Goal: Information Seeking & Learning: Learn about a topic

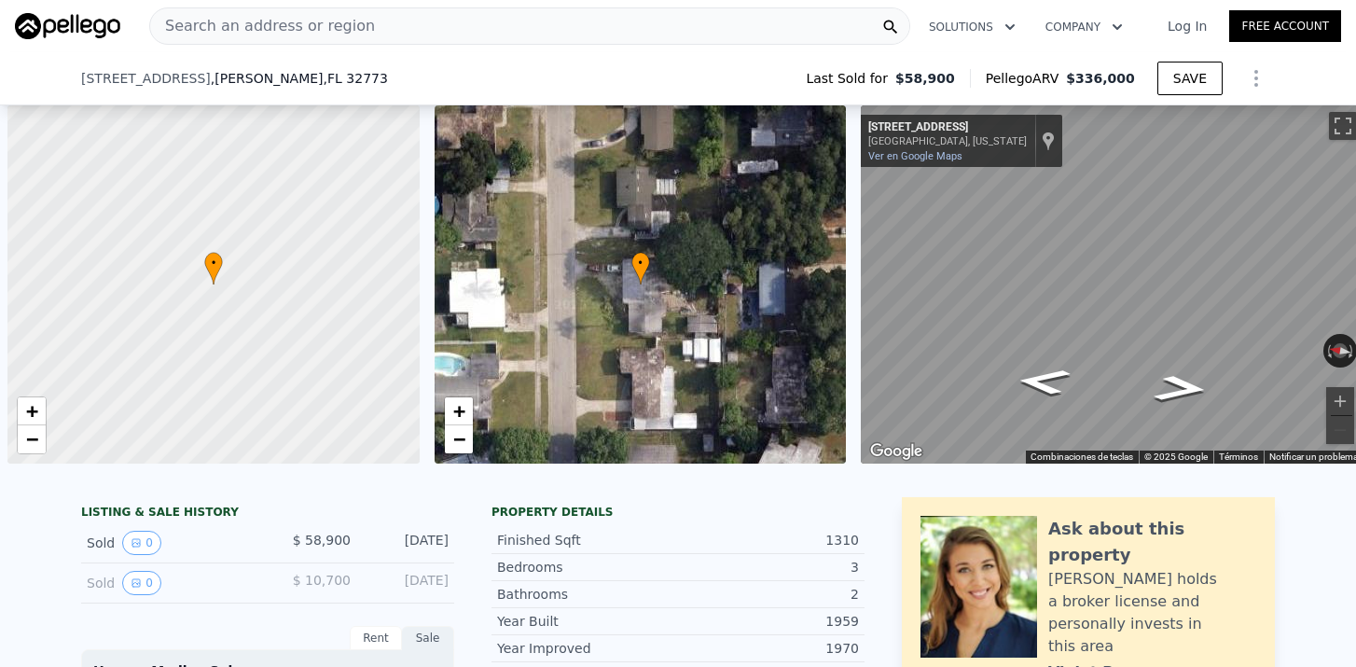
select select "30"
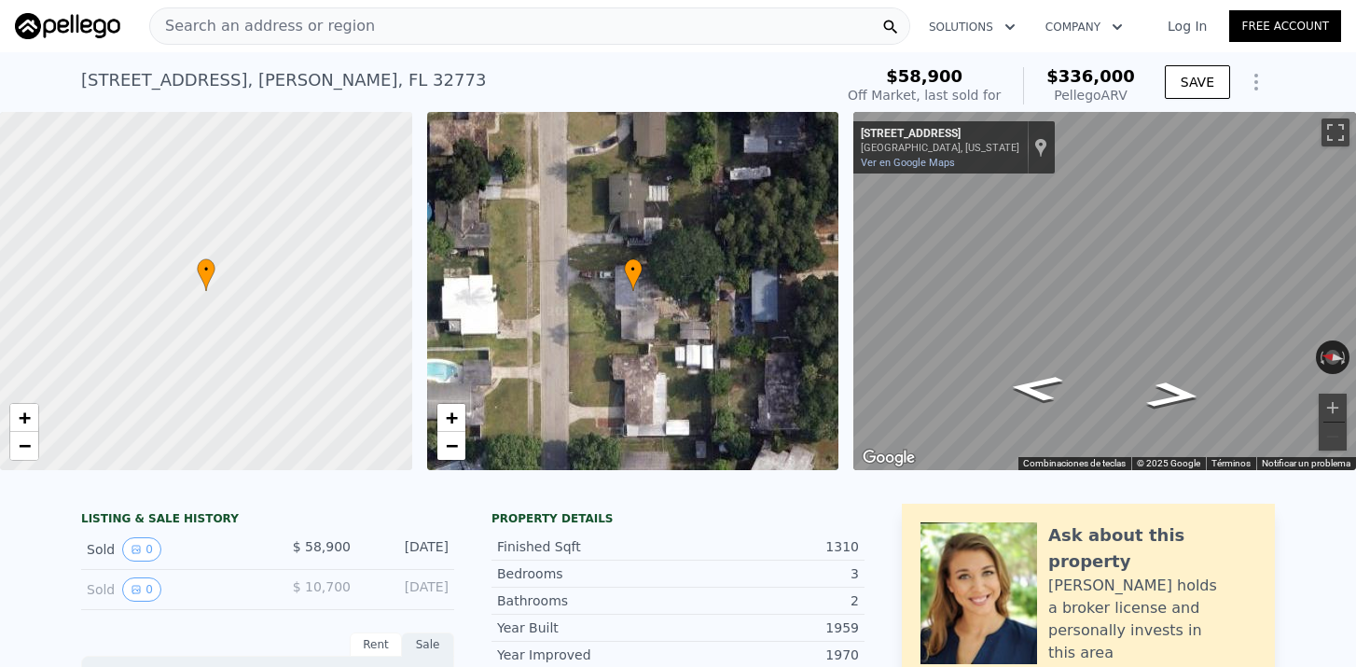
scroll to position [-2, 0]
select select "30"
type input "$ 0"
type input "$ 2,000"
type input "3 %"
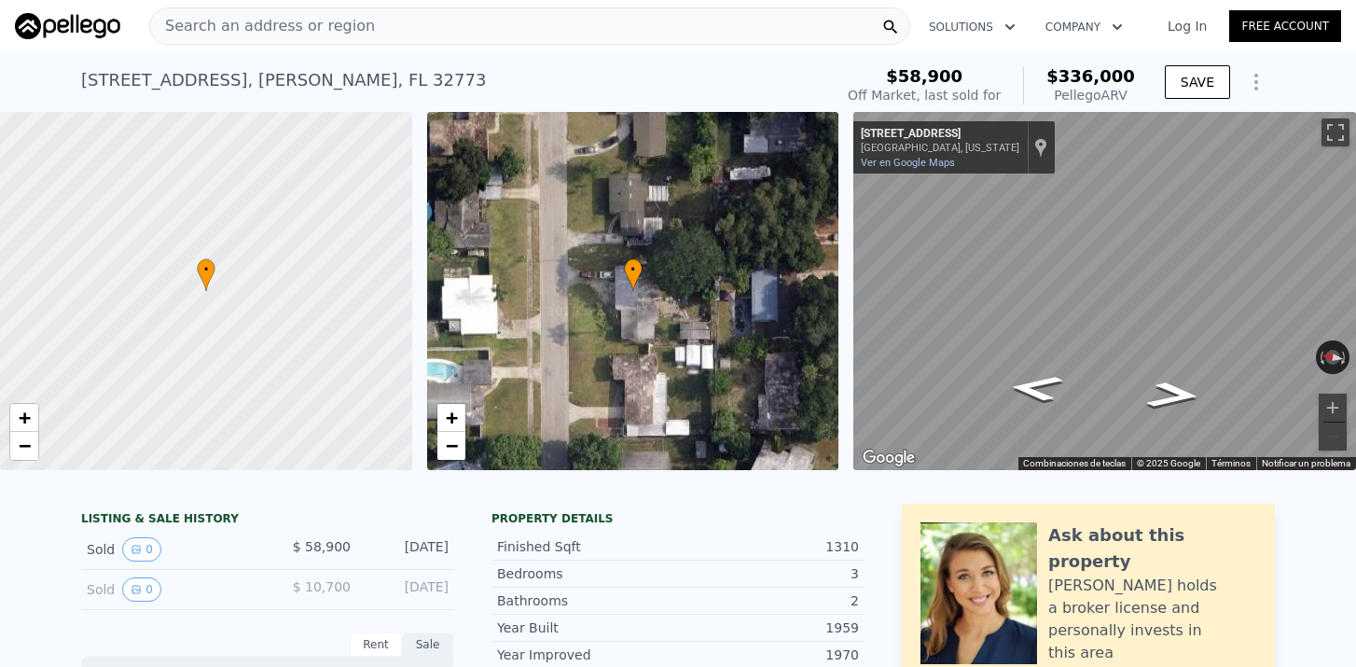
type input "30"
click at [346, 28] on span "Search an address or region" at bounding box center [262, 26] width 225 height 22
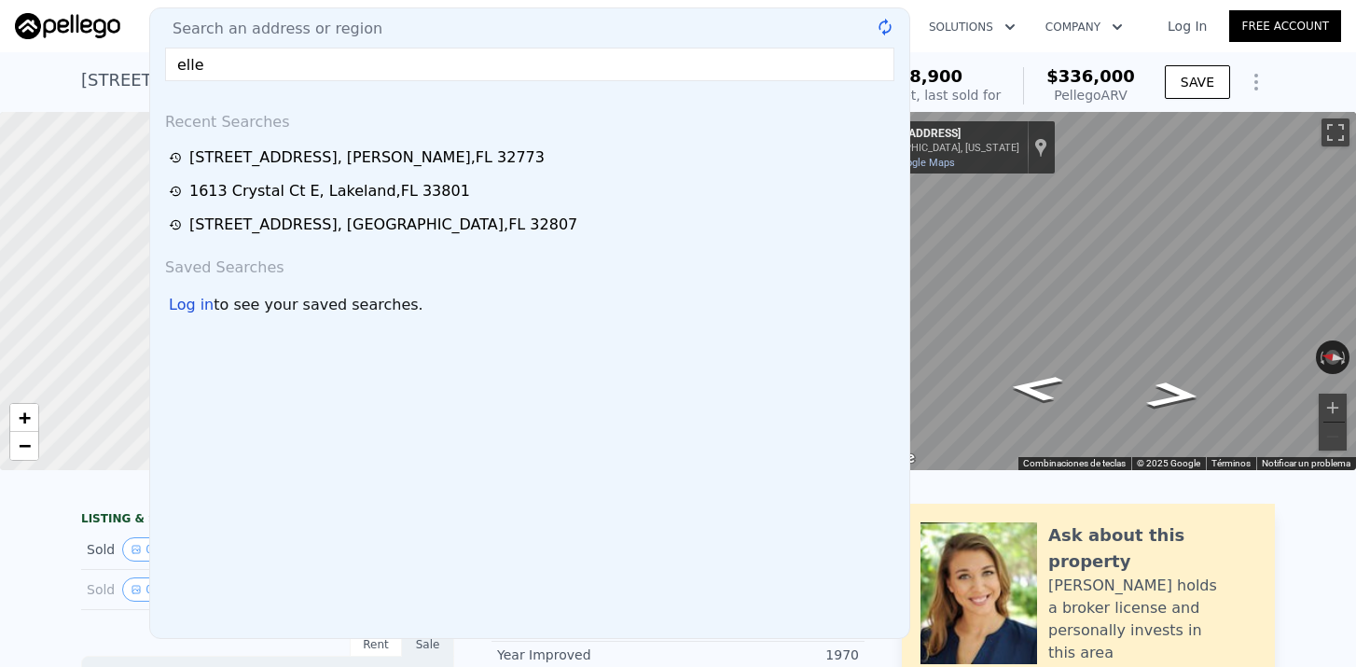
drag, startPoint x: 312, startPoint y: 45, endPoint x: 271, endPoint y: 62, distance: 43.5
click at [271, 62] on input "elle" at bounding box center [529, 65] width 729 height 34
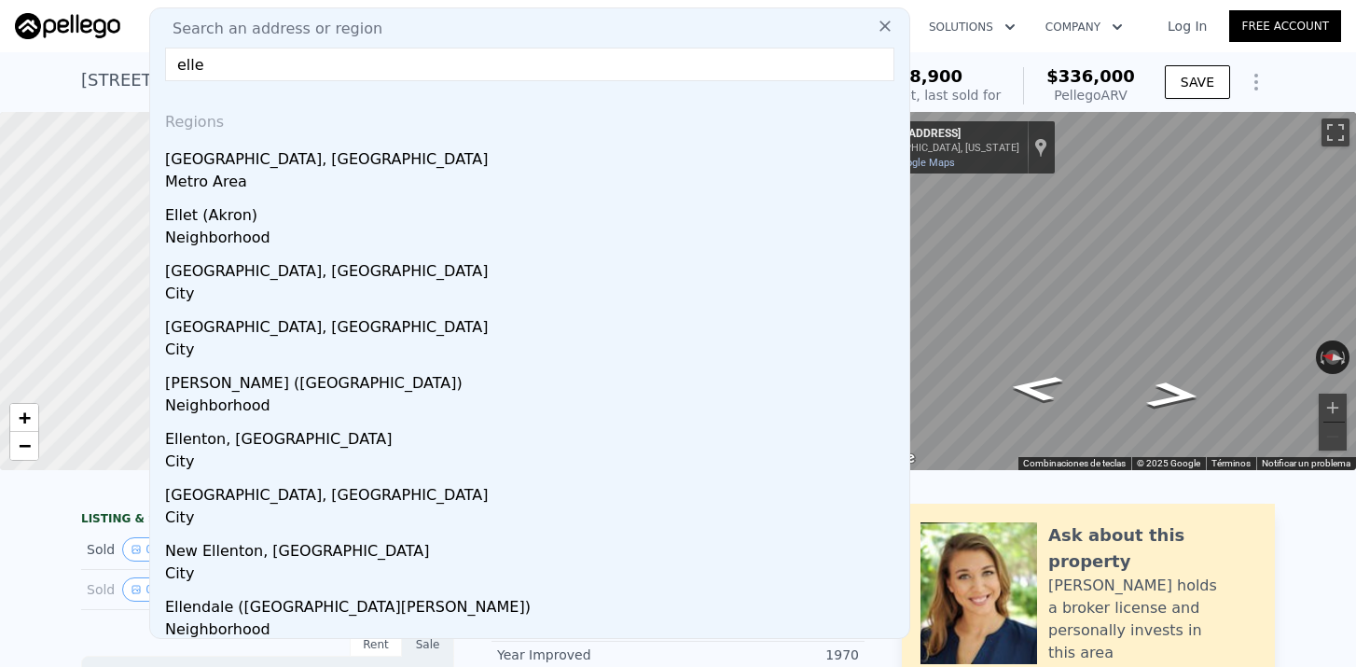
click at [271, 62] on input "elle" at bounding box center [529, 65] width 729 height 34
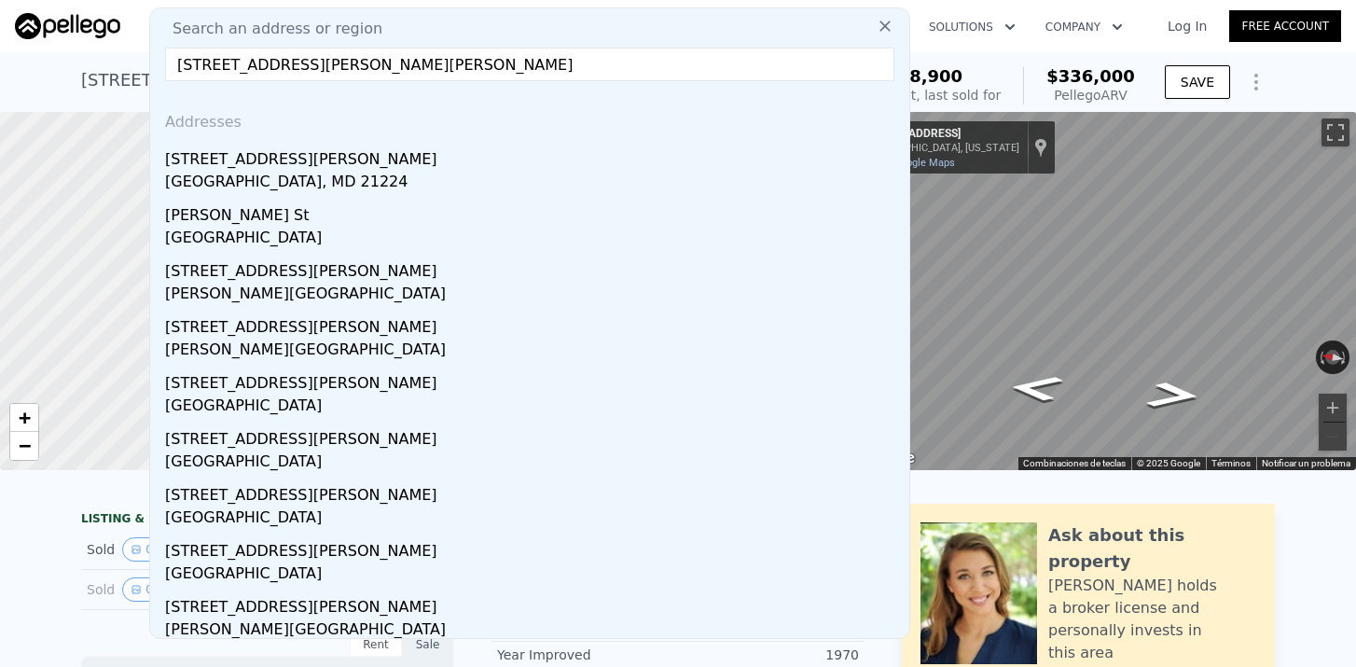
click at [320, 72] on input "[STREET_ADDRESS][PERSON_NAME][PERSON_NAME]" at bounding box center [529, 65] width 729 height 34
paste input ", [GEOGRAPHIC_DATA], [GEOGRAPHIC_DATA],32751-5360"
type input "[STREET_ADDRESS][PERSON_NAME]"
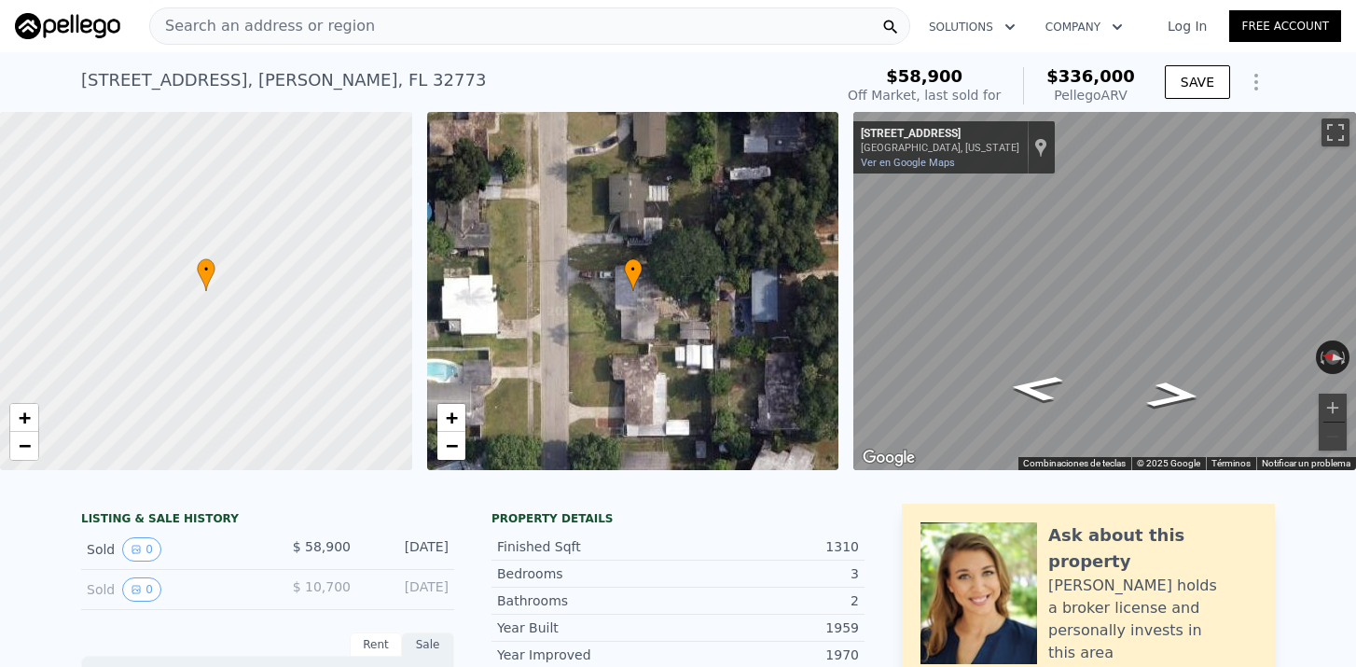
click at [409, 35] on div "Search an address or region" at bounding box center [529, 25] width 761 height 37
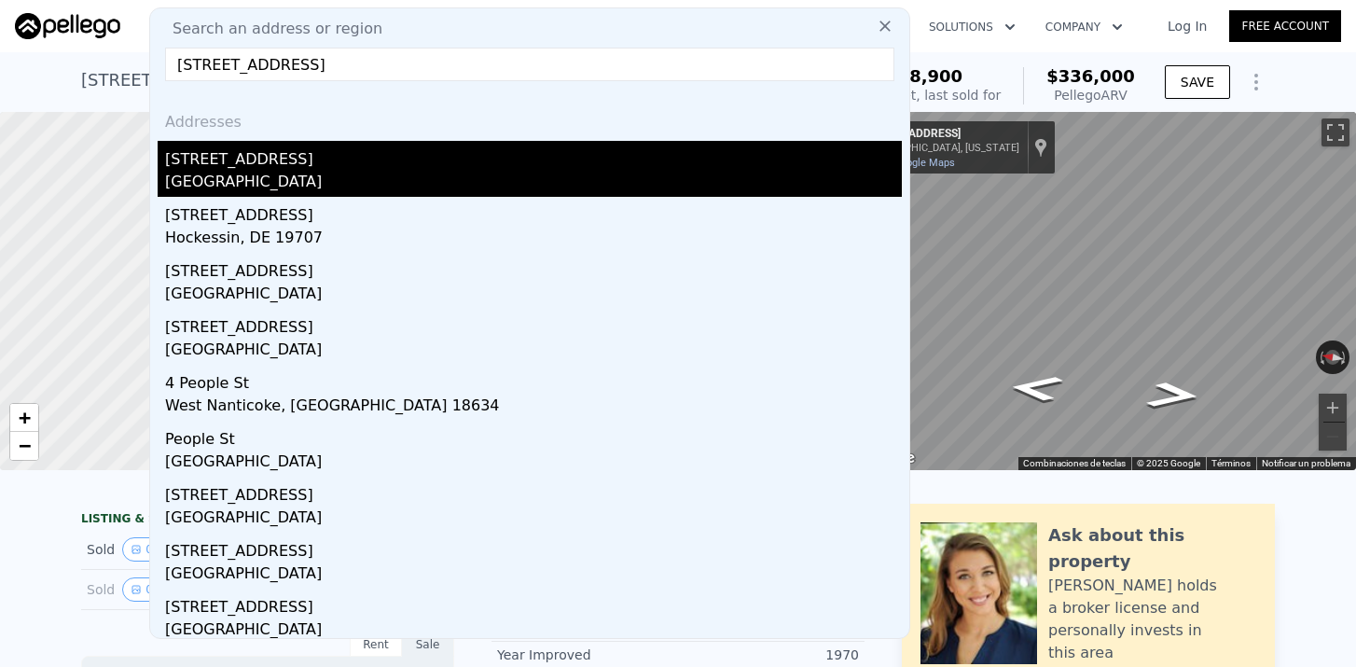
type input "[STREET_ADDRESS]"
click at [249, 166] on div "[STREET_ADDRESS]" at bounding box center [533, 156] width 737 height 30
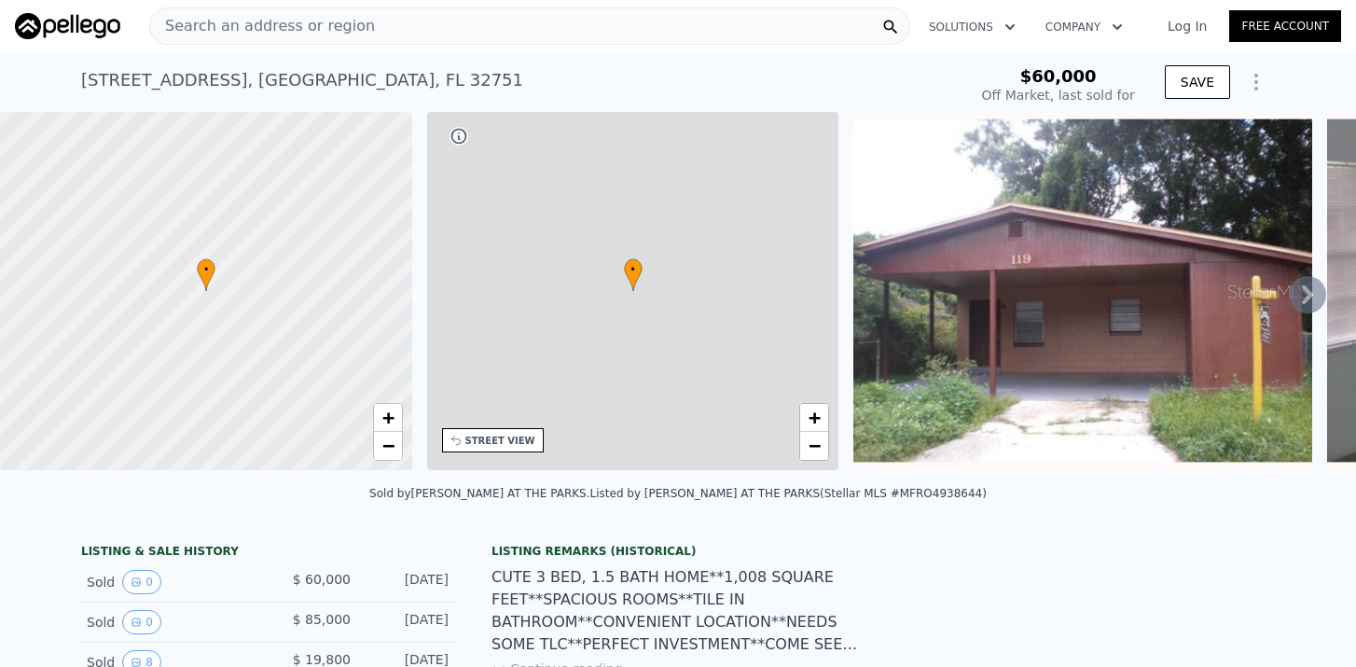
scroll to position [0, 435]
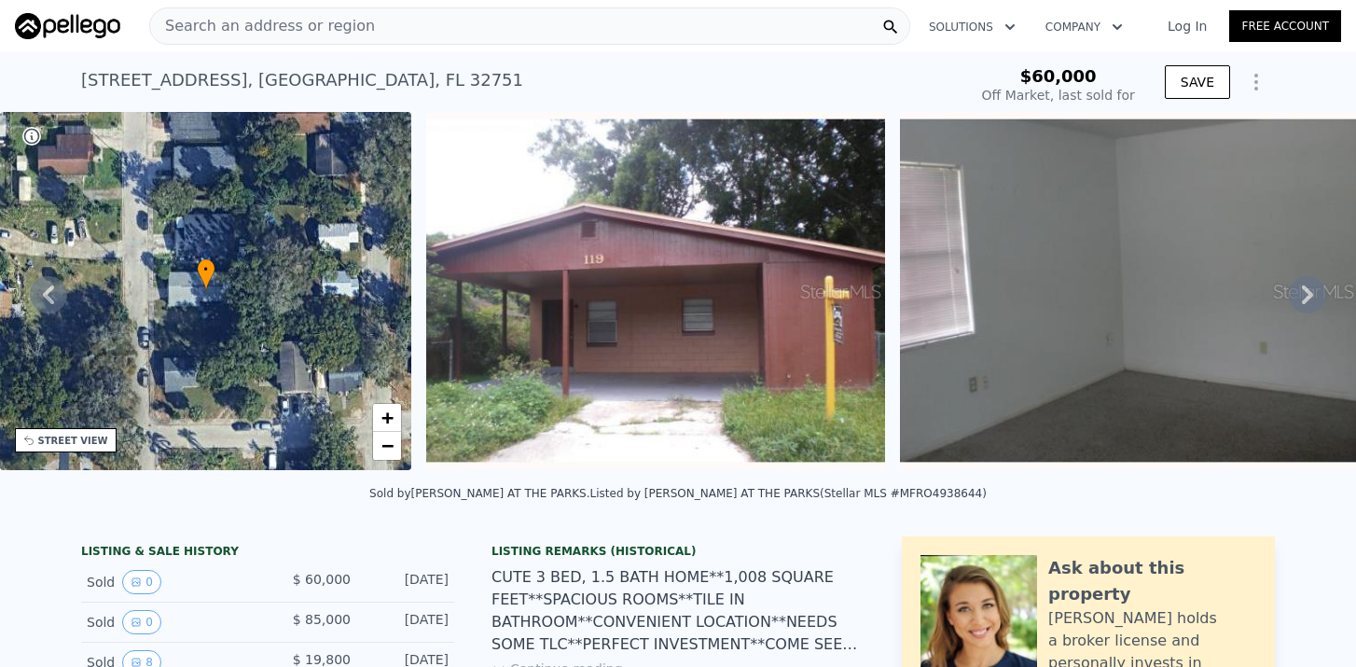
type input "-$ 23,127"
click at [1307, 287] on icon at bounding box center [1307, 294] width 11 height 19
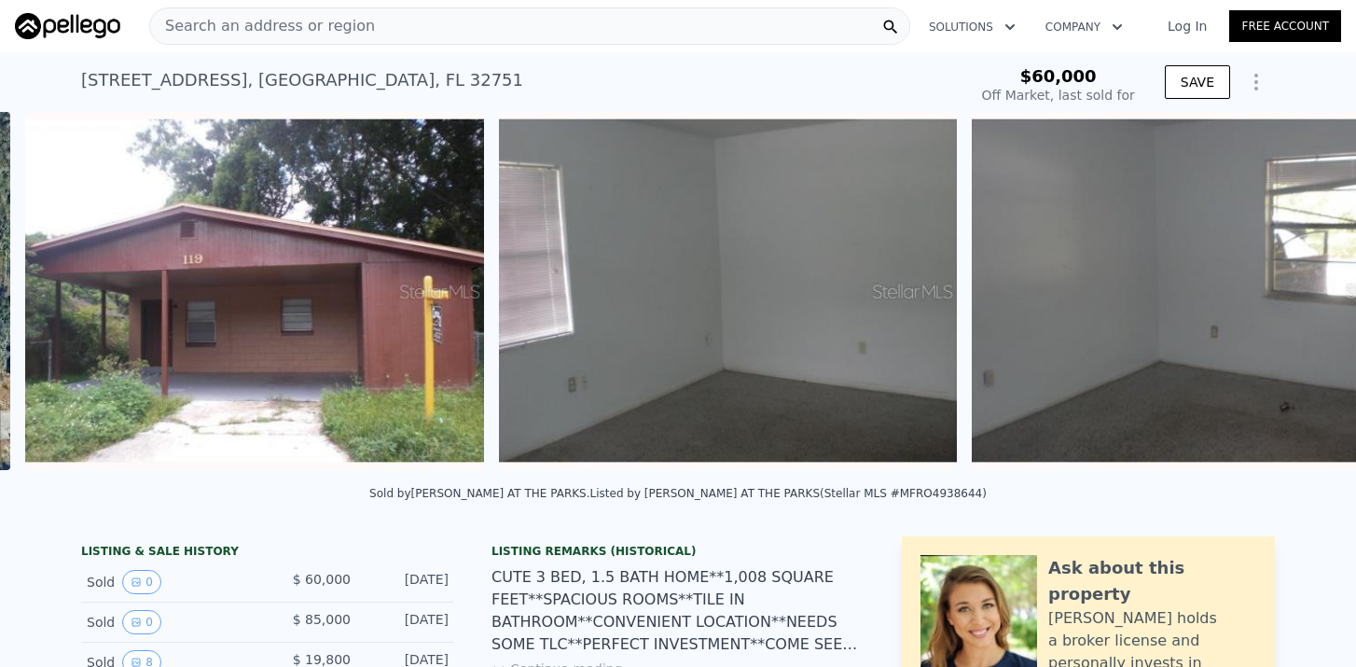
scroll to position [0, 854]
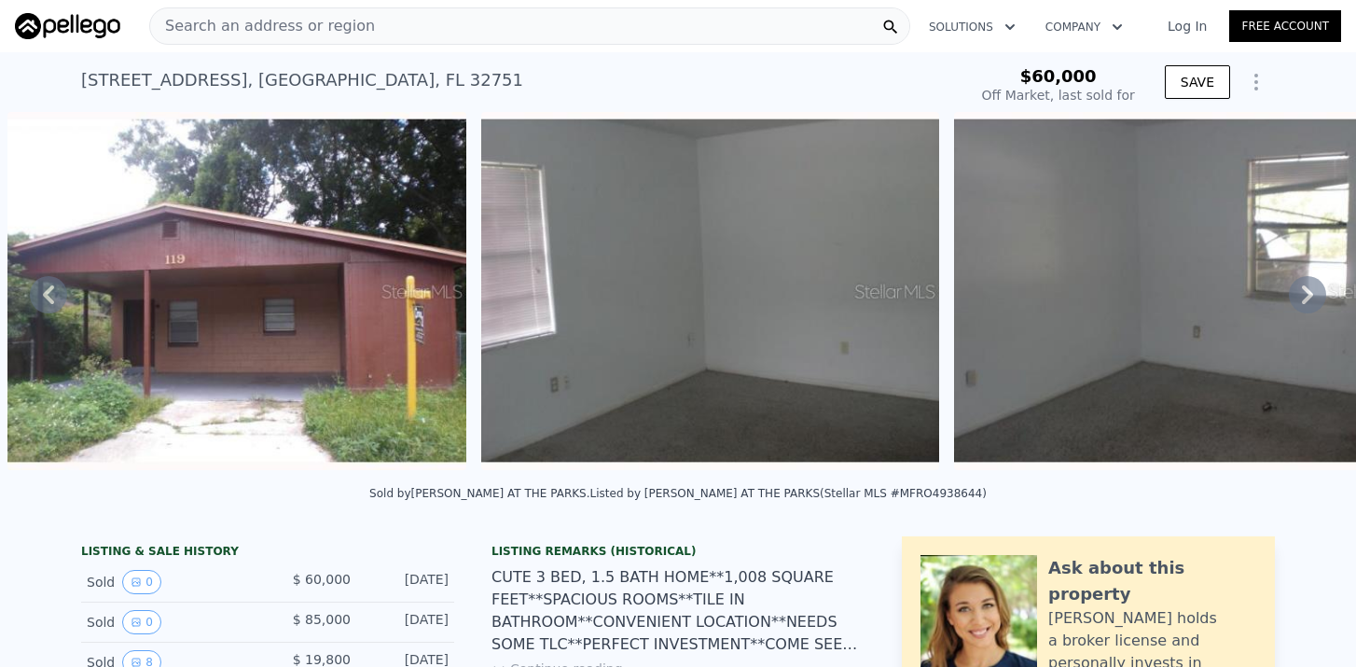
click at [1314, 295] on icon at bounding box center [1307, 294] width 37 height 37
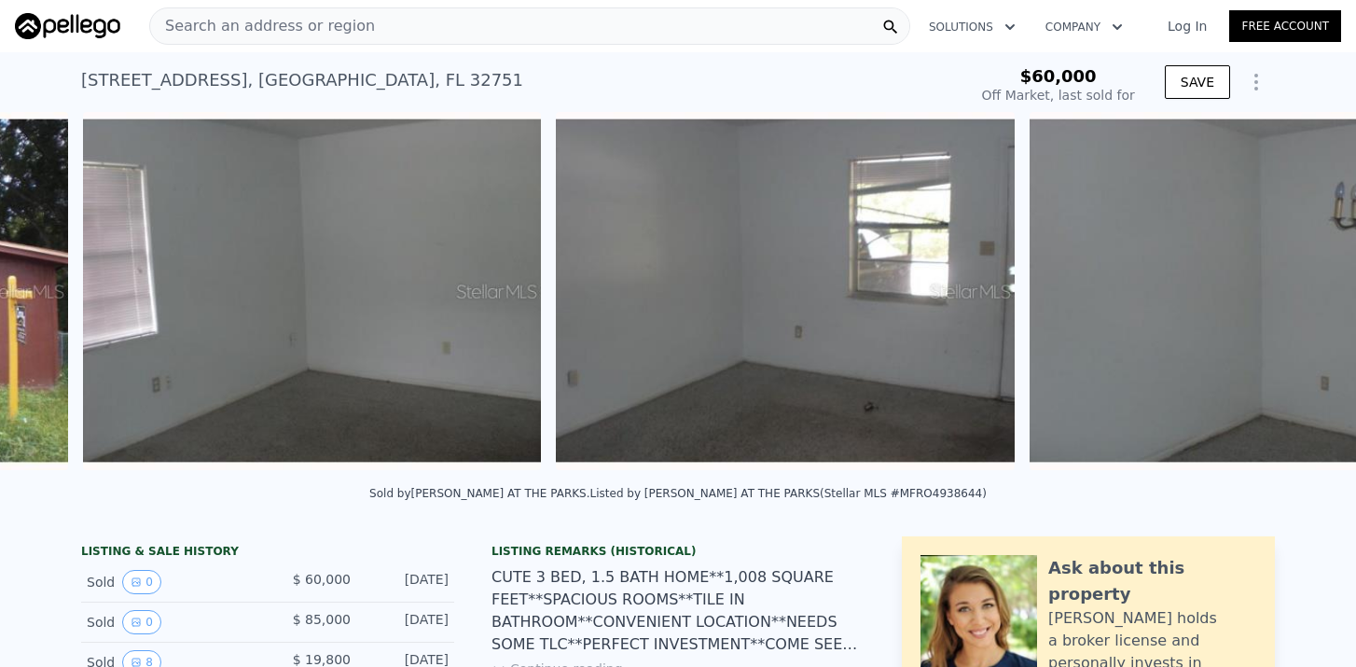
scroll to position [0, 1327]
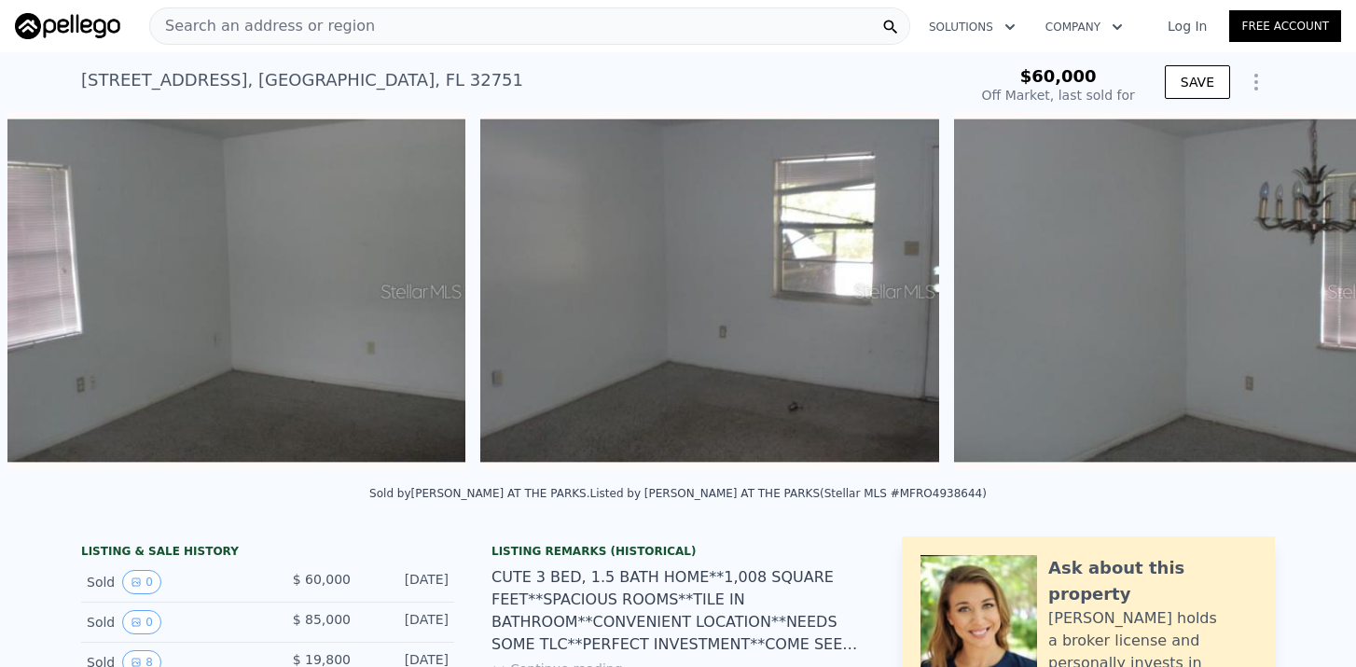
click at [1314, 295] on div "• + − • + − STREET VIEW ← Mover a la izquierda → Mover a la derecha ↑ Mover hac…" at bounding box center [678, 294] width 1356 height 365
click at [1314, 295] on icon at bounding box center [1307, 294] width 37 height 37
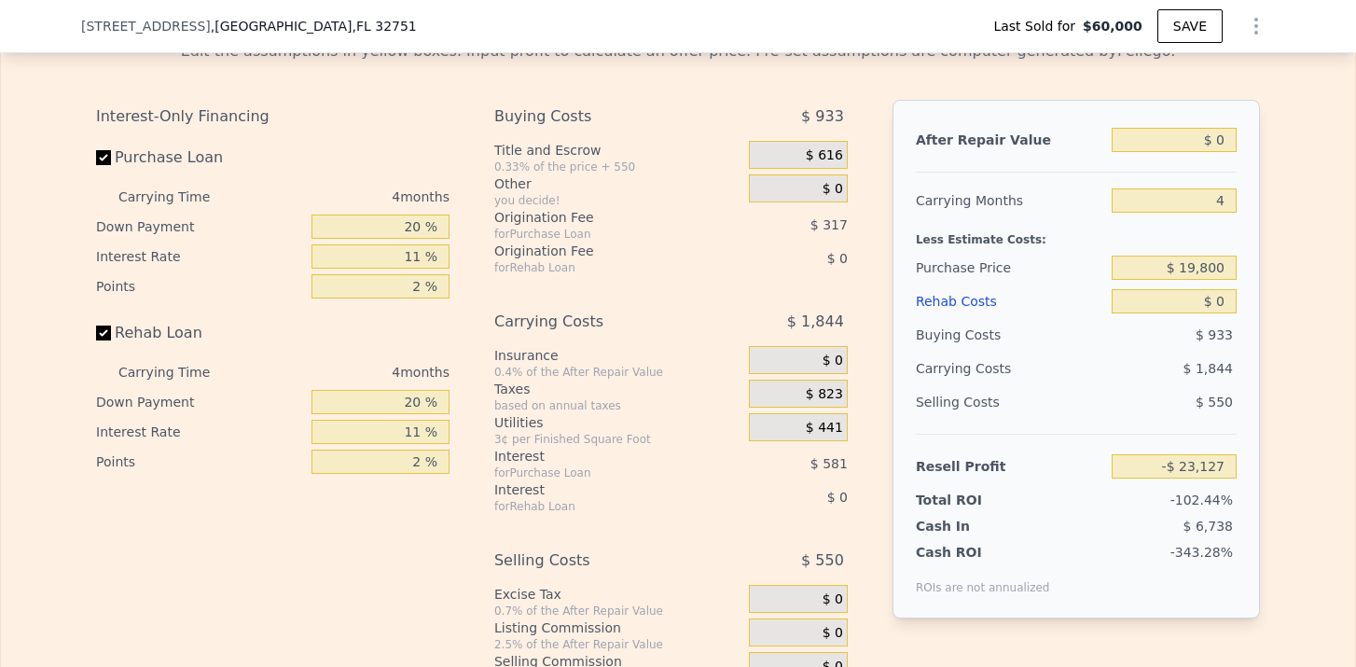
scroll to position [2521, 0]
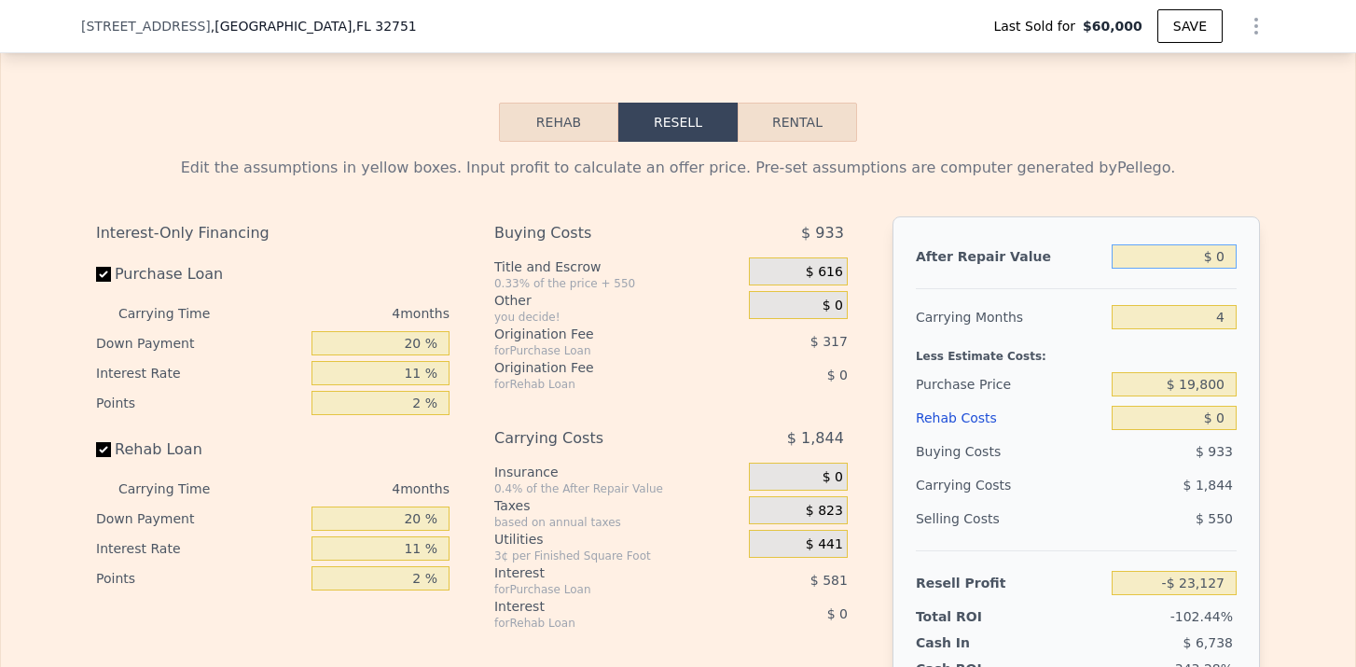
click at [1232, 257] on input "$ 0" at bounding box center [1174, 256] width 125 height 24
type input "$ 2"
type input "-$ 23,125"
type input "$ 270"
type input "-$ 22,874"
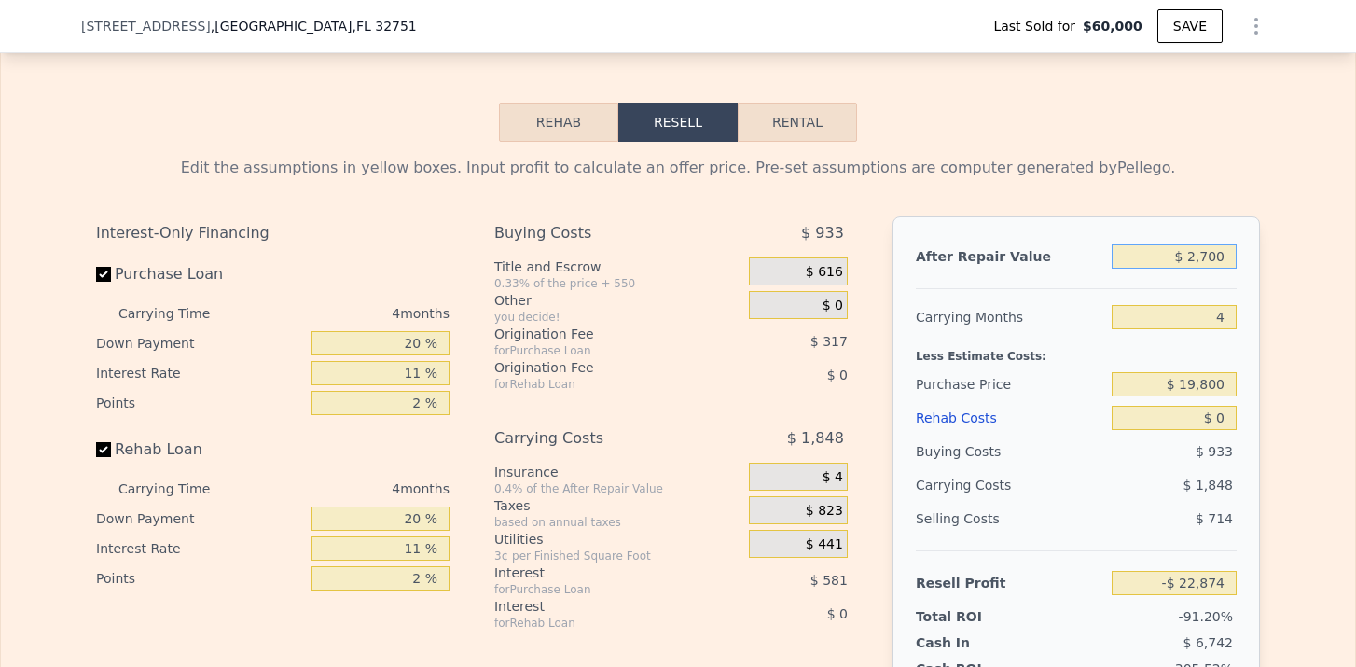
type input "$ 27,000"
type input "-$ 20,595"
type input "$ 270,000"
type input "$ 230,224"
click at [1229, 313] on input "4" at bounding box center [1174, 317] width 125 height 24
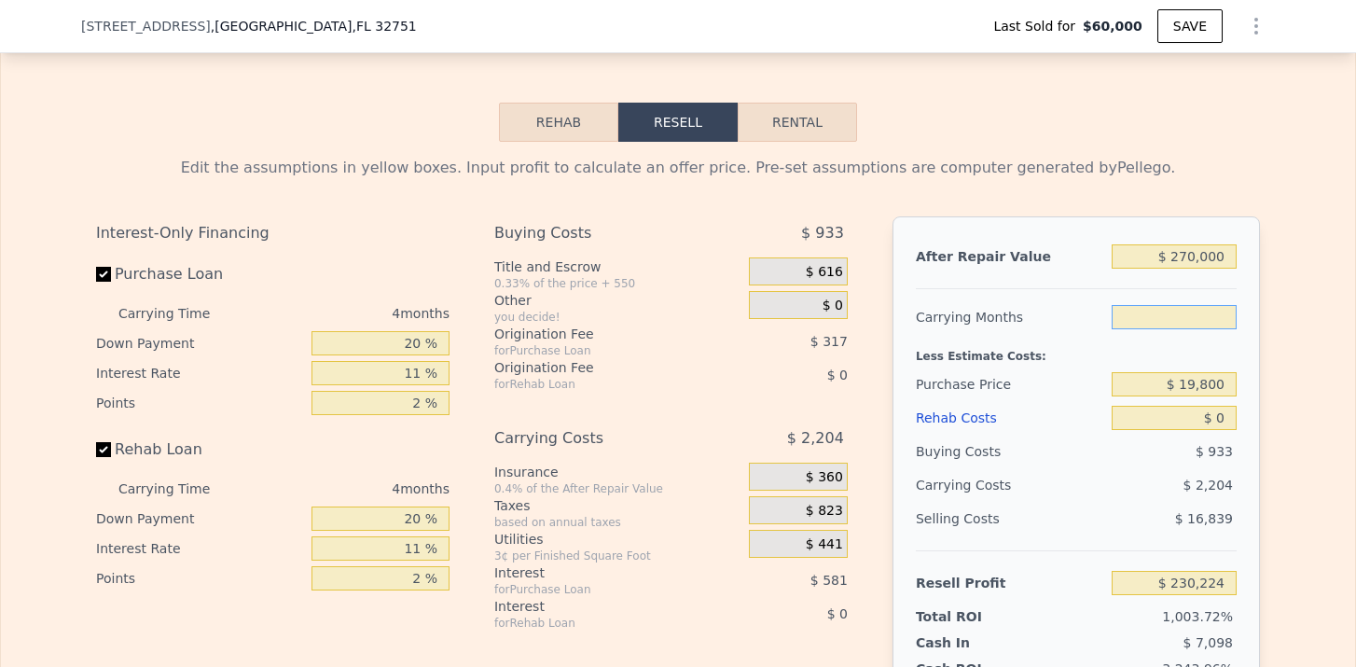
type input "6"
type input "$ 229,122"
type input "6"
click at [1211, 372] on input "$ 19,800" at bounding box center [1174, 384] width 125 height 24
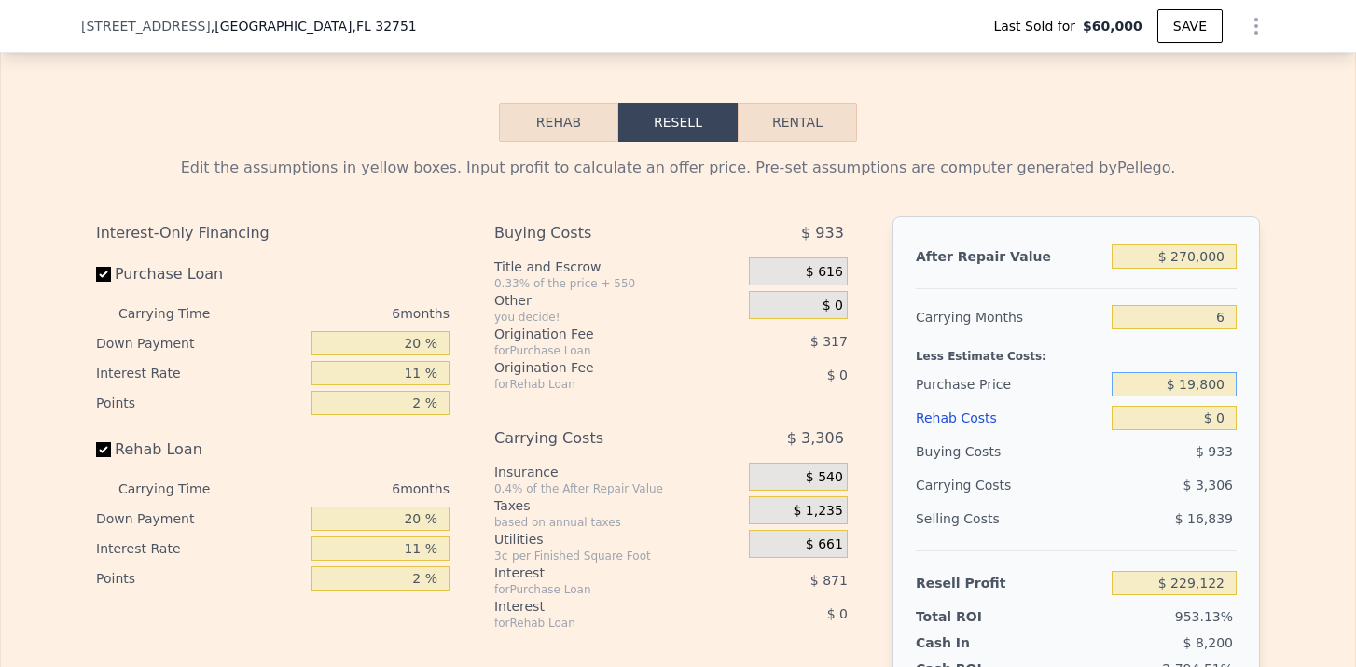
click at [1216, 378] on input "$ 19,800" at bounding box center [1174, 384] width 125 height 24
type input "$ 160,000"
click at [1232, 424] on input "$ 0" at bounding box center [1174, 418] width 125 height 24
type input "$ 80,044"
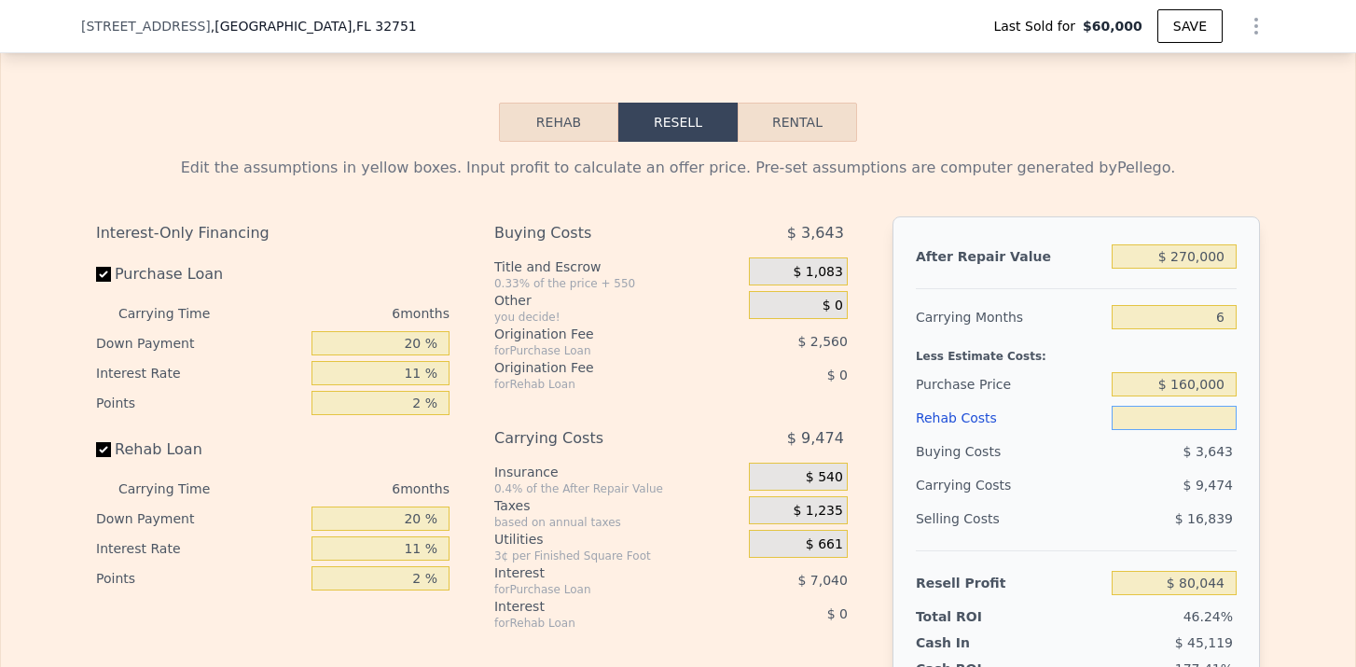
type input "$ 5"
type input "$ 80,039"
type input "$ 50"
type input "$ 79,993"
type input "$ 5,000"
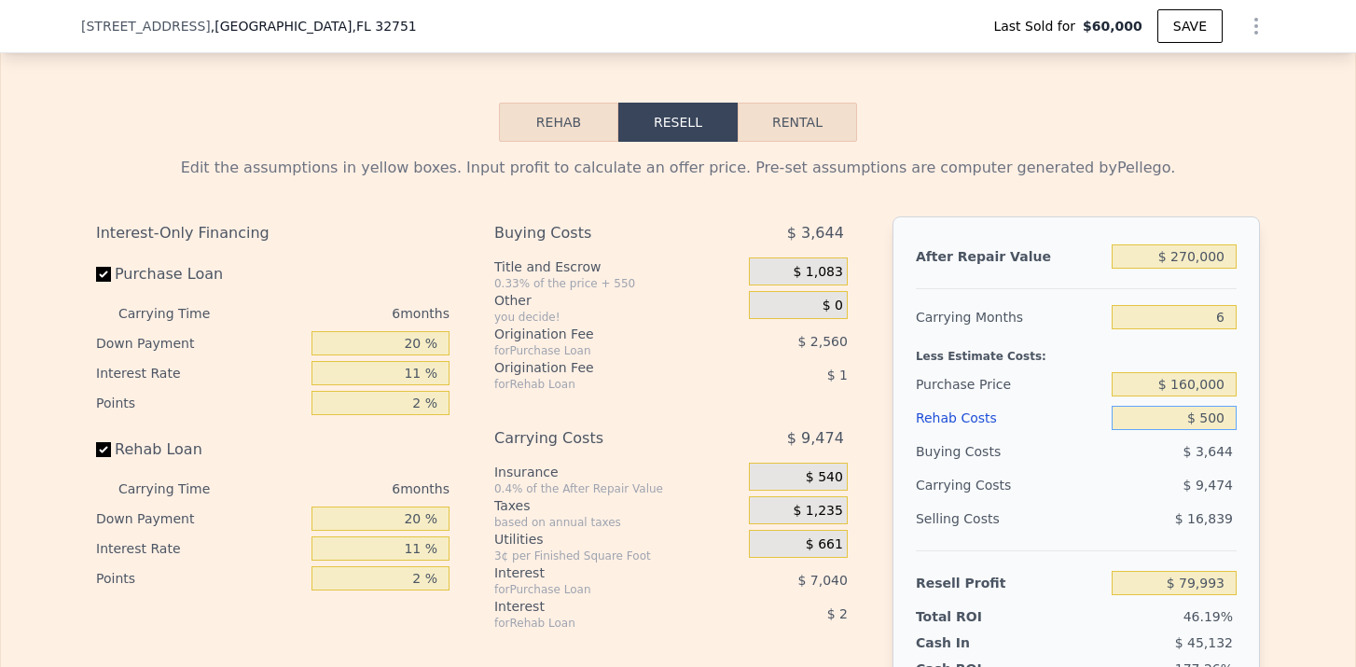
type input "$ 79,512"
type input "$ 50,000"
type input "$ 27,042"
click at [1239, 479] on div "After Repair Value $ 270,000 Carrying Months 6 Less Estimate Costs: Purchase Pr…" at bounding box center [1077, 475] width 368 height 519
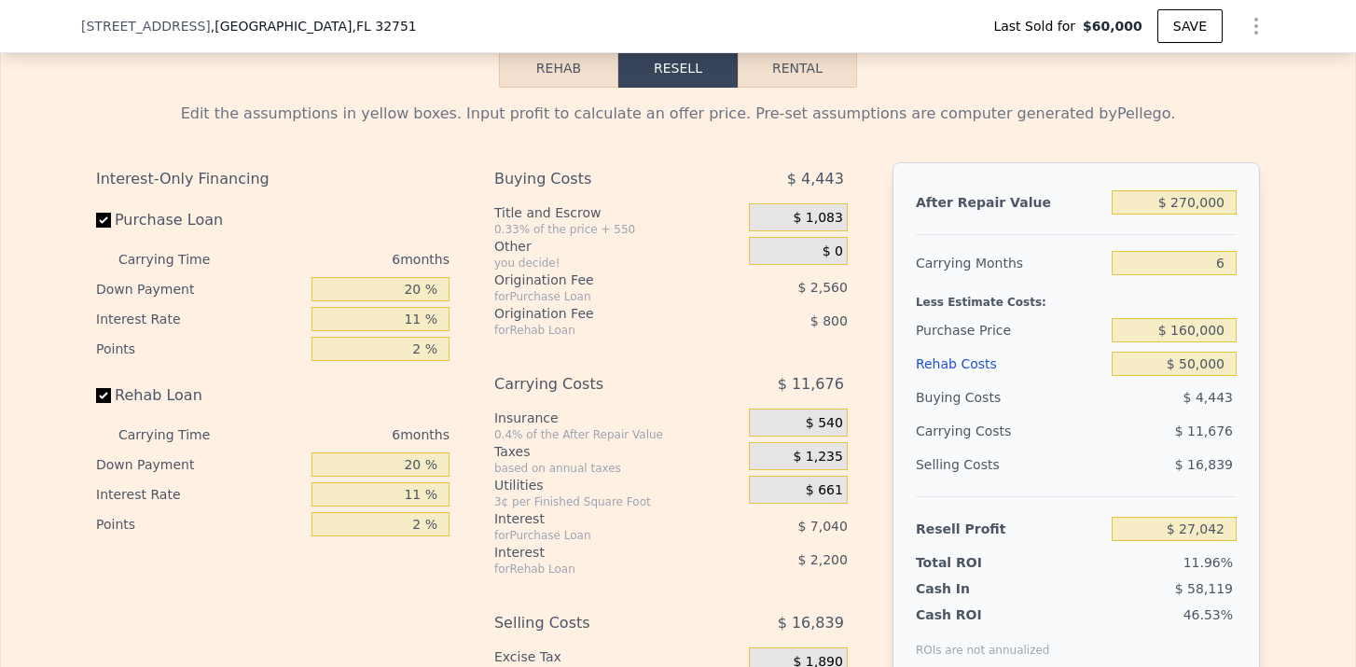
click at [1187, 312] on div "Less Estimate Costs:" at bounding box center [1076, 297] width 321 height 34
type input "4"
type input "$ 0"
type input "$ 230,224"
click at [393, 290] on input "20 %" at bounding box center [381, 289] width 138 height 24
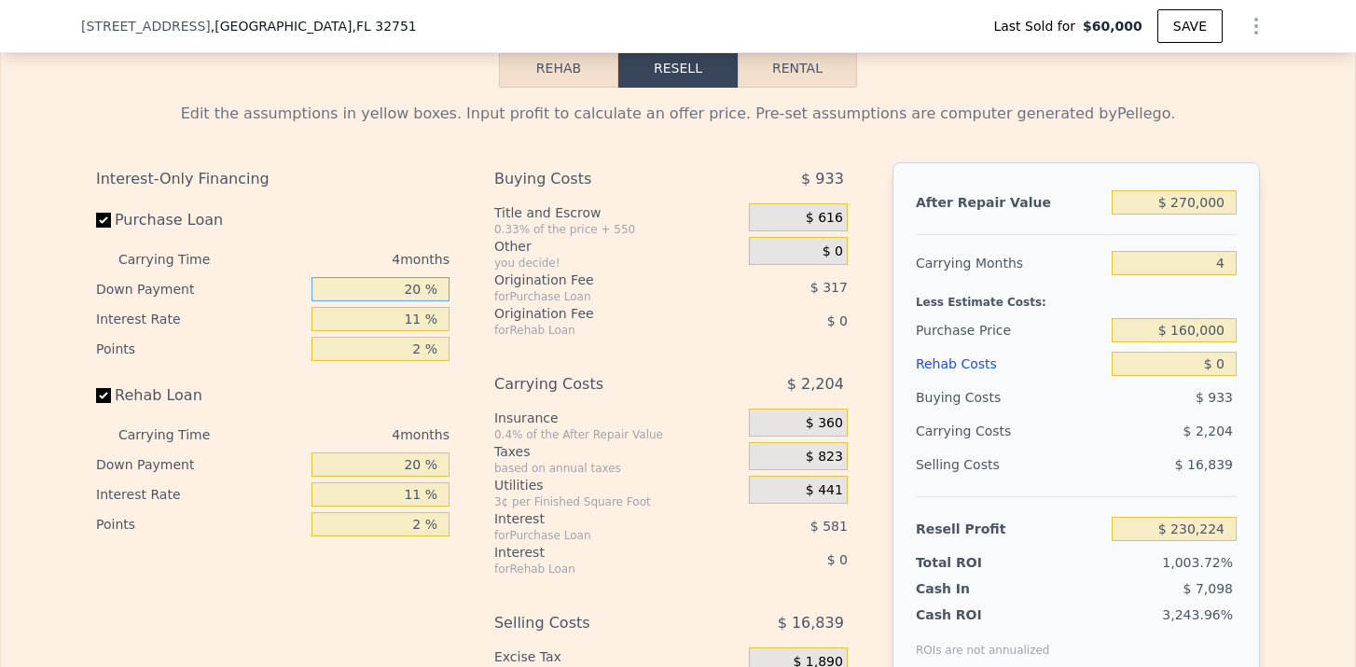
type input "1 %"
type input "$ 230,009"
type input "15 %"
type input "$ 230,168"
type input "15 %"
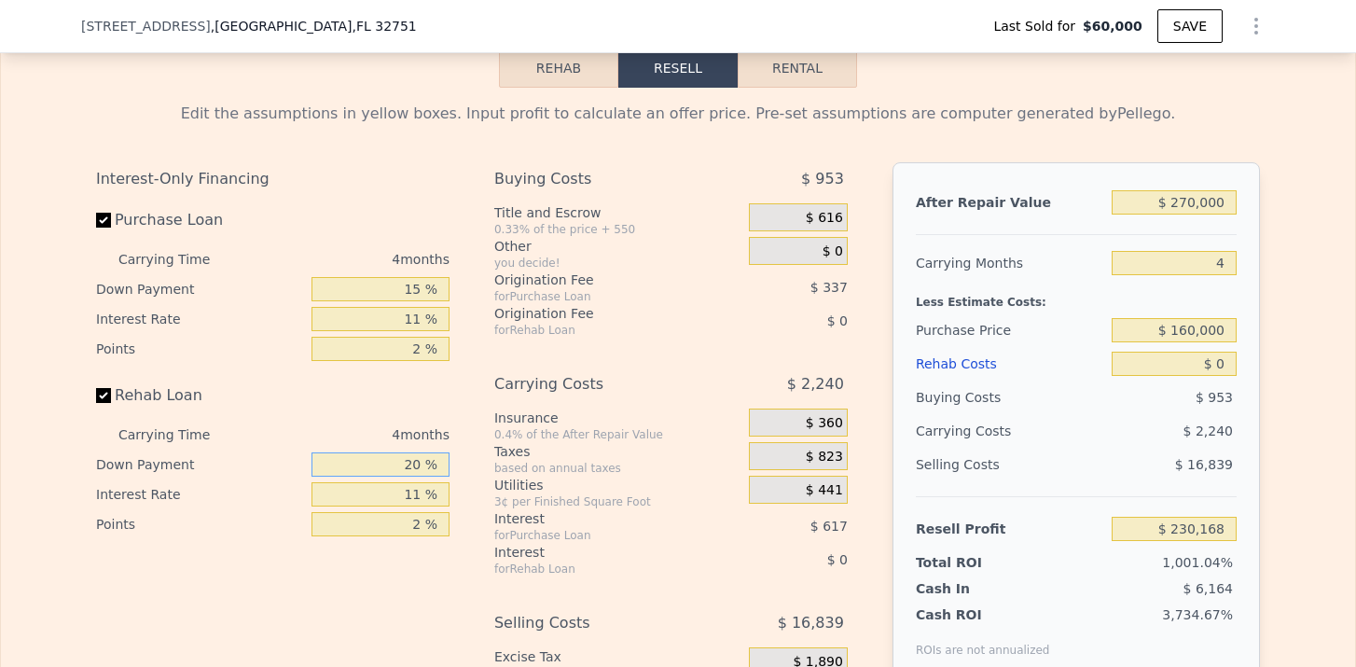
drag, startPoint x: 423, startPoint y: 462, endPoint x: 324, endPoint y: 462, distance: 99.8
click at [324, 462] on input "20 %" at bounding box center [381, 464] width 138 height 24
type input "15 %"
click at [449, 525] on input "2 %" at bounding box center [381, 524] width 138 height 24
drag, startPoint x: 418, startPoint y: 488, endPoint x: 375, endPoint y: 488, distance: 42.9
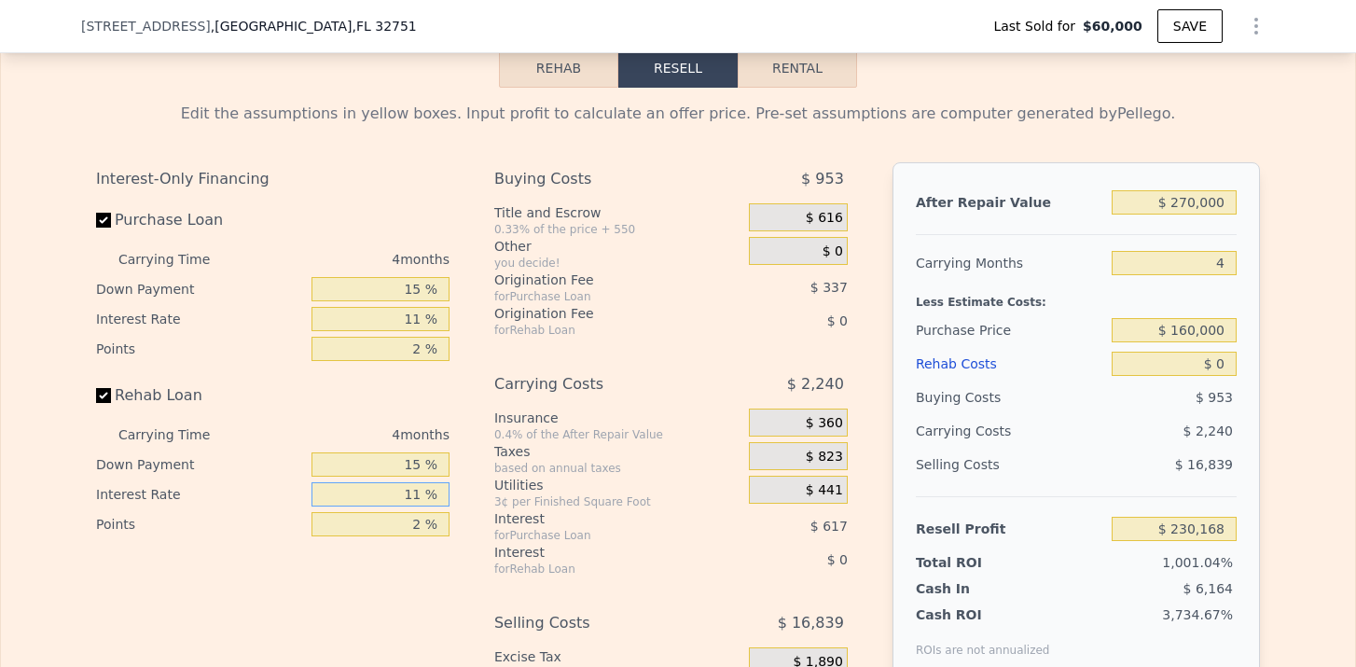
click at [382, 488] on input "11 %" at bounding box center [381, 494] width 138 height 24
type input "11 %"
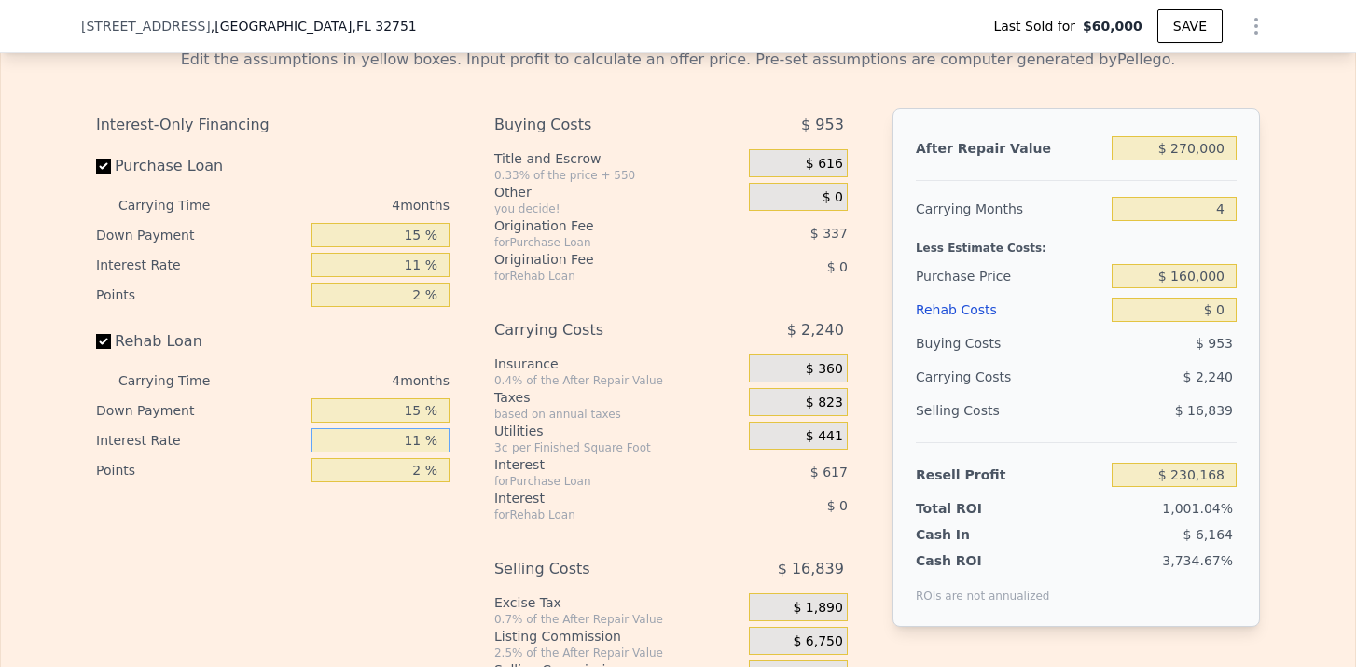
scroll to position [2632, 0]
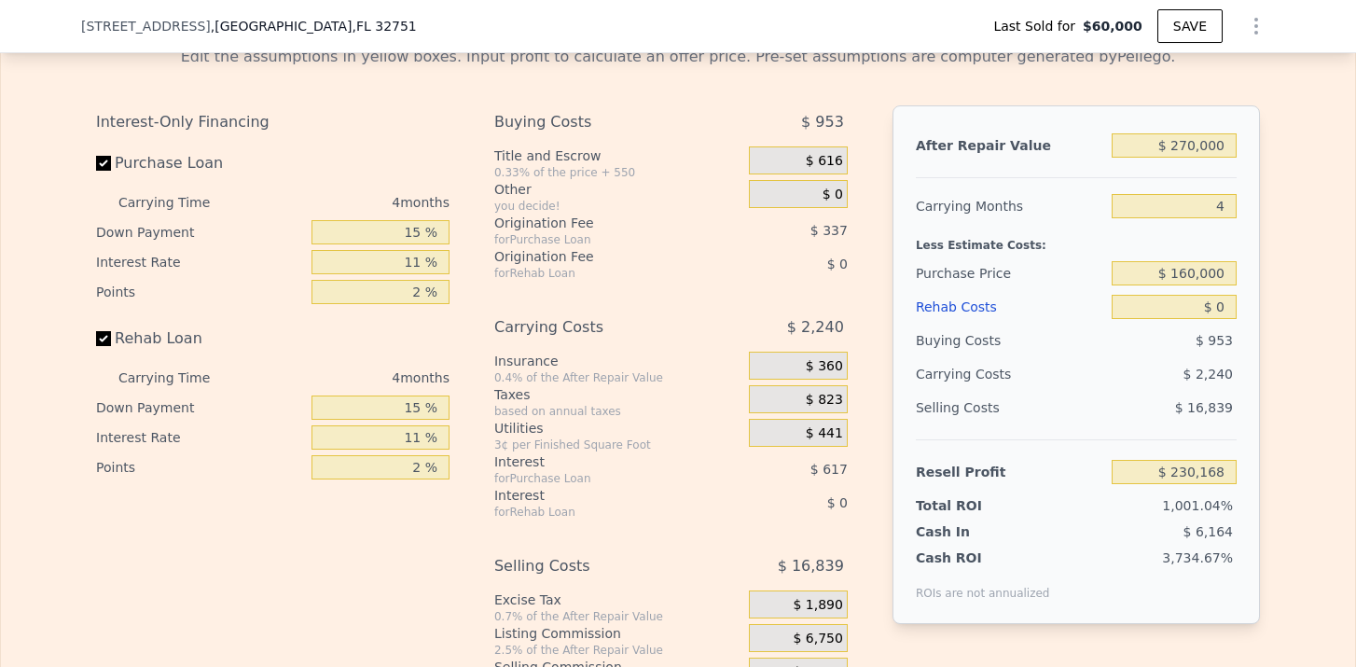
click at [705, 346] on div "Carrying Costs $ 2,240" at bounding box center [671, 331] width 354 height 41
click at [829, 164] on span "$ 616" at bounding box center [824, 161] width 37 height 17
click at [814, 164] on span "$ 616" at bounding box center [824, 161] width 37 height 17
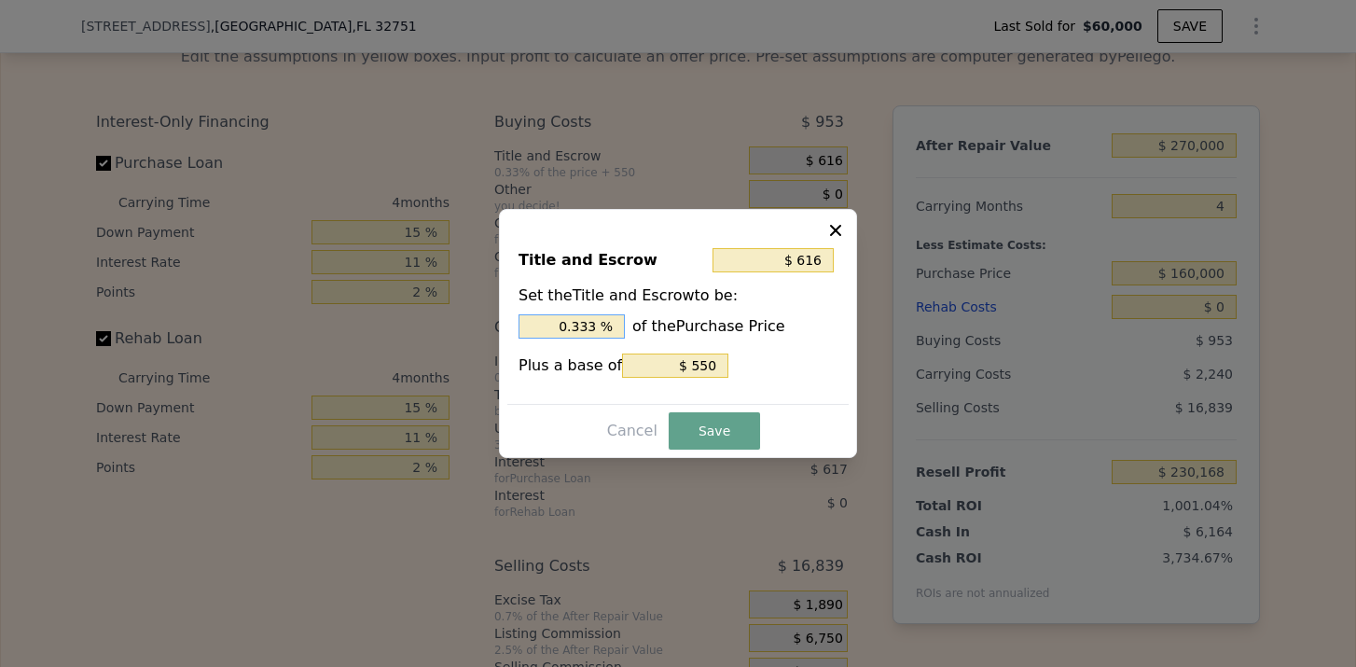
click at [595, 324] on input "0.333 %" at bounding box center [572, 326] width 106 height 24
type input "0.333 %"
type input "$ 615"
type input "0.33 %"
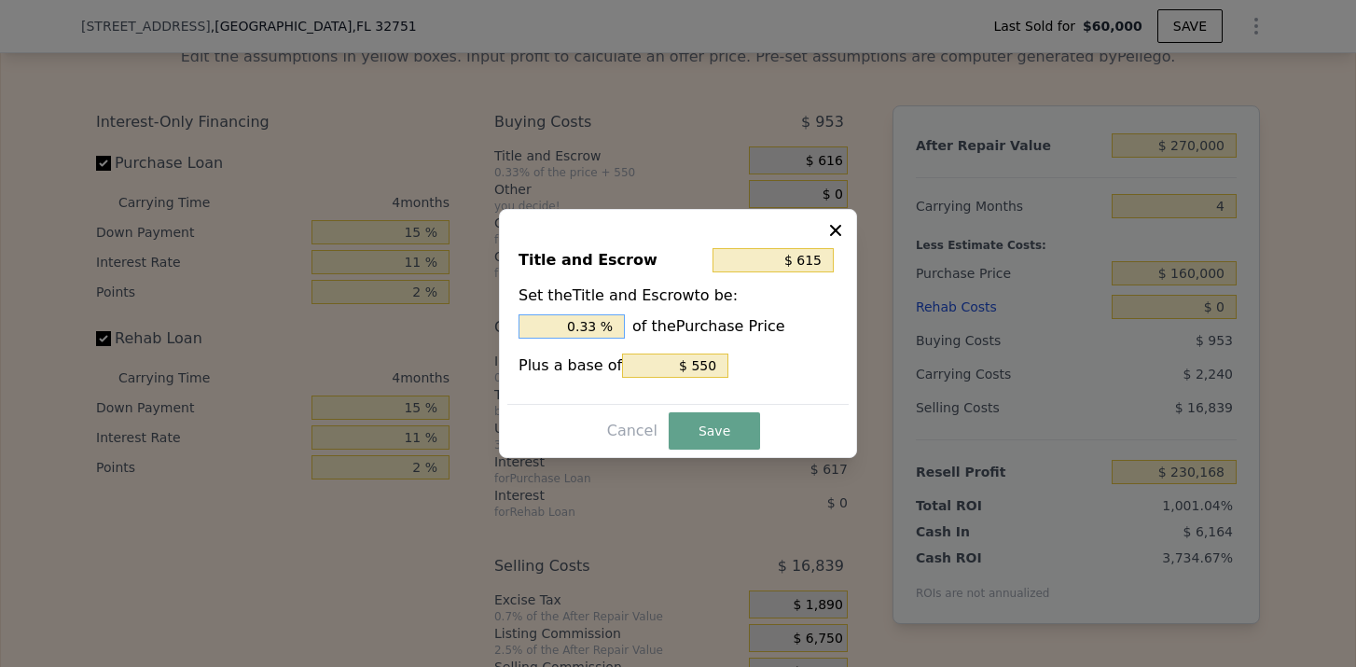
type input "$ 609"
type input "0.3 %"
type input "$ 550"
type input "0 %"
type input "$ 748"
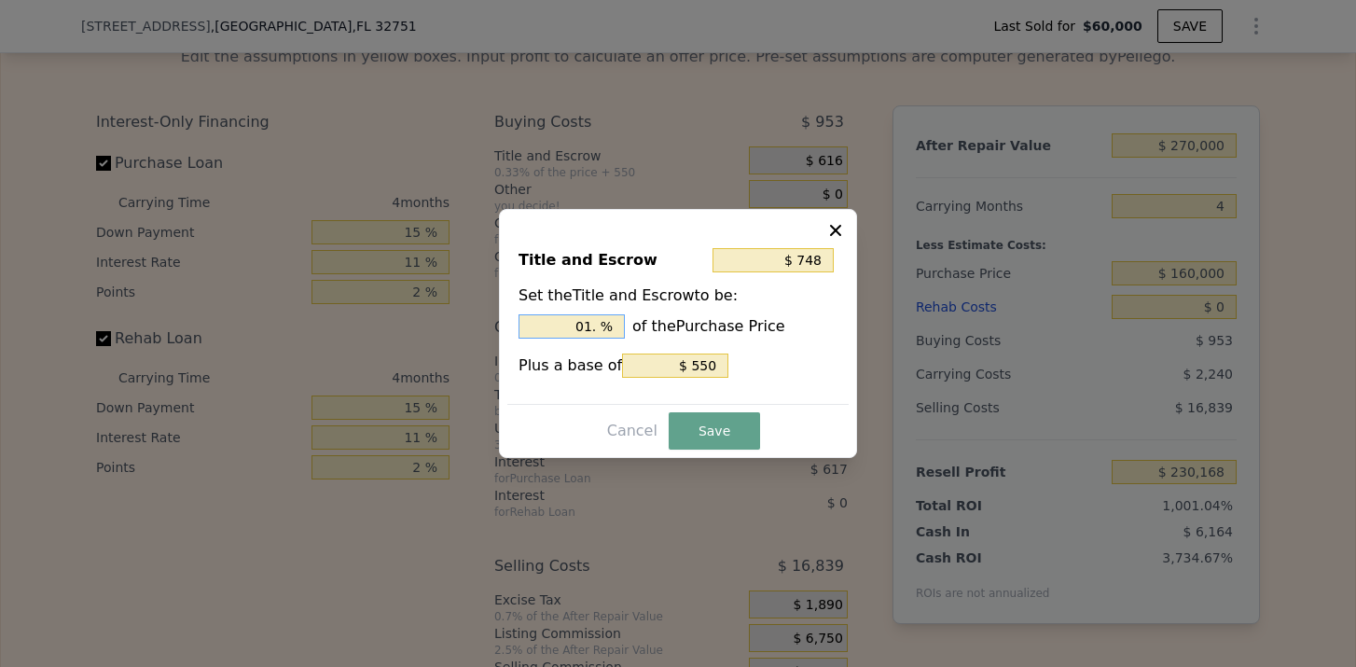
type input "01 %"
type input "$ 550"
type input "0 %"
type input "$ 748"
type input "1. %"
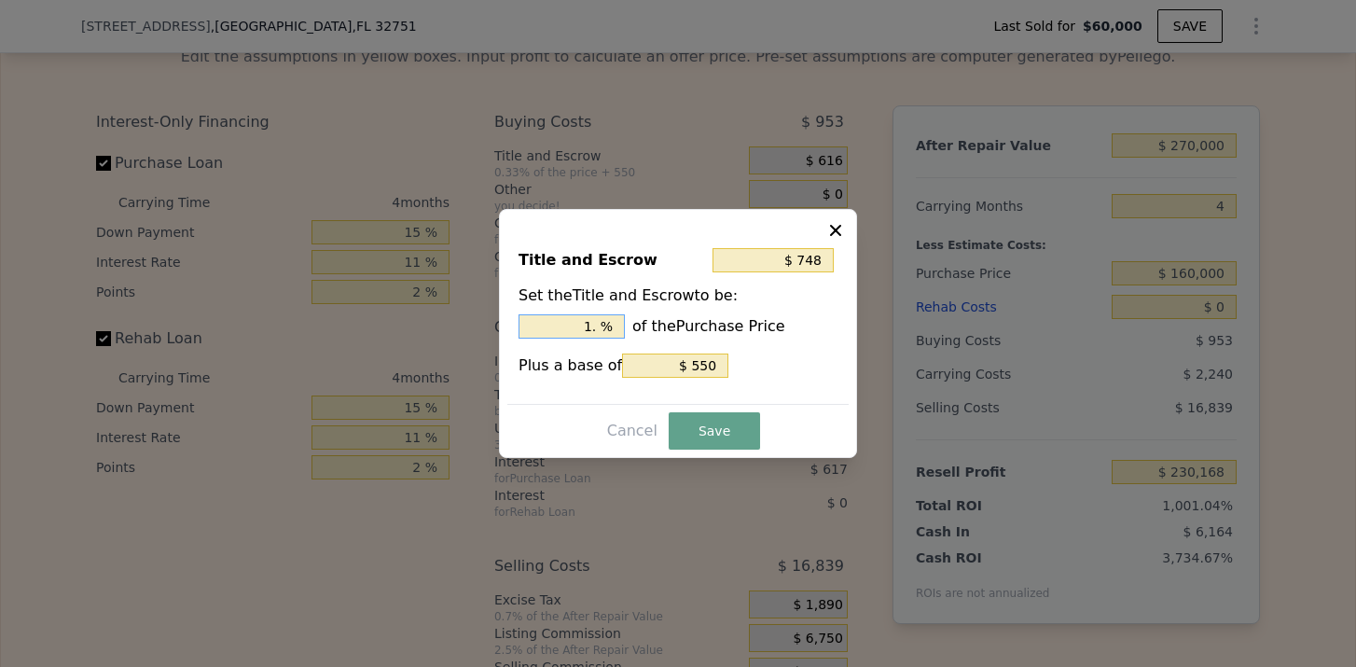
type input "$ 788"
type input "1.2 %"
type input "$ 798"
type input "1.25 %"
click at [709, 433] on button "Save" at bounding box center [714, 430] width 91 height 37
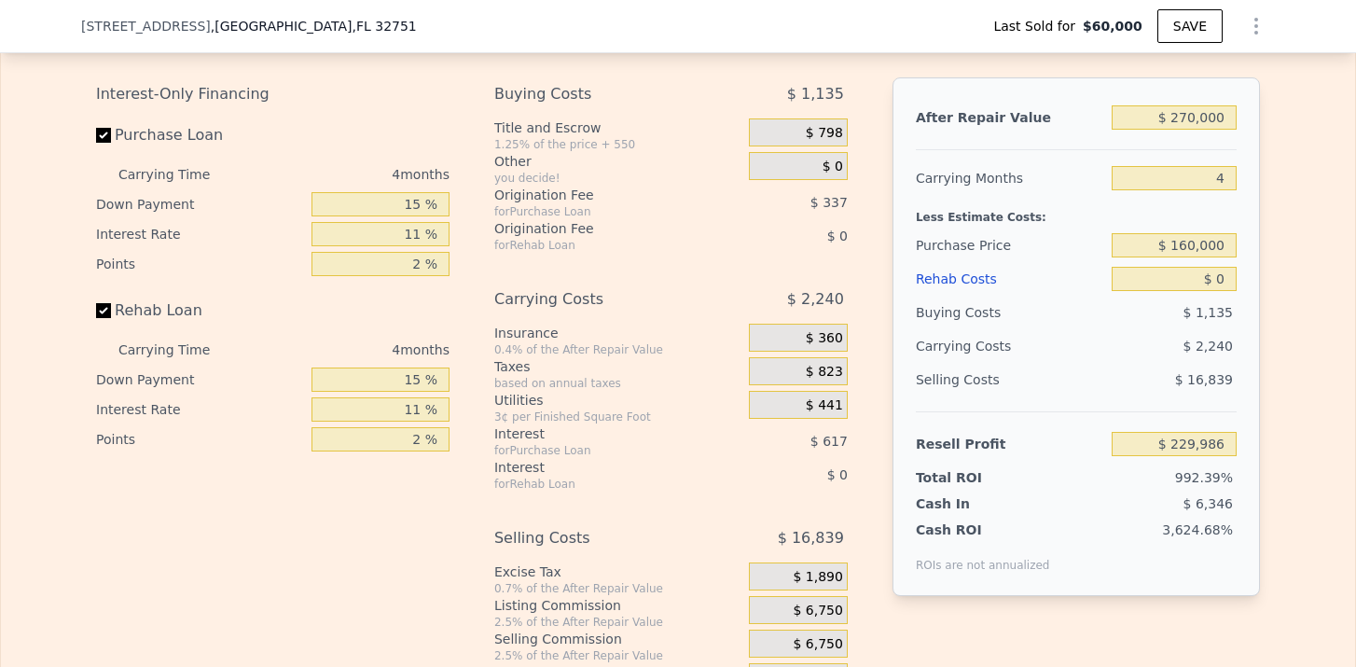
scroll to position [2627, 0]
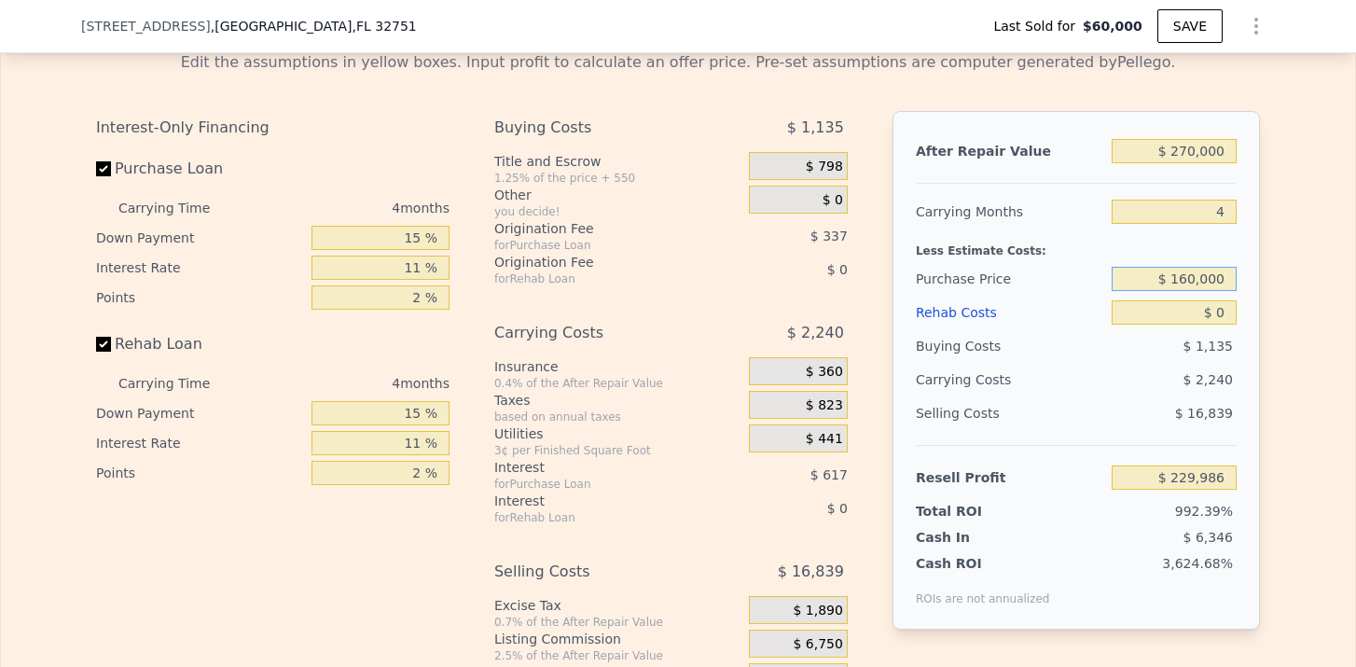
click at [1179, 269] on input "$ 160,000" at bounding box center [1174, 279] width 125 height 24
click at [1226, 303] on input "$ 0" at bounding box center [1174, 312] width 125 height 24
type input "$ 81,279"
type input "$ 5"
type input "$ 81,274"
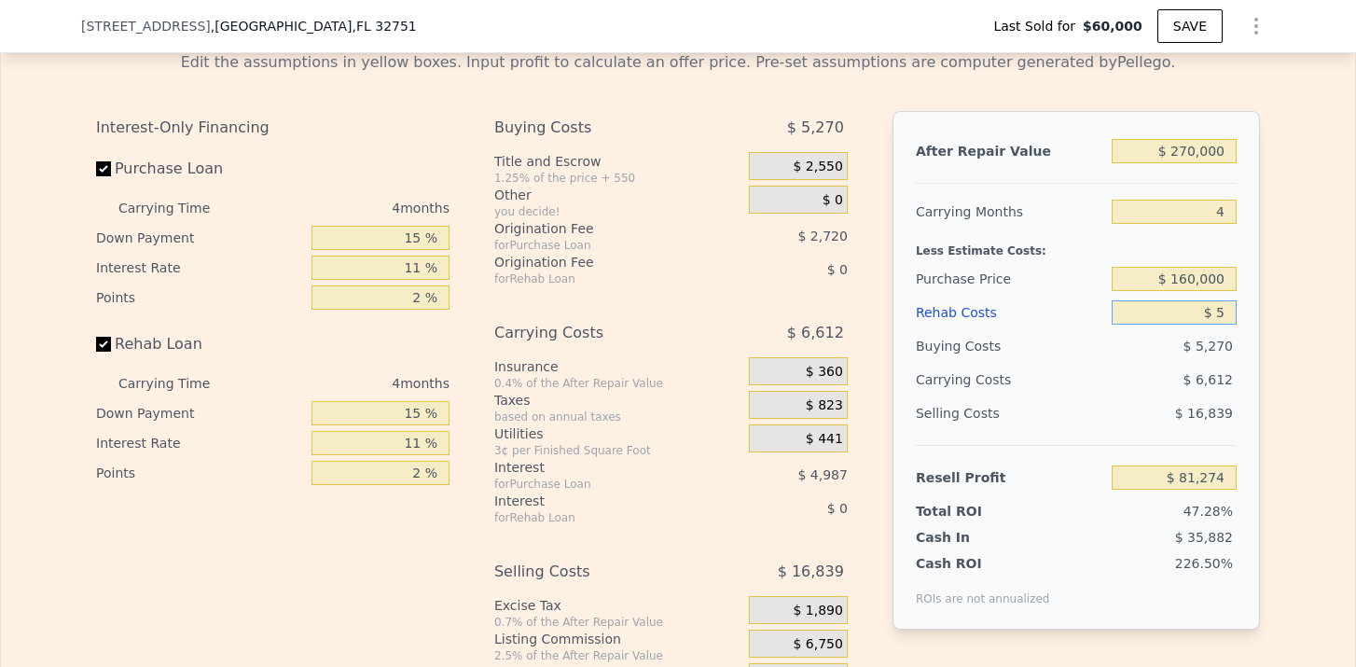
type input "$ 50"
type input "$ 81,228"
type input "$ 5,000"
type input "$ 80,754"
type input "$ 50,000"
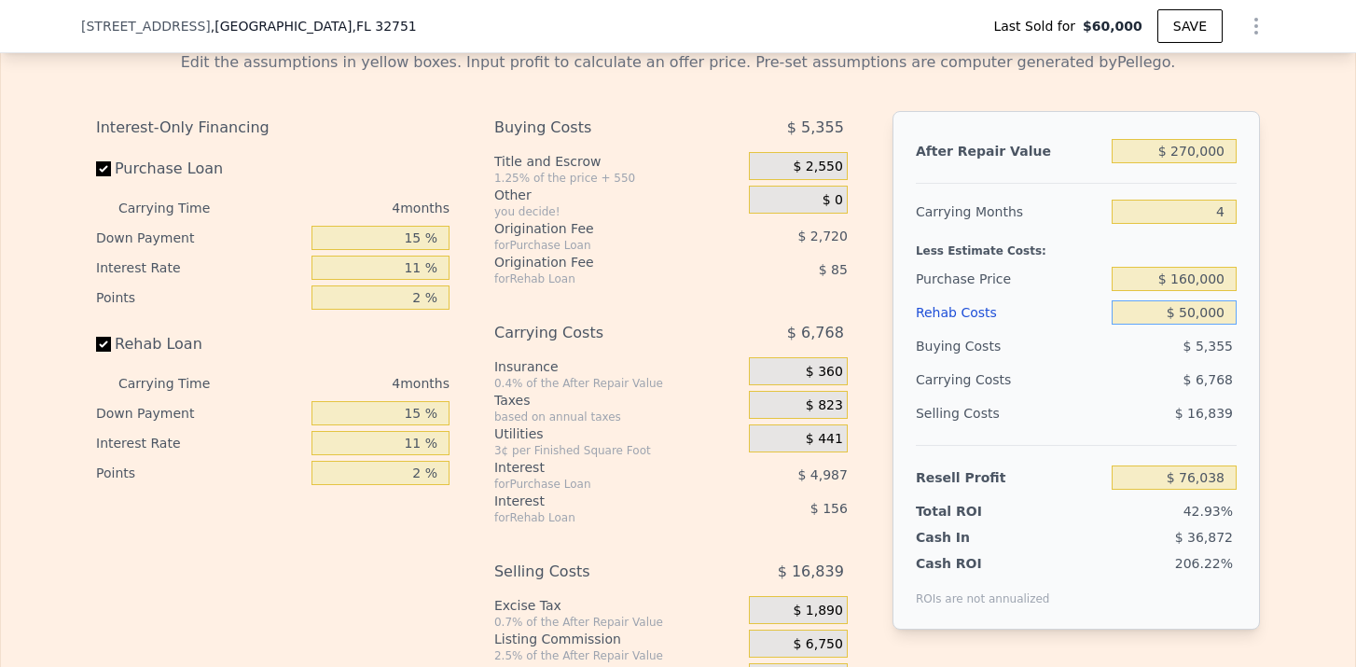
type input "$ 28,869"
click at [1251, 351] on div "After Repair Value $ 270,000 Carrying Months 4 Less Estimate Costs: Purchase Pr…" at bounding box center [1077, 370] width 368 height 519
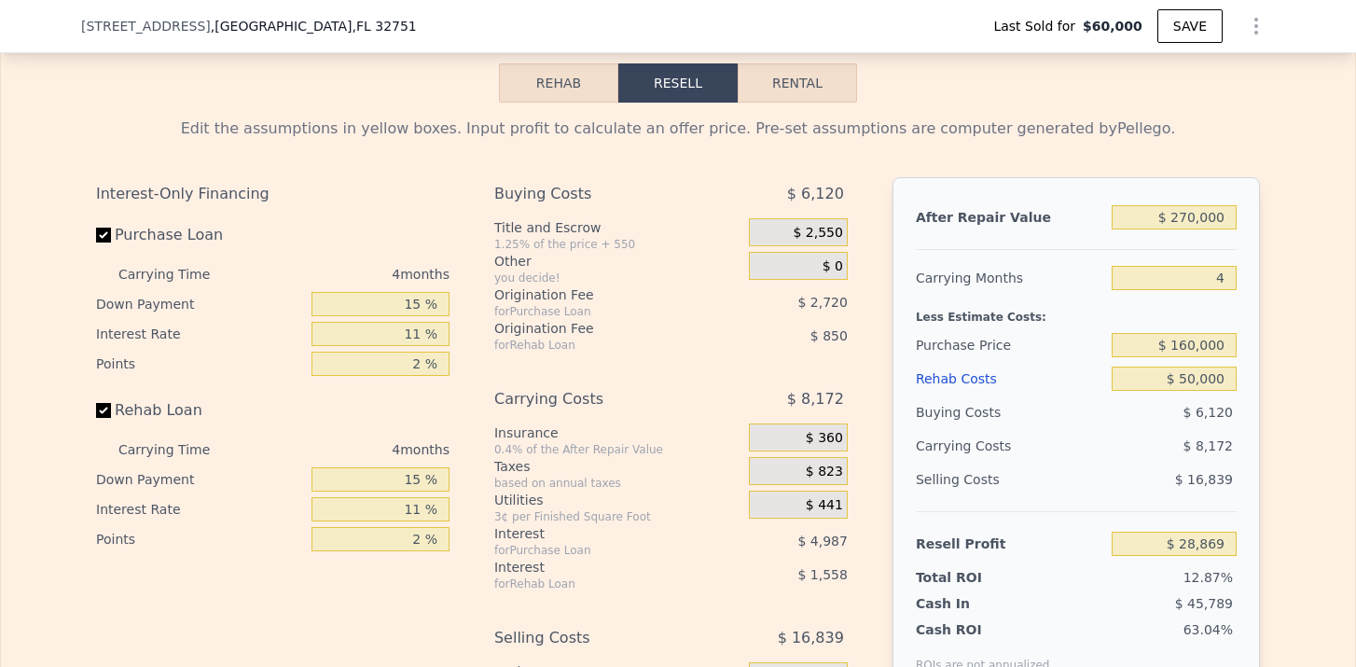
scroll to position [2559, 0]
click at [1226, 281] on input "4" at bounding box center [1174, 280] width 125 height 24
type input "5"
type input "$ 26,826"
type input "5"
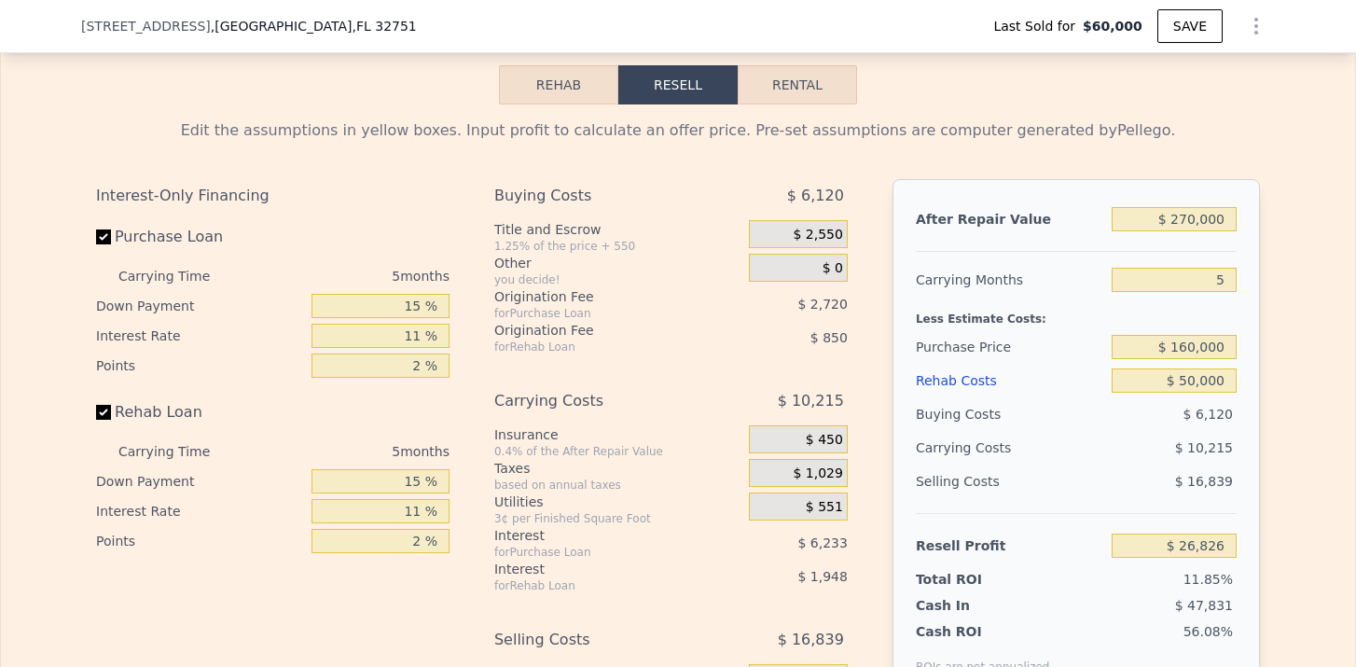
click at [1235, 393] on div "$ 50,000" at bounding box center [1174, 381] width 125 height 34
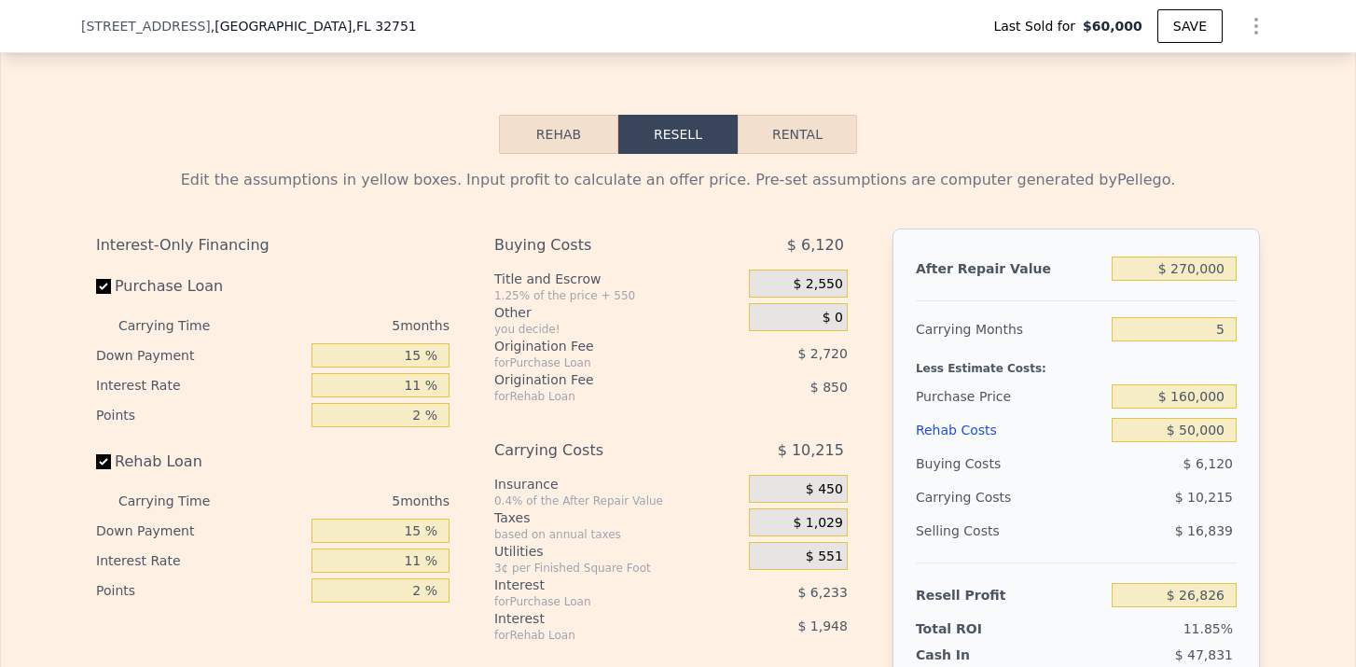
click at [828, 141] on button "Rental" at bounding box center [797, 134] width 119 height 39
select select "30"
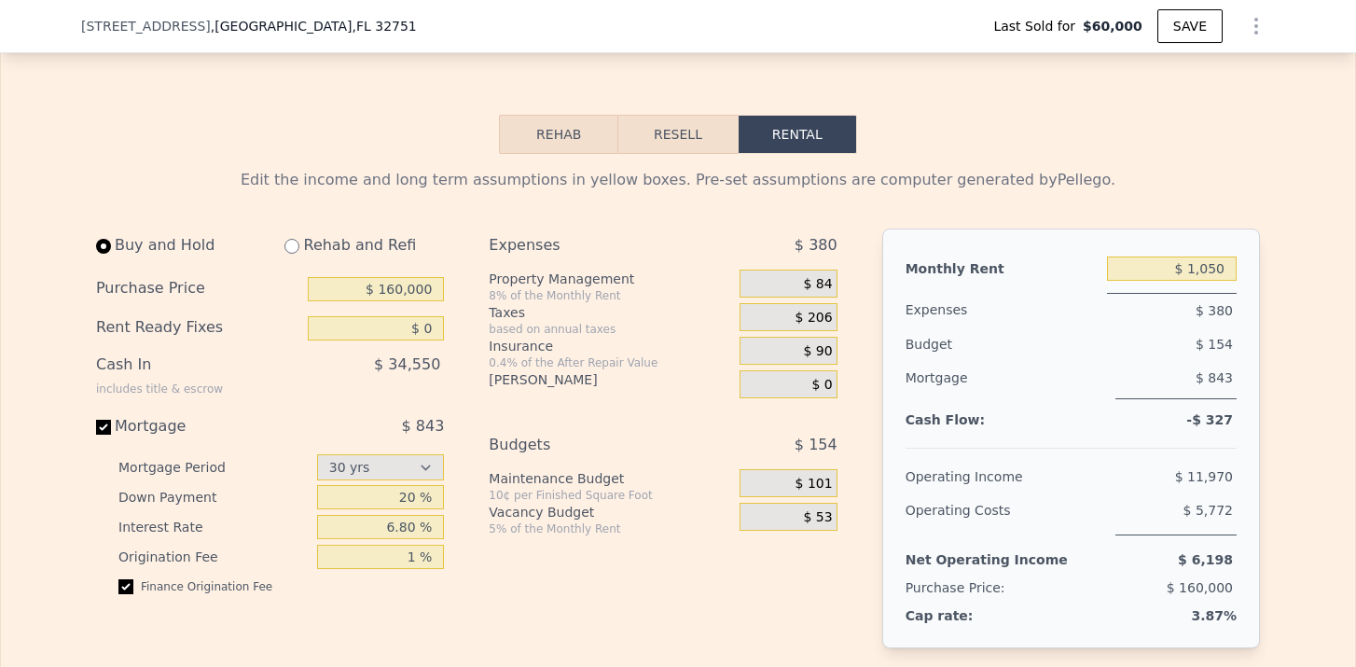
click at [292, 250] on input "radio" at bounding box center [292, 246] width 15 height 15
radio input "true"
select select "30"
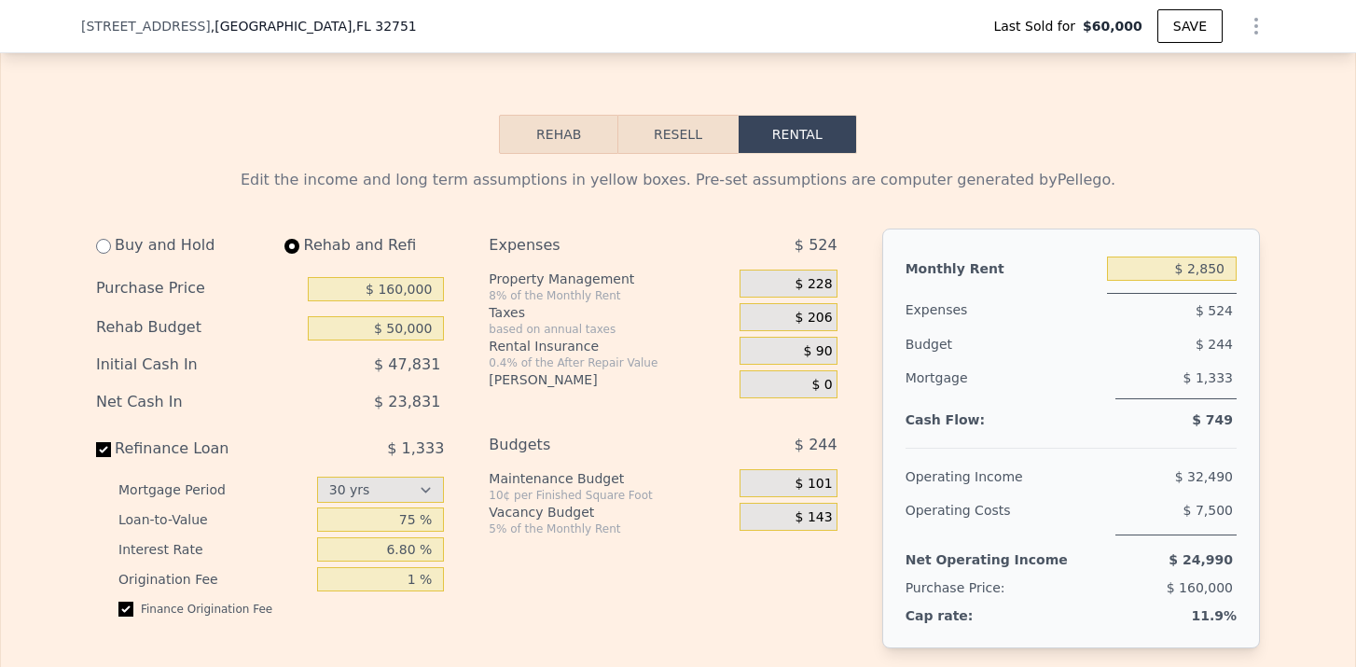
type input "$ 50,000"
click at [1208, 267] on input "$ 2,850" at bounding box center [1172, 269] width 130 height 24
type input "$ 2,100"
click at [814, 285] on span "$ 168" at bounding box center [814, 284] width 37 height 17
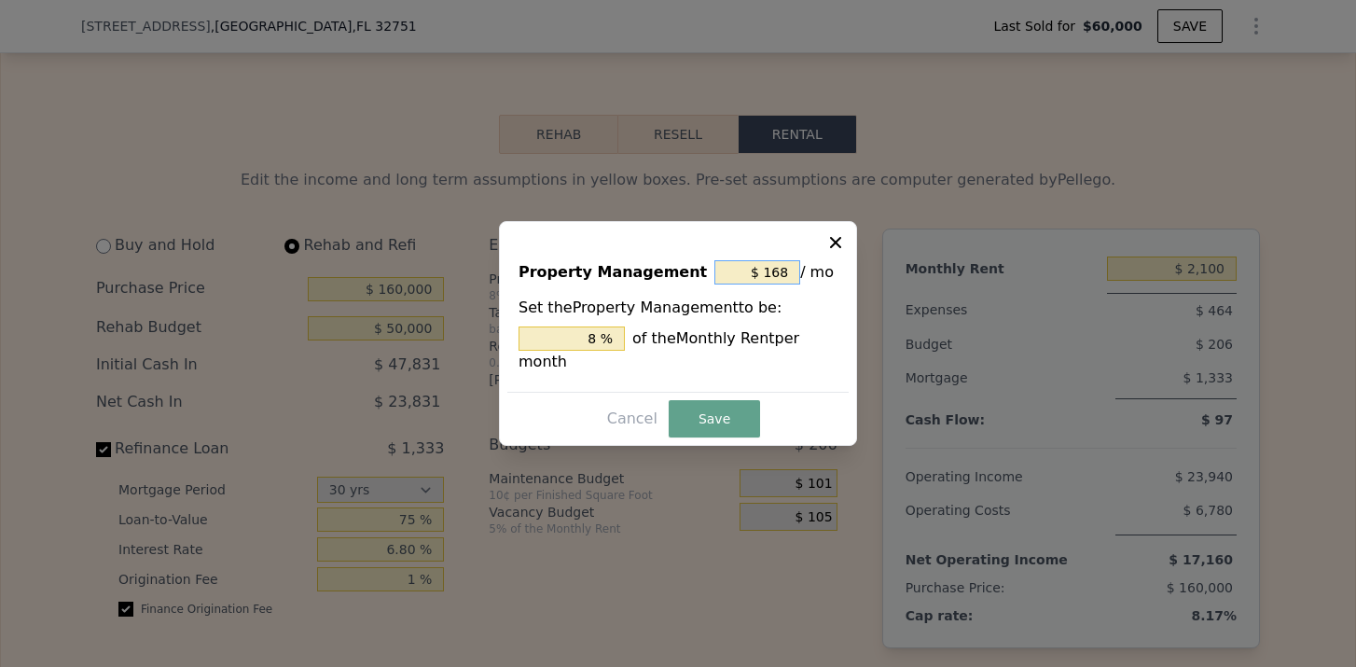
click at [775, 271] on input "$ 168" at bounding box center [758, 272] width 86 height 24
type input "$ 16"
type input "0.762 %"
type input "$ 1"
type input "0.048 %"
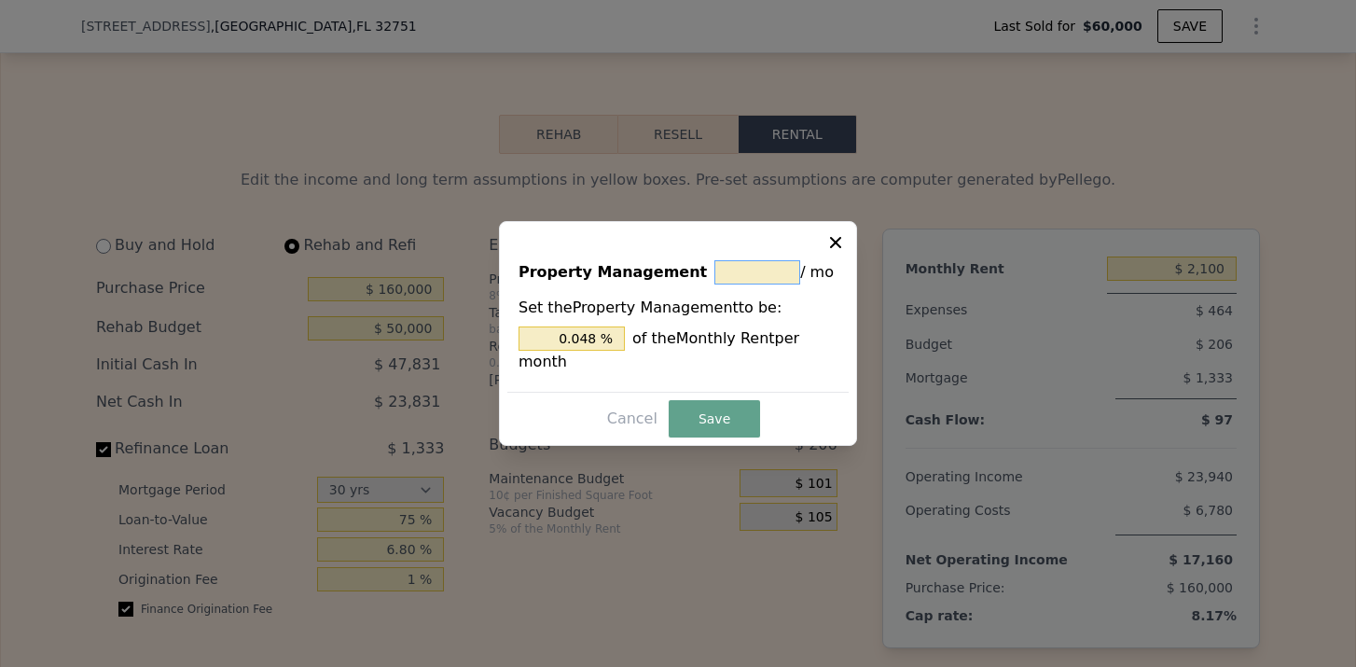
type input "$ 0"
type input "0 %"
click at [705, 436] on button "Save" at bounding box center [714, 418] width 91 height 37
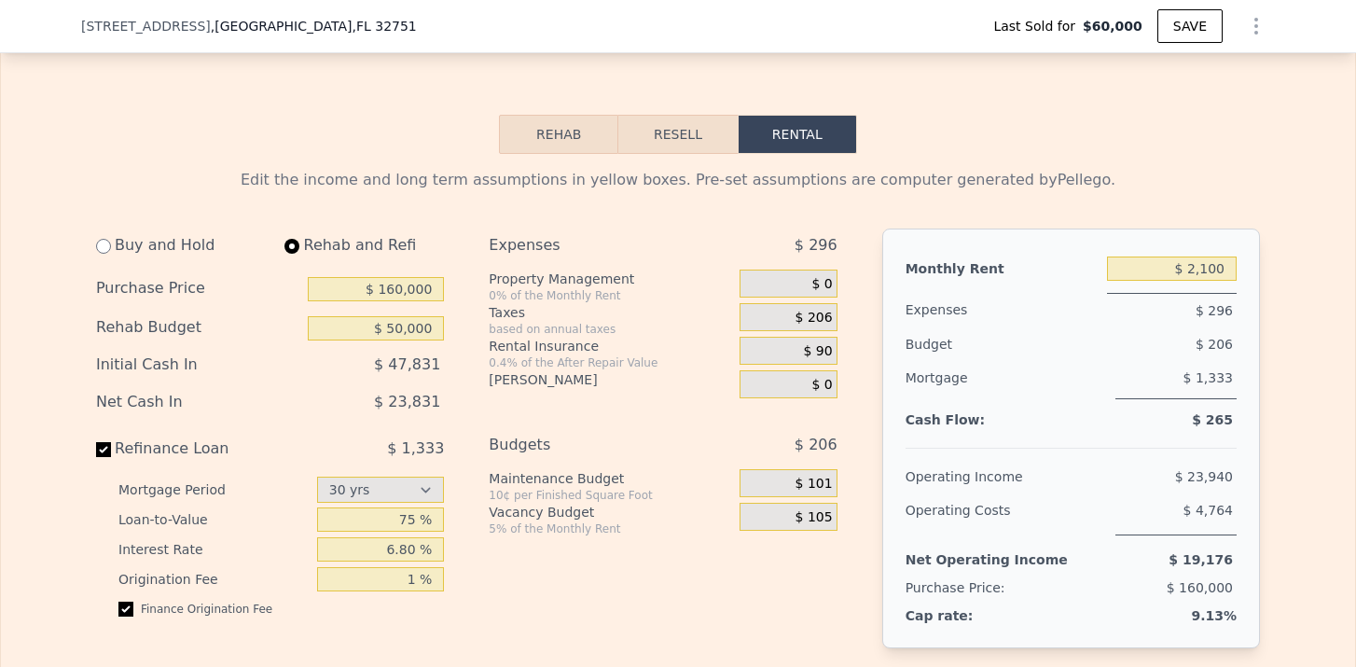
click at [815, 317] on span "$ 206" at bounding box center [814, 318] width 37 height 17
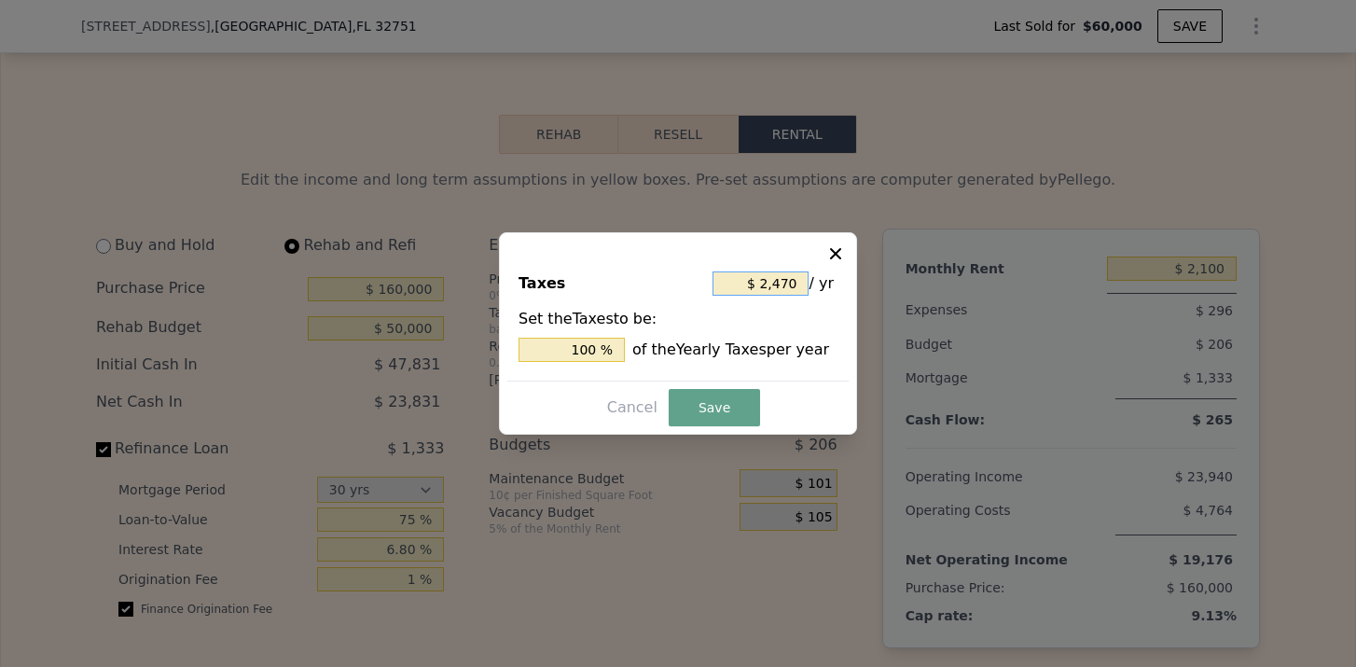
click at [800, 285] on input "$ 2,470" at bounding box center [761, 283] width 96 height 24
type input "$ 247"
type input "10 %"
type input "$ 24"
type input "0.972 %"
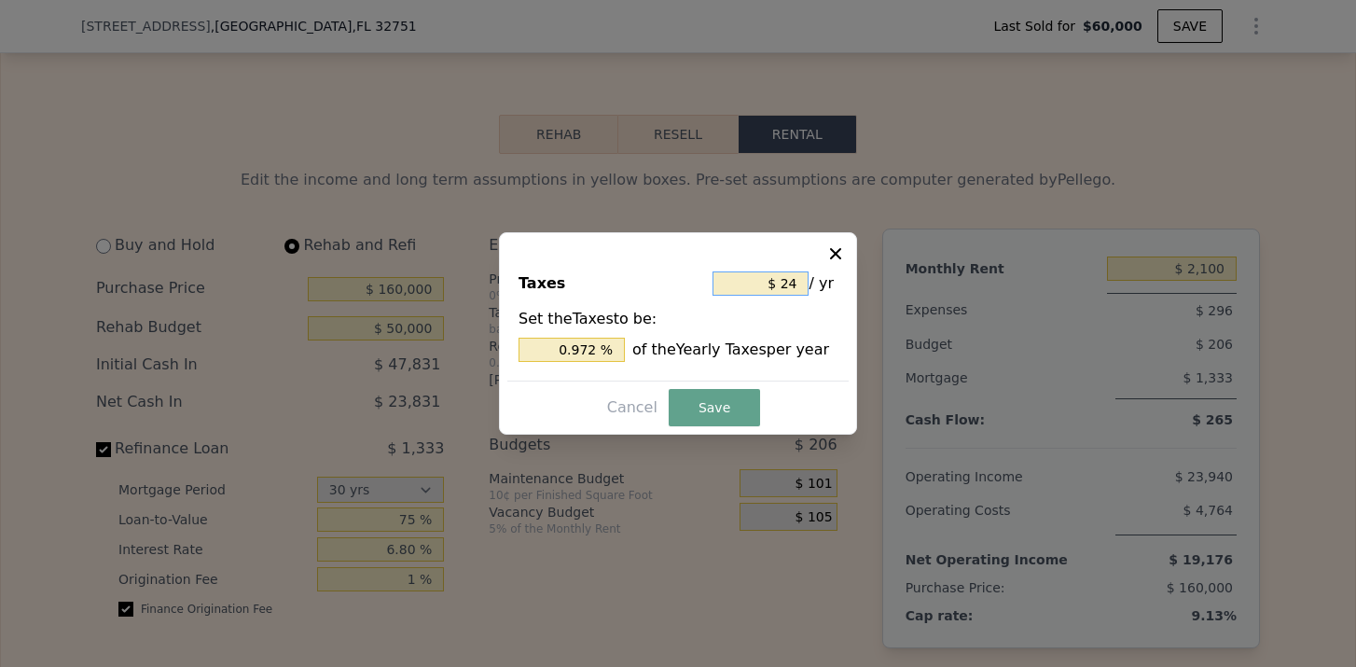
type input "$ 2"
type input "0.081 %"
type input "$ 3"
type input "0.121 %"
type input "$ 35"
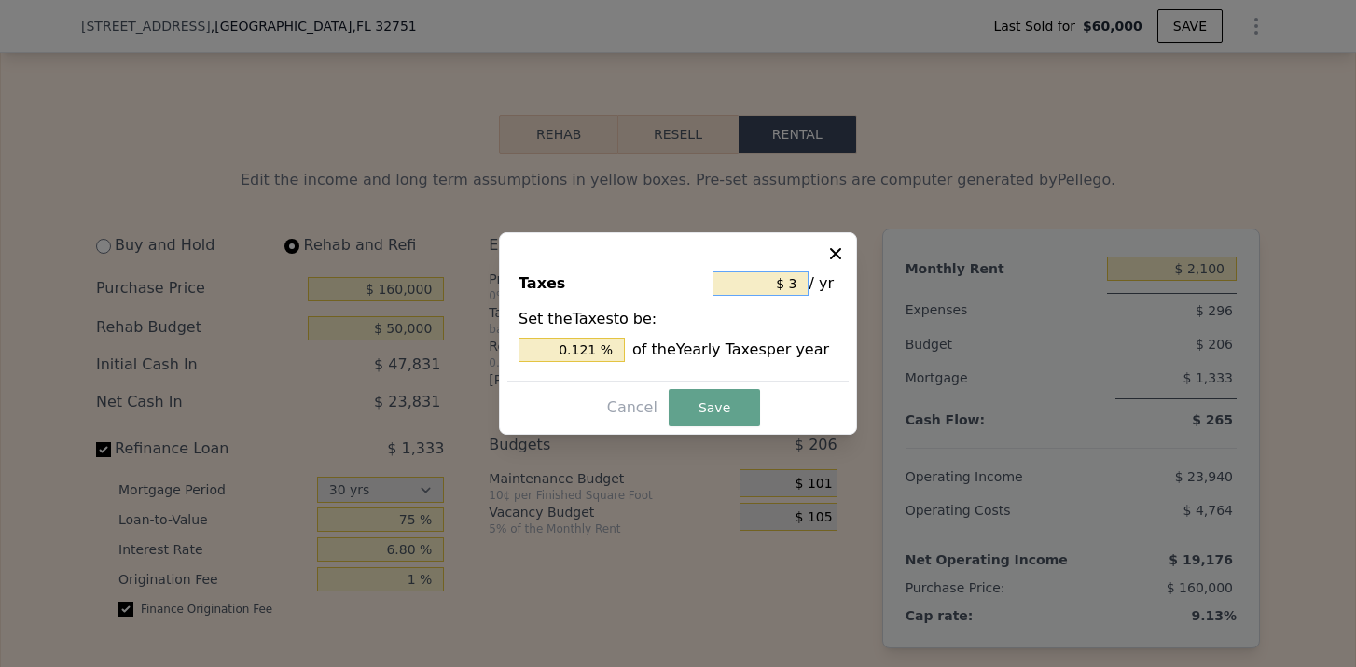
type input "1.417 %"
type input "$ 350"
type input "14.170 %"
type input "$ 3,500"
type input "141.700 %"
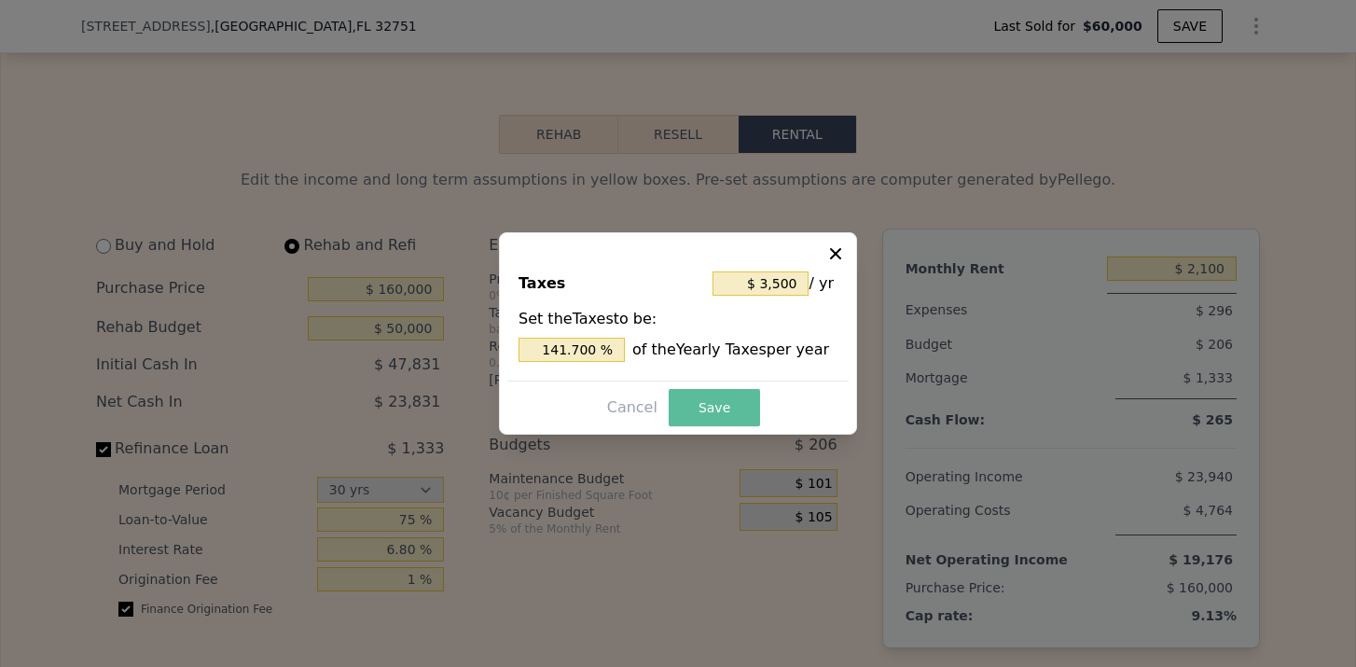
click at [723, 409] on button "Save" at bounding box center [714, 407] width 91 height 37
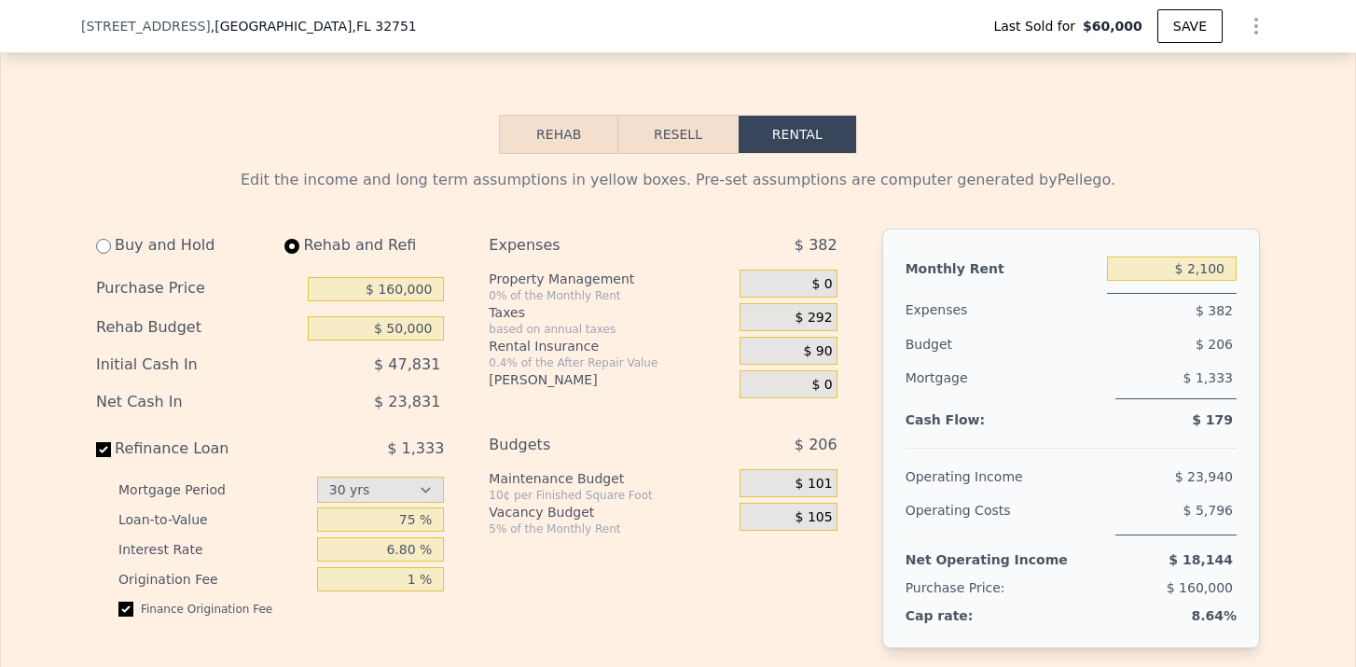
click at [825, 349] on span "$ 90" at bounding box center [818, 351] width 29 height 17
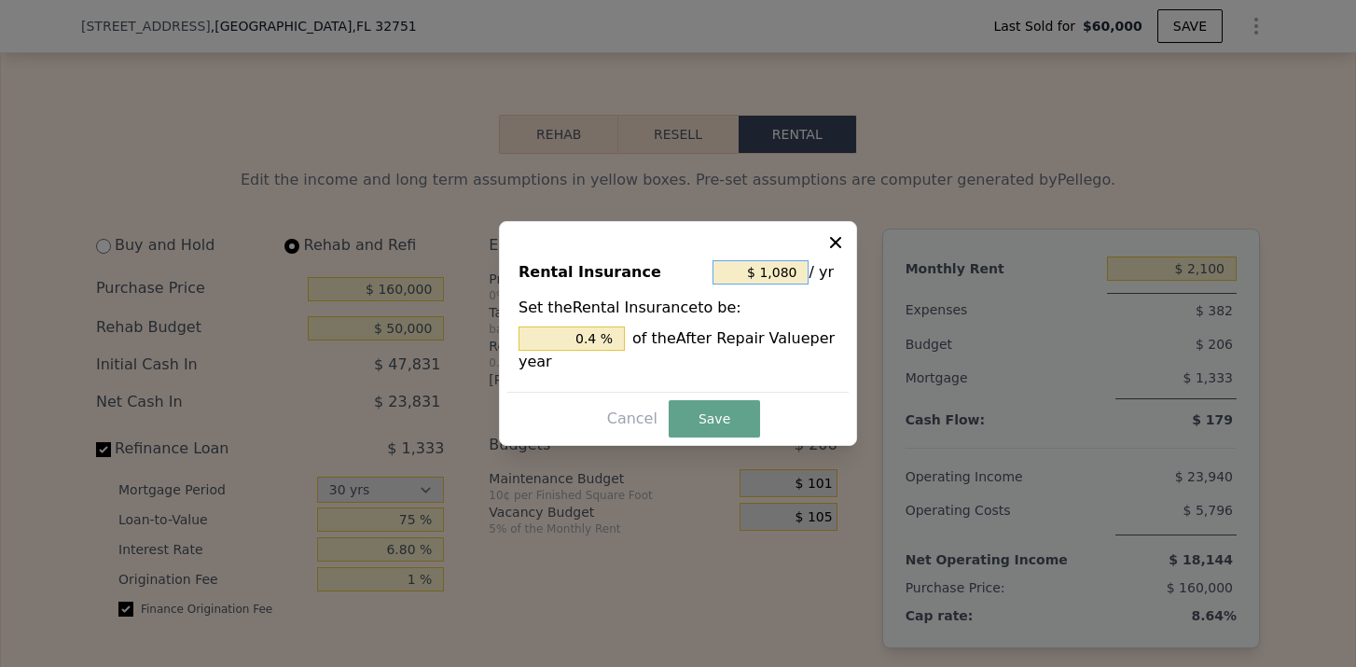
click at [793, 273] on input "$ 1,080" at bounding box center [761, 272] width 96 height 24
type input "$ 2"
type input "0.001 %"
type input "$ 22"
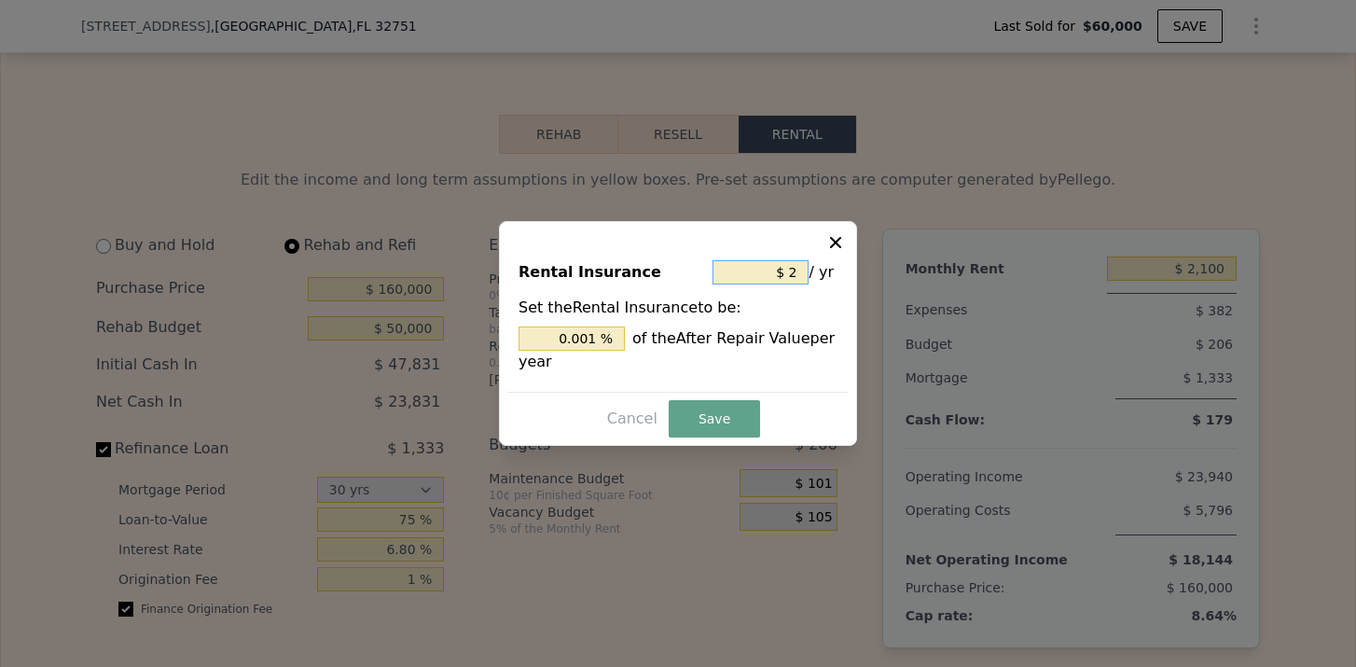
type input "0.008 %"
type input "$ 220"
type input "0.081 %"
type input "$ 2,200"
type input "0.815 %"
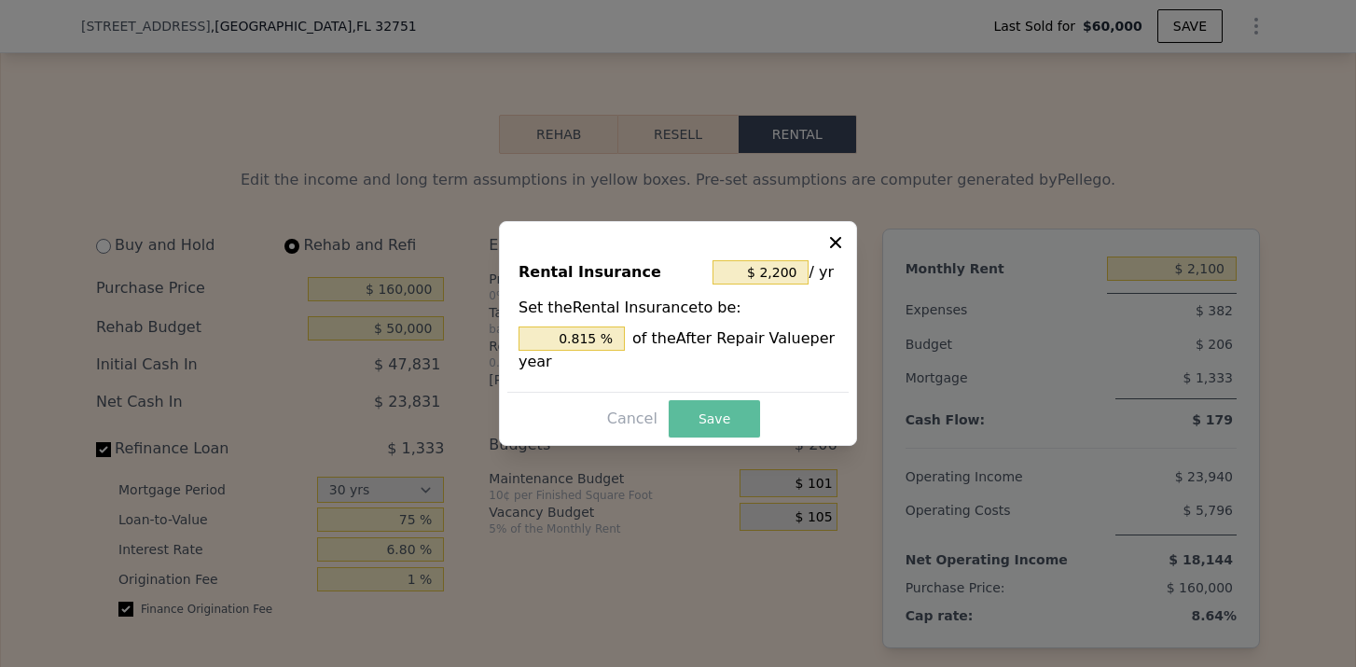
click at [716, 414] on button "Save" at bounding box center [714, 418] width 91 height 37
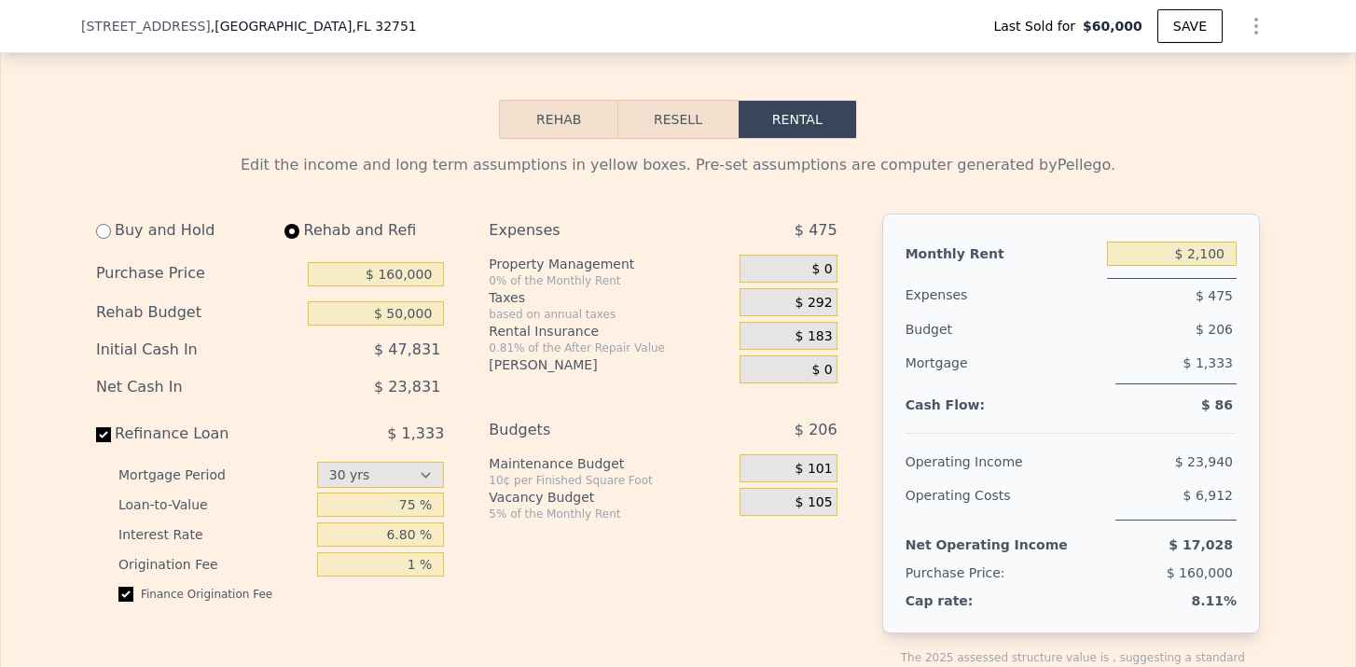
scroll to position [2522, 0]
click at [815, 305] on span "$ 292" at bounding box center [814, 305] width 37 height 17
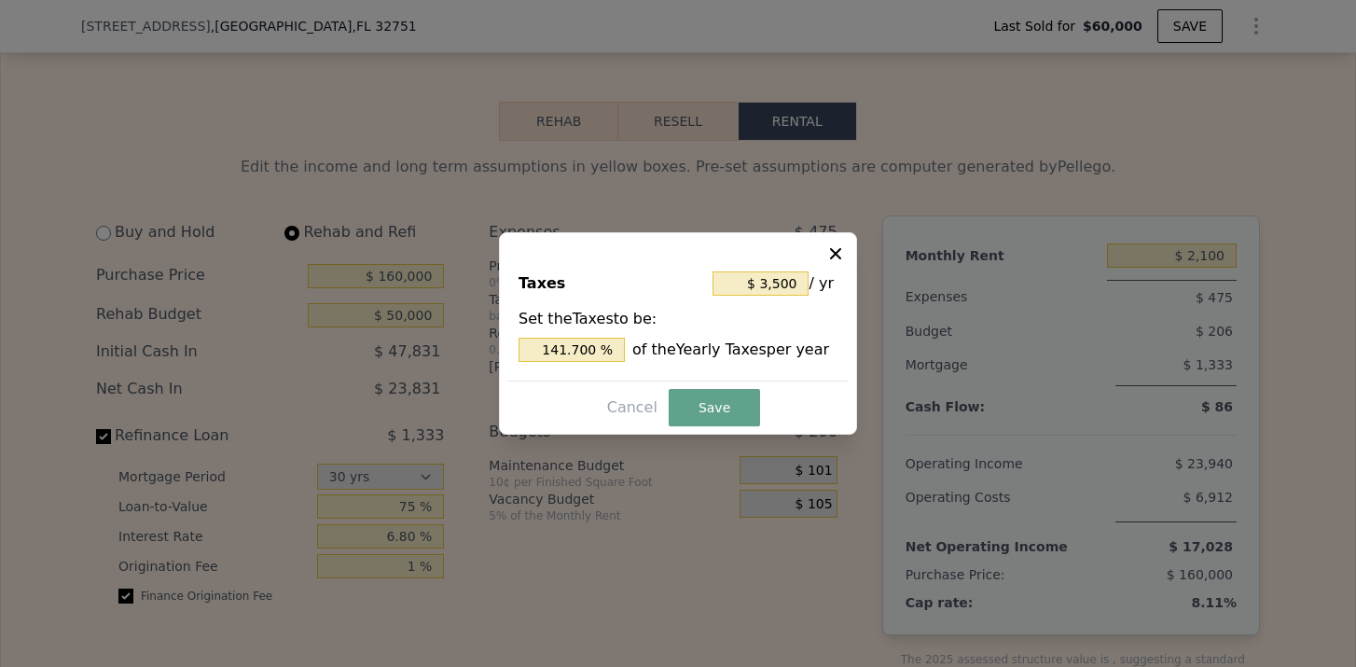
click at [835, 254] on icon at bounding box center [835, 253] width 11 height 11
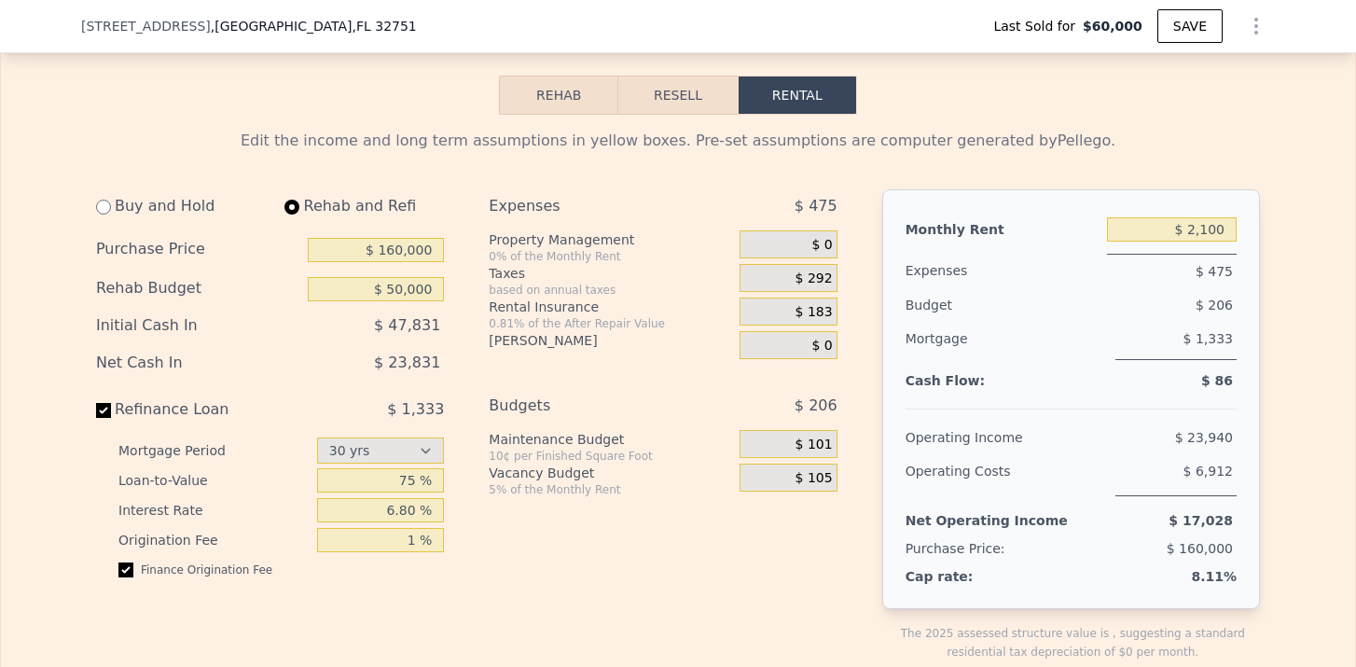
scroll to position [2549, 0]
click at [782, 277] on div "$ 292" at bounding box center [788, 277] width 97 height 28
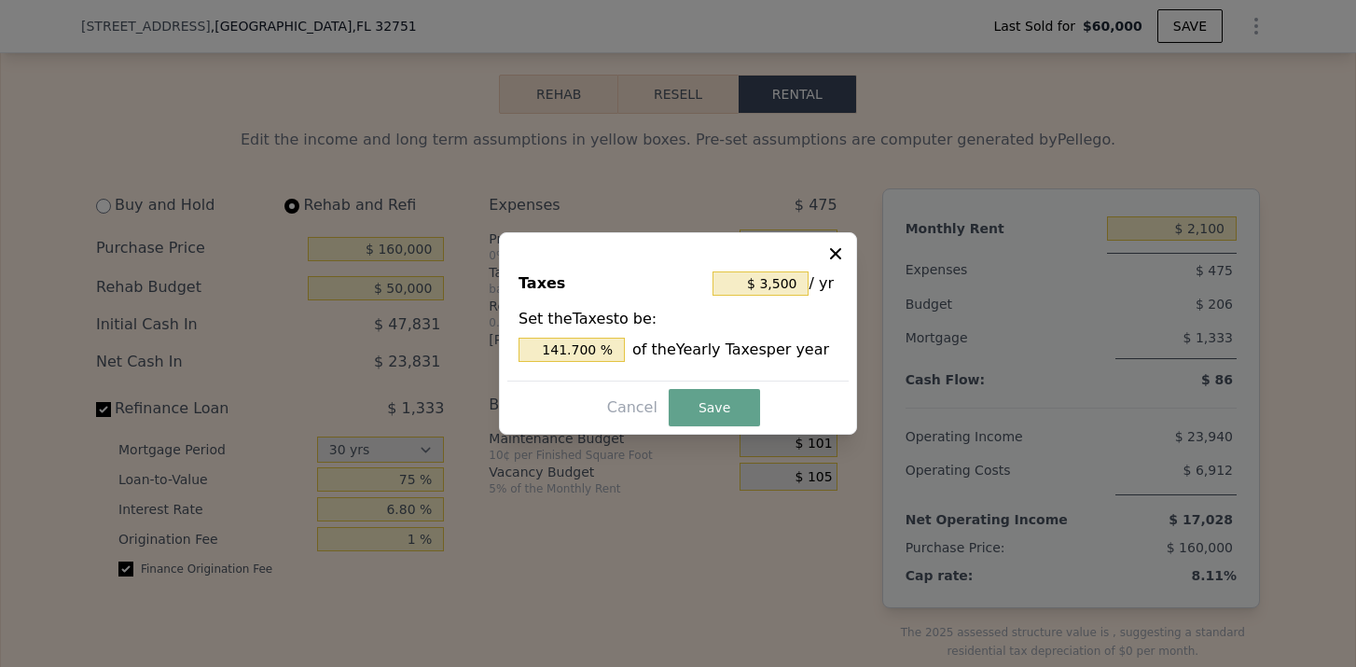
click at [837, 258] on icon at bounding box center [835, 253] width 19 height 19
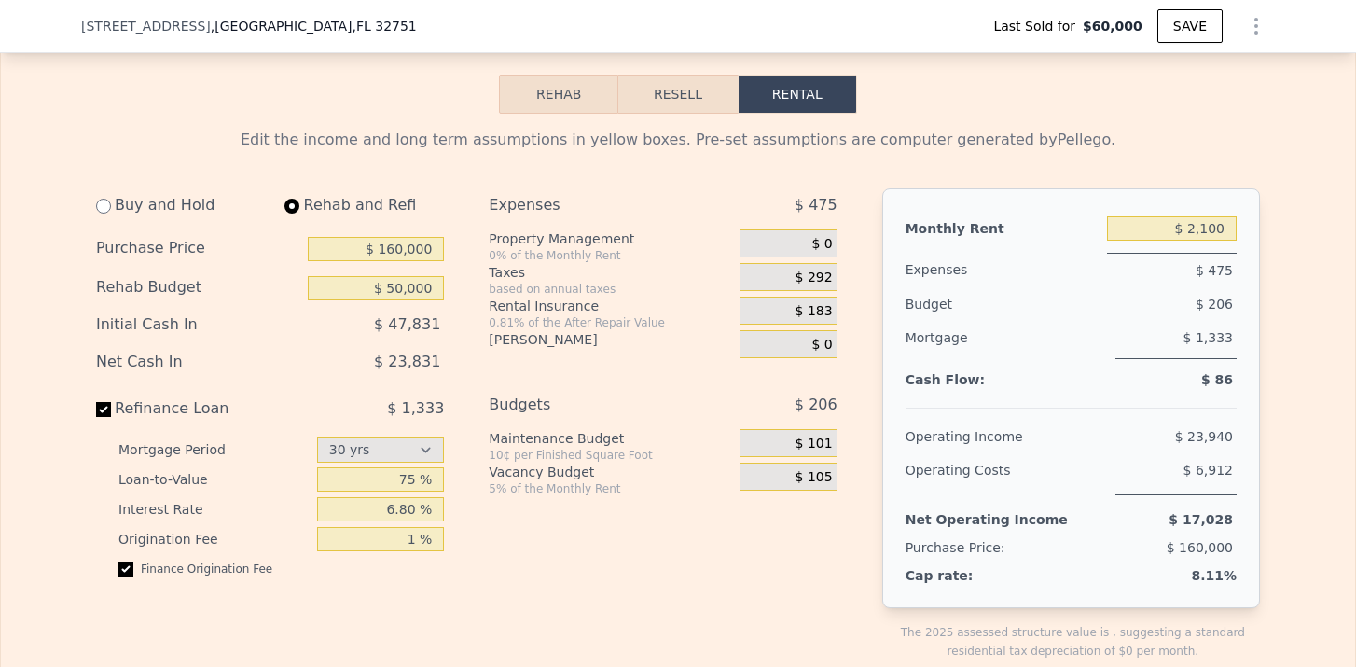
click at [821, 297] on div "$ 183" at bounding box center [788, 311] width 97 height 28
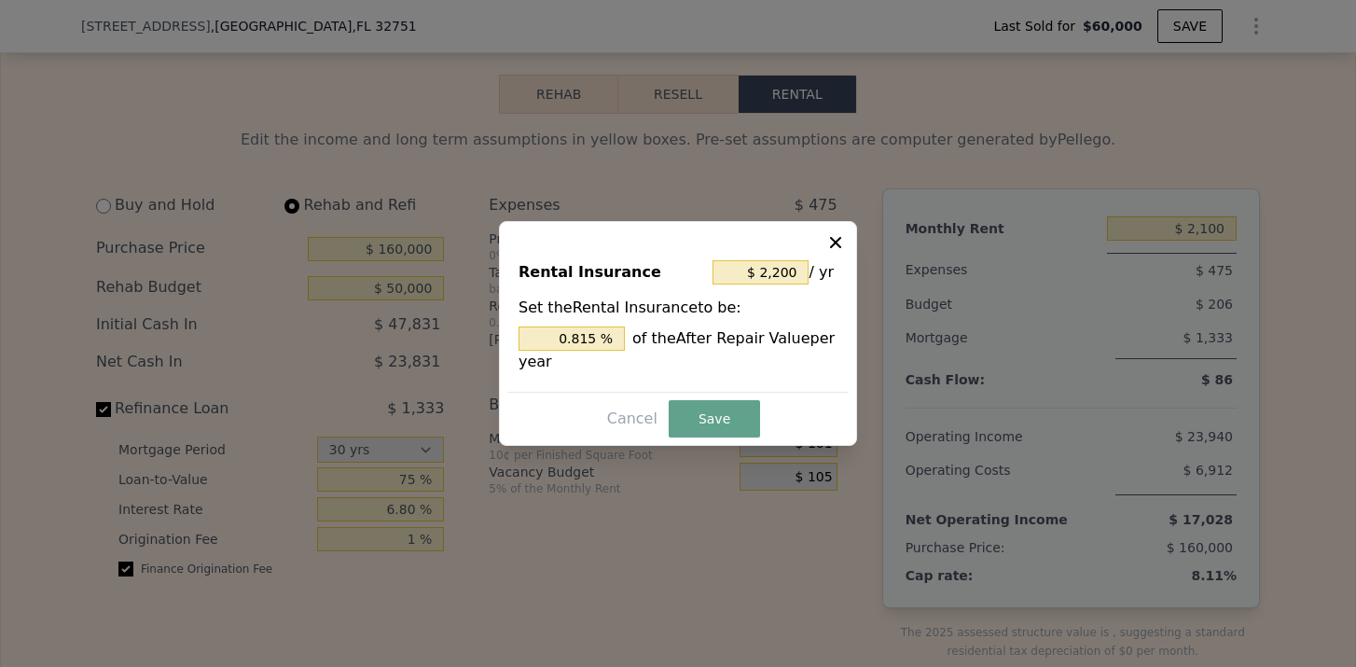
click at [841, 237] on icon at bounding box center [835, 242] width 19 height 19
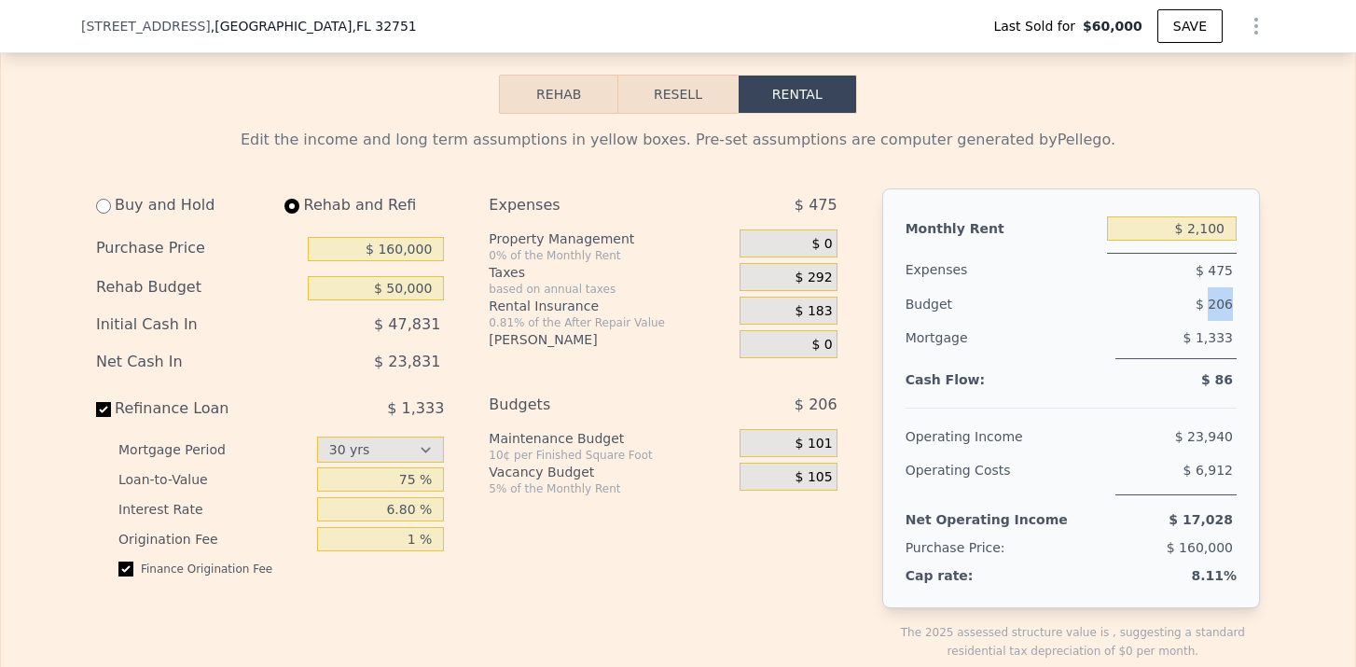
drag, startPoint x: 1211, startPoint y: 308, endPoint x: 1240, endPoint y: 308, distance: 28.9
click at [1240, 308] on div "Monthly Rent $ 2,100 Expenses $ 475 Budget $ 206 Mortgage $ 1,333 Cash Flow: $ …" at bounding box center [1071, 398] width 378 height 420
click at [1223, 386] on span "$ 86" at bounding box center [1217, 379] width 32 height 15
click at [1252, 382] on div "Monthly Rent $ 2,100 Expenses $ 475 Budget $ 206 Mortgage $ 1,333 Cash Flow: $ …" at bounding box center [1071, 398] width 378 height 420
drag, startPoint x: 390, startPoint y: 361, endPoint x: 457, endPoint y: 362, distance: 67.2
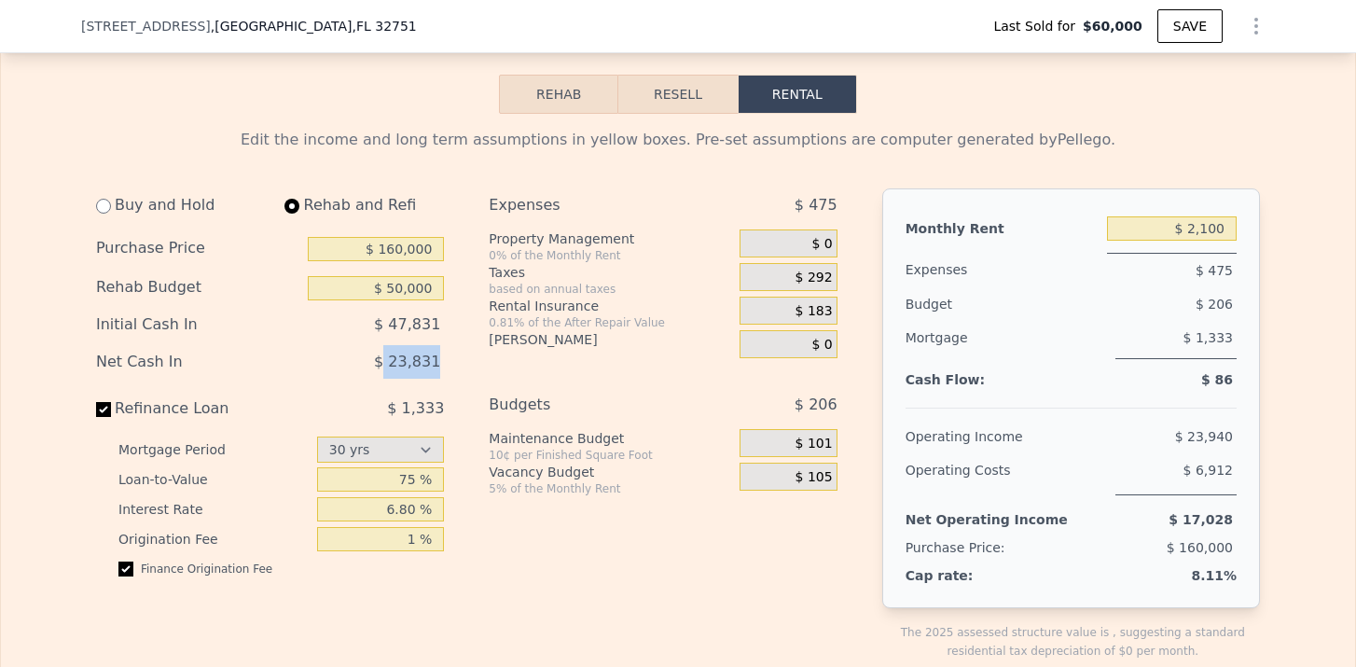
click at [460, 362] on div "Buy and Hold Rehab and Refi Purchase Price $ 160,000 Rehab Budget $ 50,000 Init…" at bounding box center [474, 439] width 756 height 502
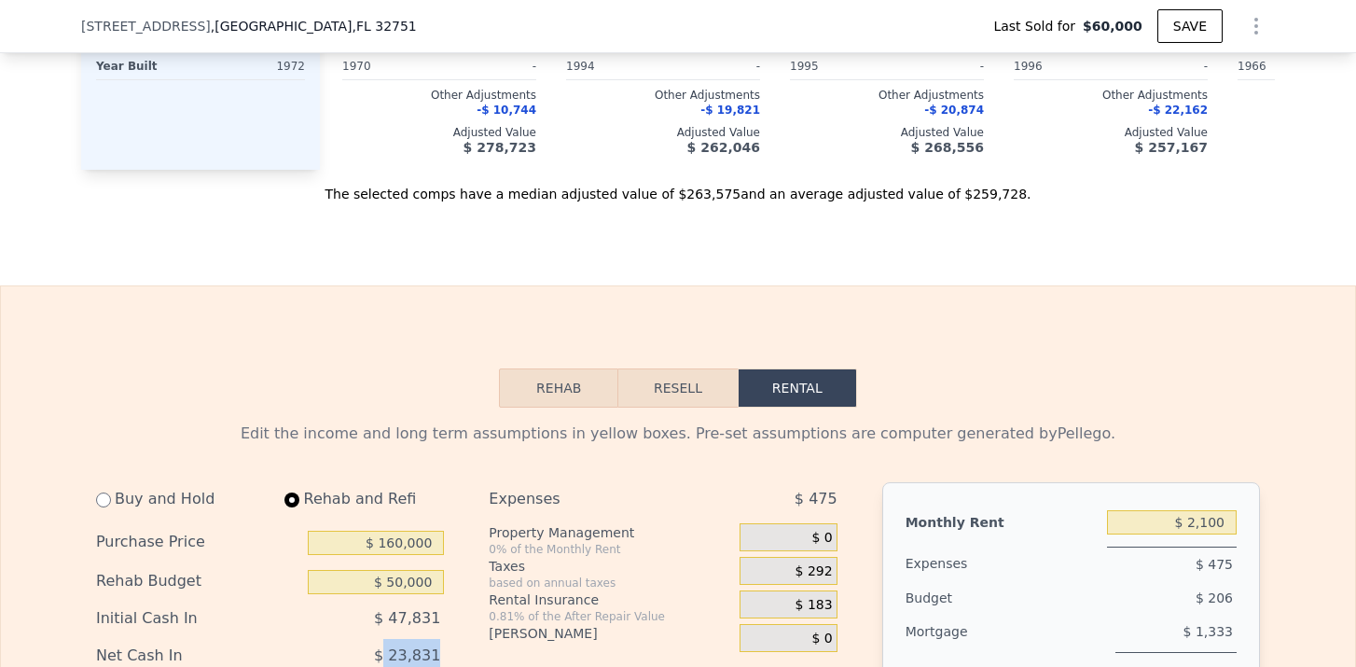
scroll to position [2289, 0]
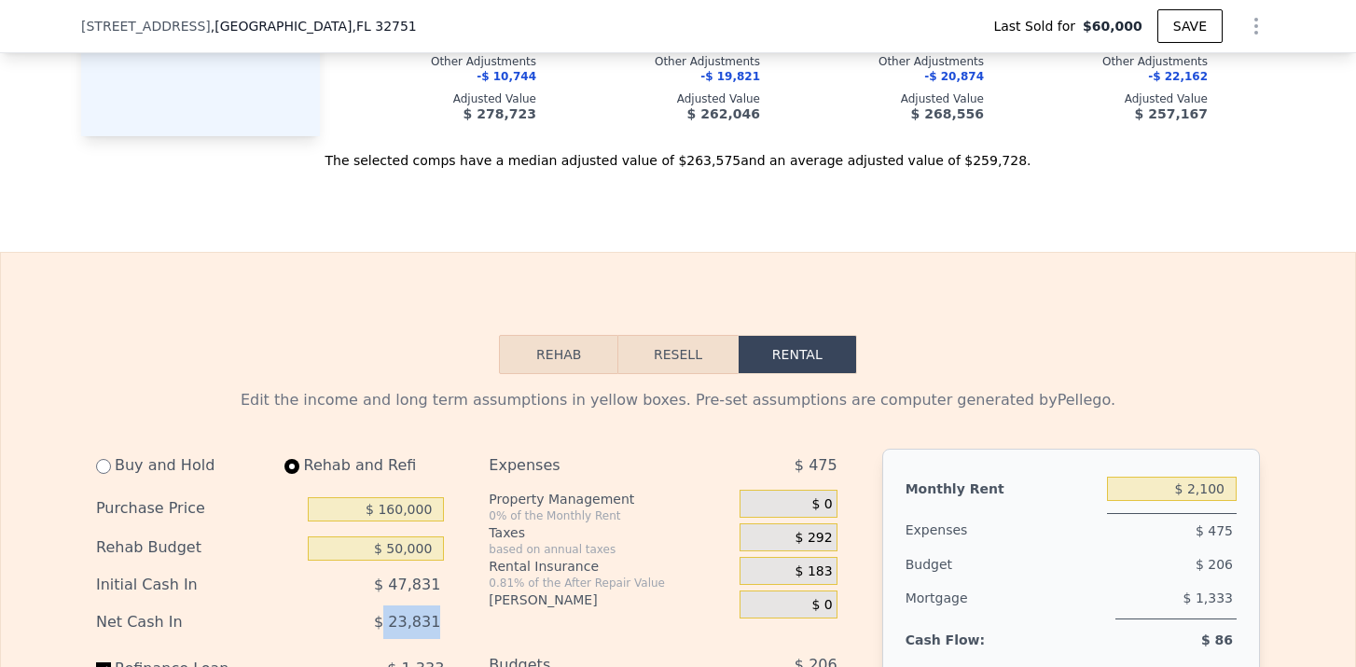
click at [676, 347] on button "Resell" at bounding box center [677, 354] width 118 height 39
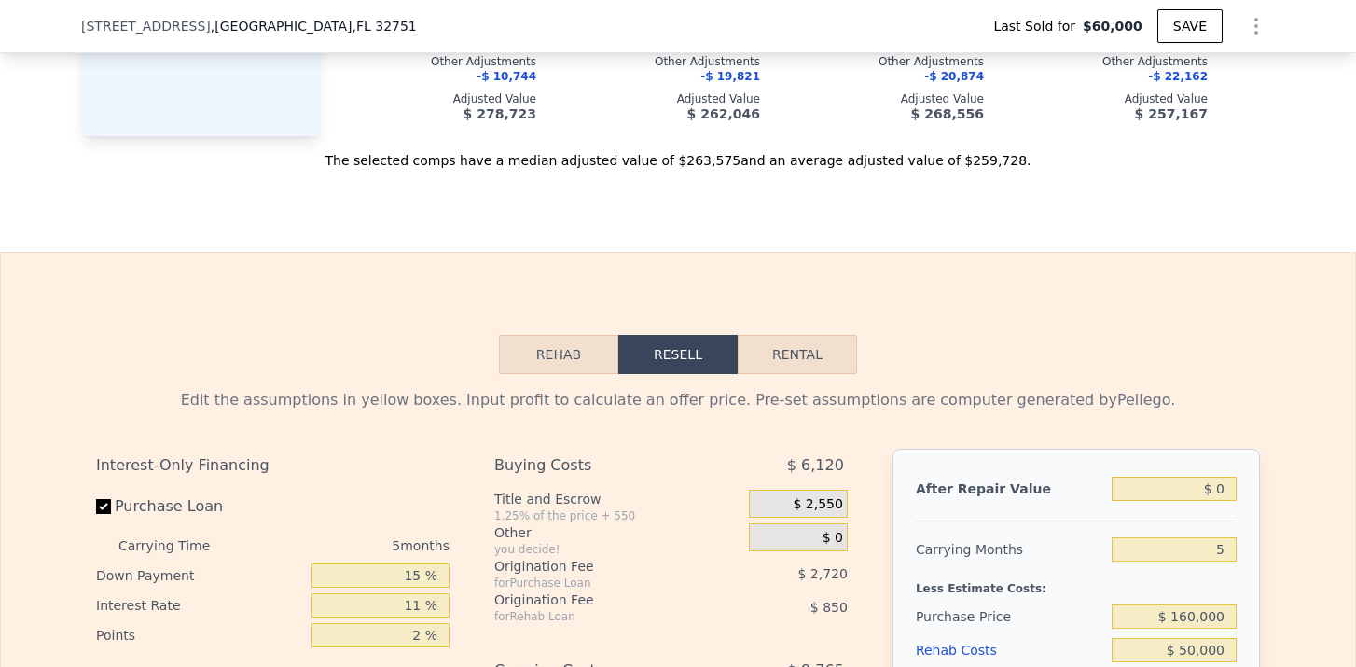
type input "-$ 226,435"
type input "$ 270,000"
type input "4"
type input "$ 0"
type input "$ 230,224"
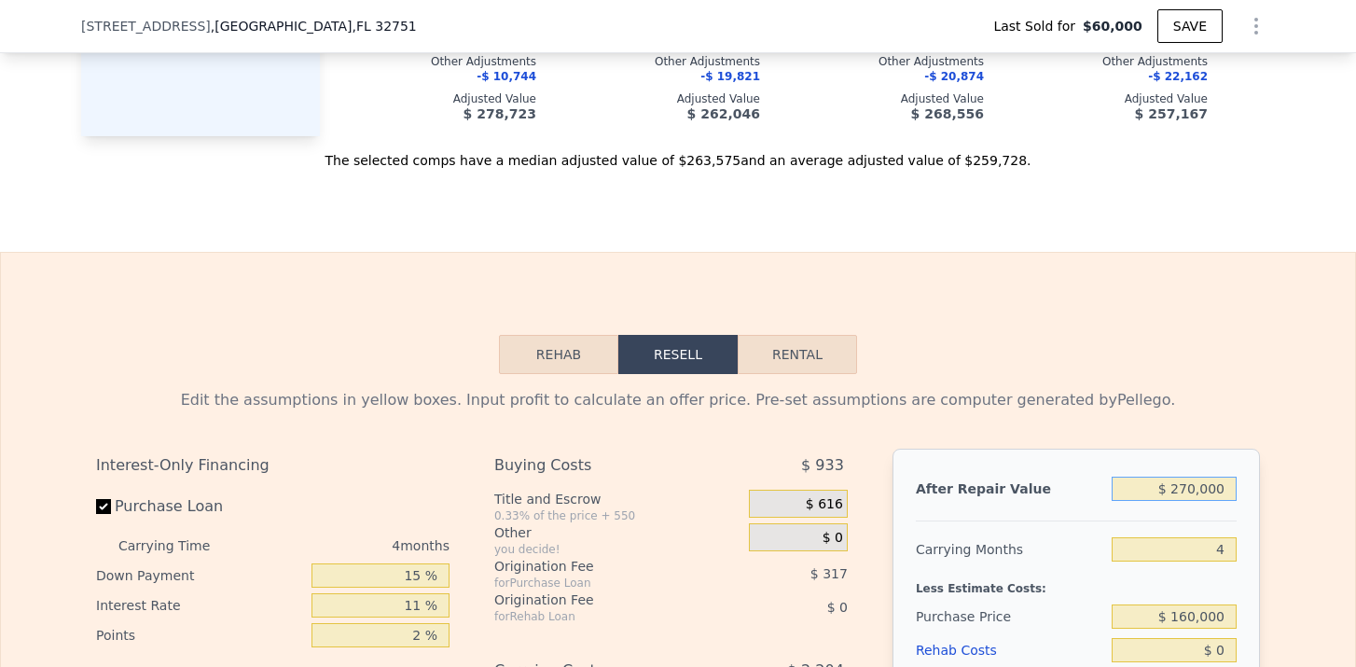
click at [1227, 488] on input "$ 270,000" at bounding box center [1174, 489] width 125 height 24
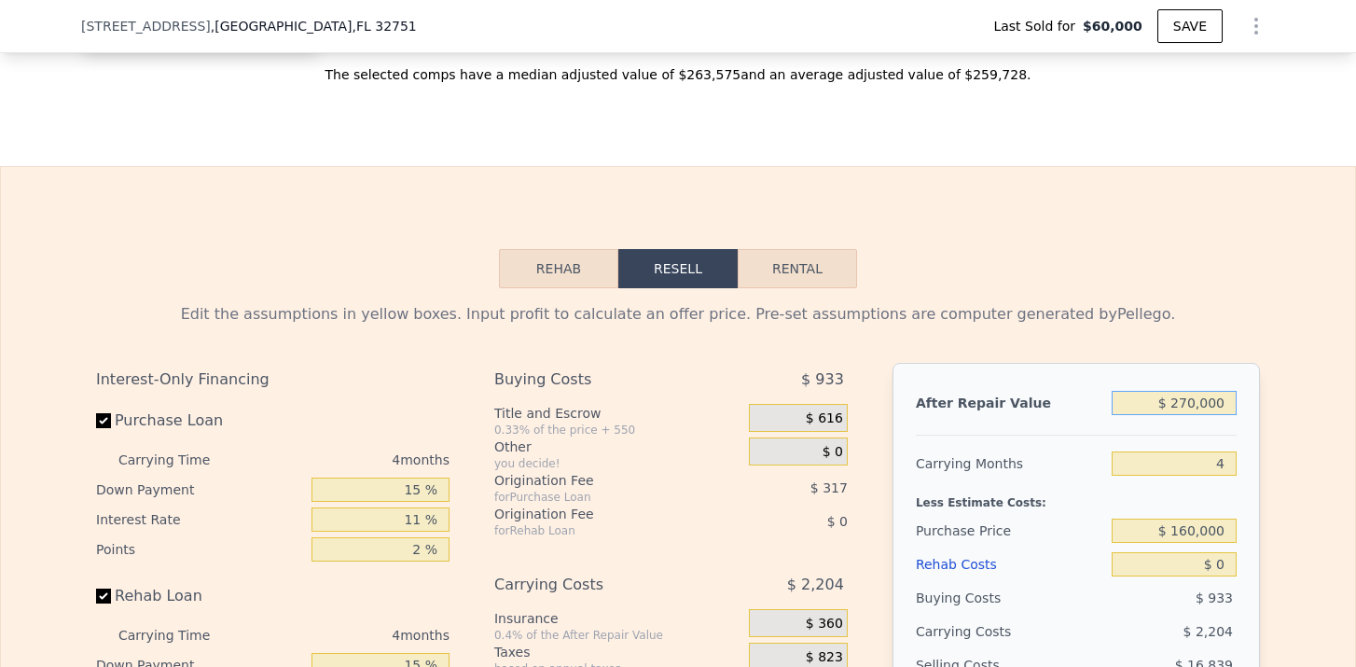
scroll to position [2379, 0]
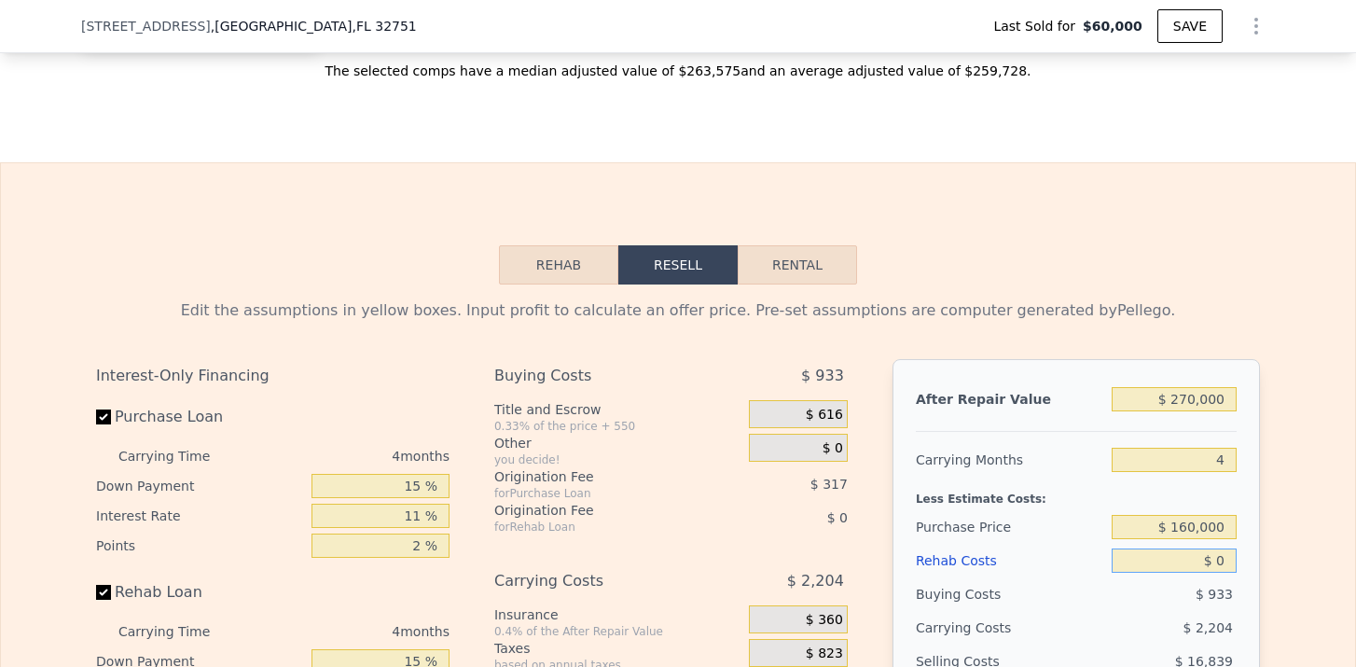
click at [1223, 553] on input "$ 0" at bounding box center [1174, 560] width 125 height 24
type input "$ 5"
type input "$ 230,219"
type input "$ 50"
type input "$ 230,173"
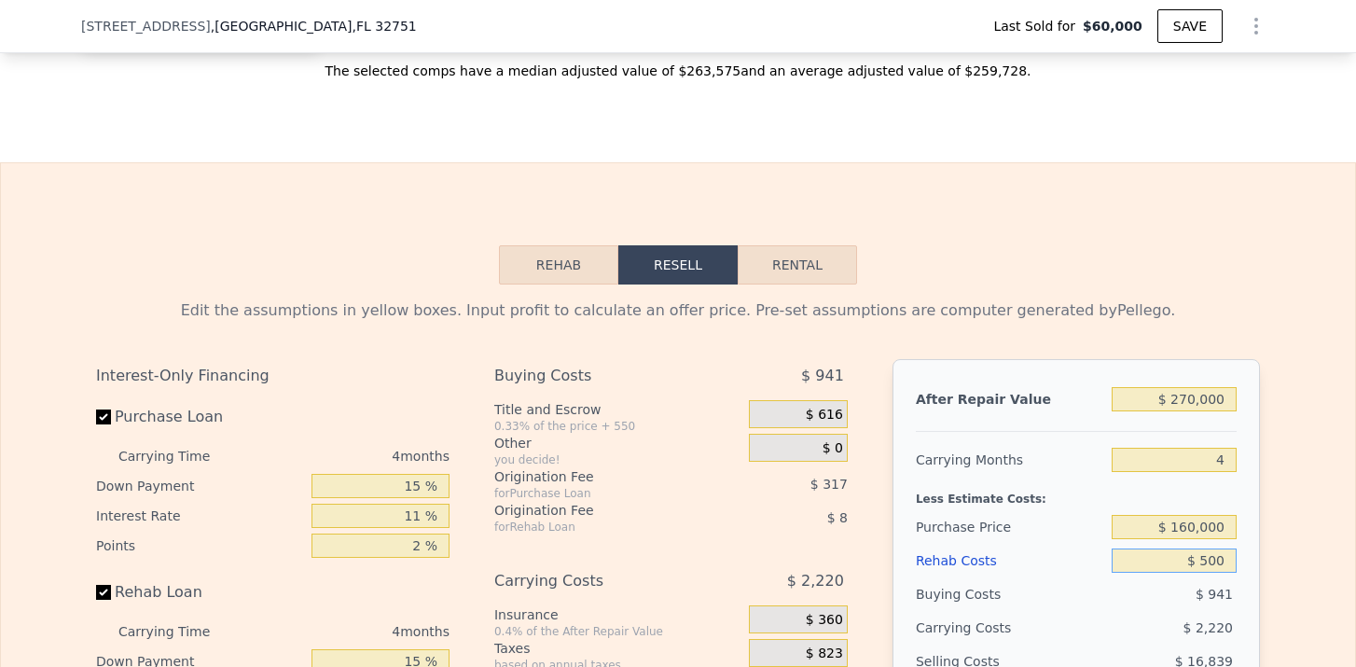
type input "$ 5,000"
type input "$ 229,700"
type input "$ 50,000"
type input "$ 177,956"
click at [1095, 524] on div "Purchase Price" at bounding box center [1010, 527] width 188 height 34
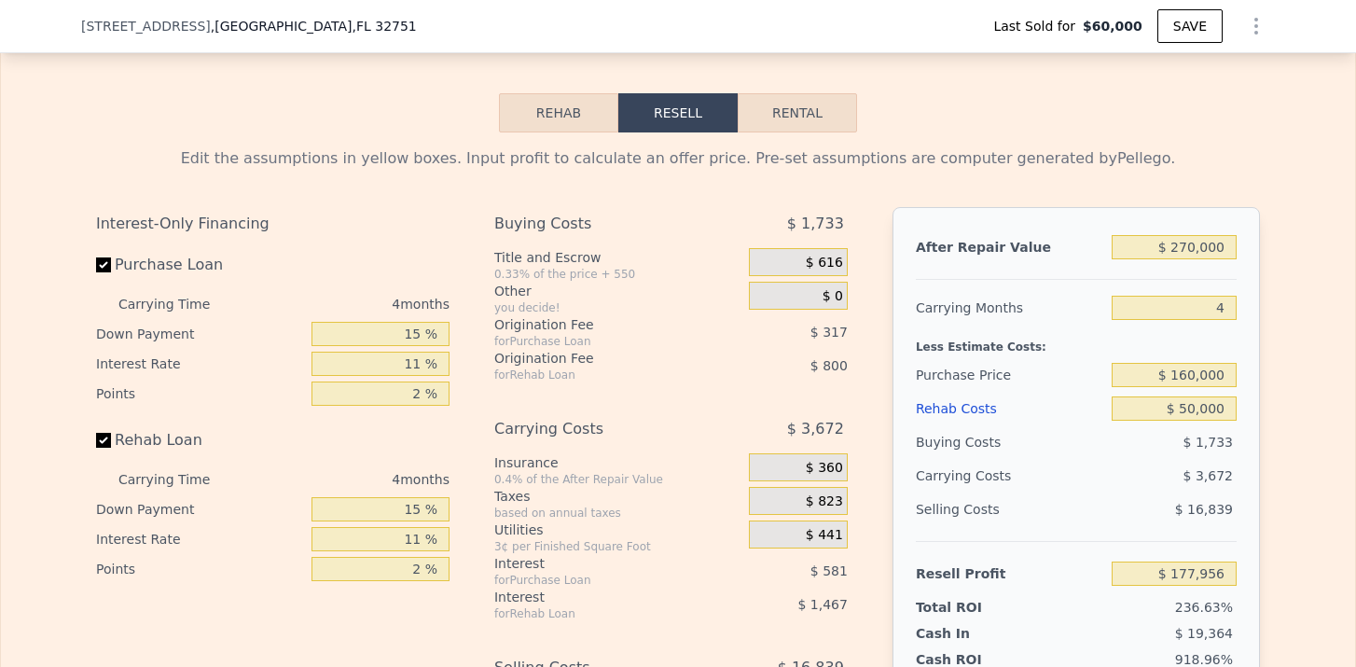
scroll to position [2533, 0]
click at [799, 121] on button "Rental" at bounding box center [797, 110] width 119 height 39
select select "30"
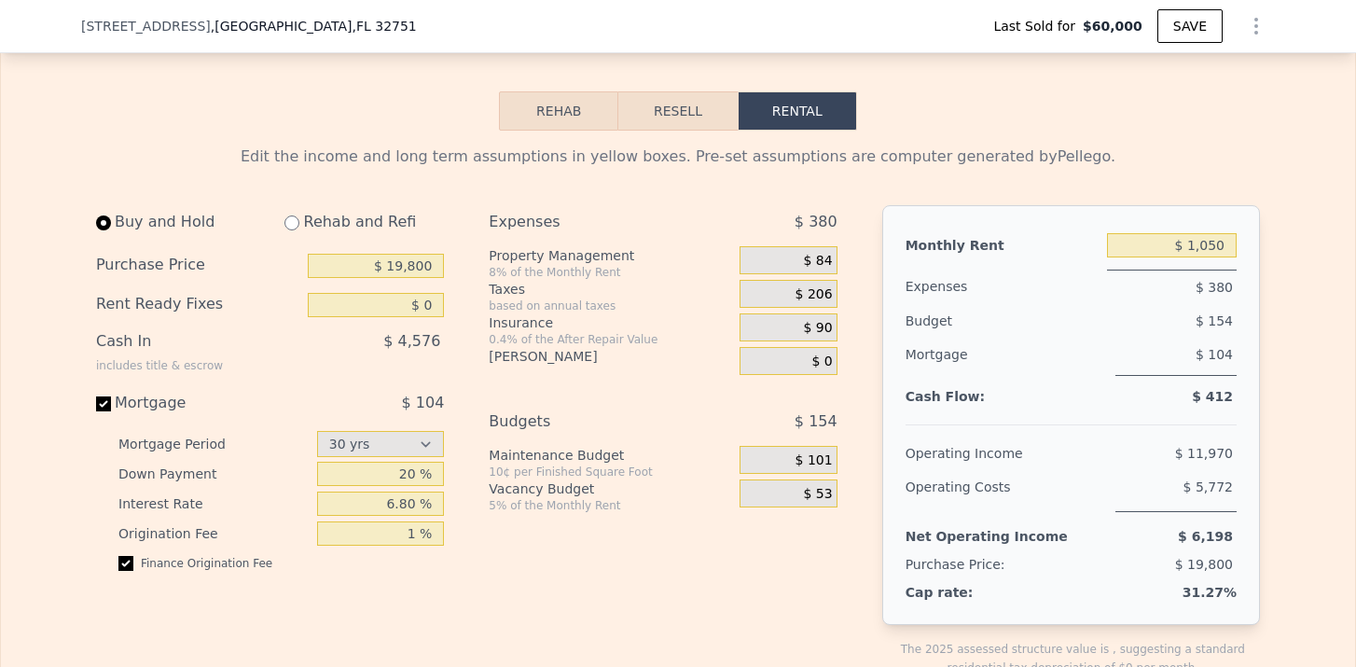
click at [819, 259] on span "$ 84" at bounding box center [818, 261] width 29 height 17
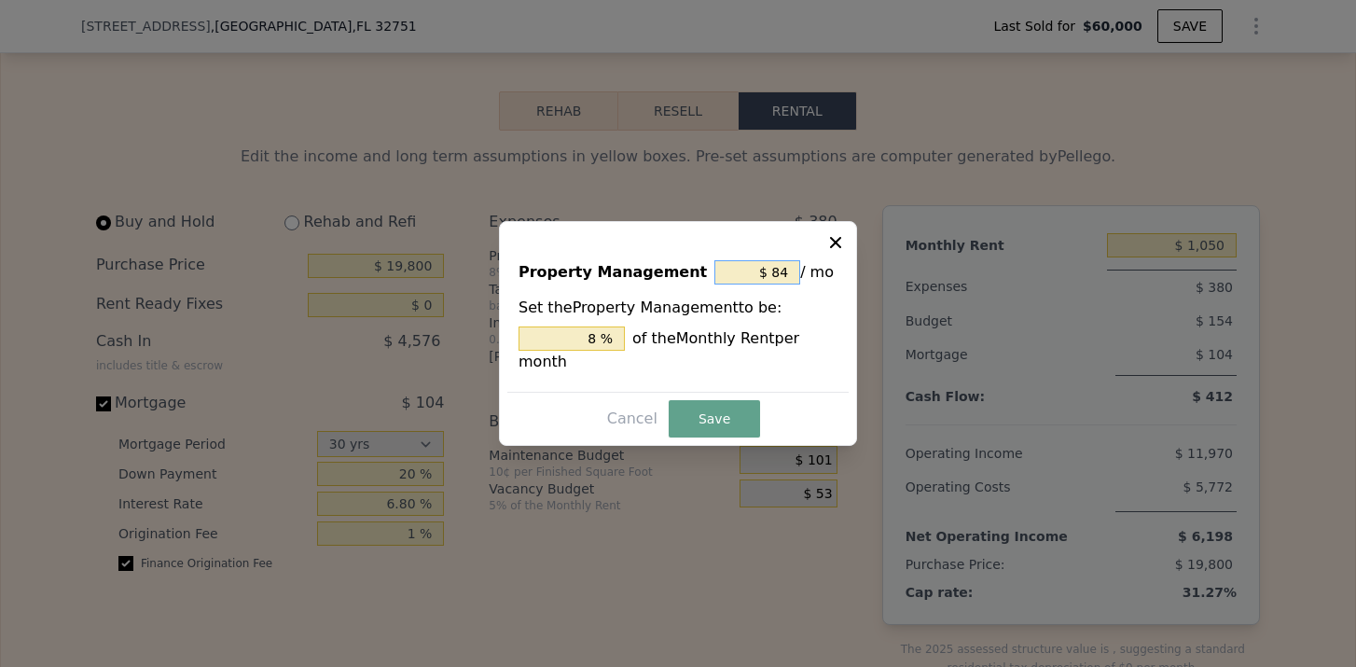
click at [792, 274] on input "$ 84" at bounding box center [758, 272] width 86 height 24
type input "$ 8"
type input "0.762 %"
type input "$ 0"
type input "0 %"
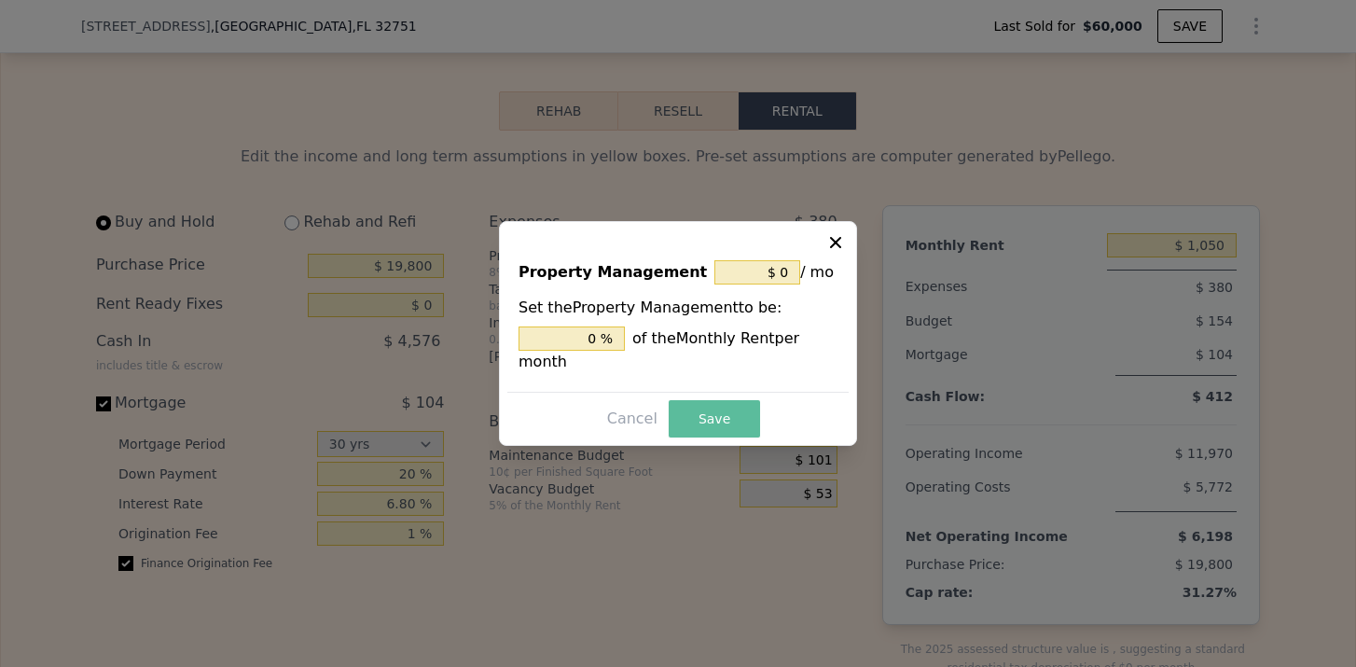
click at [690, 437] on button "Save" at bounding box center [714, 418] width 91 height 37
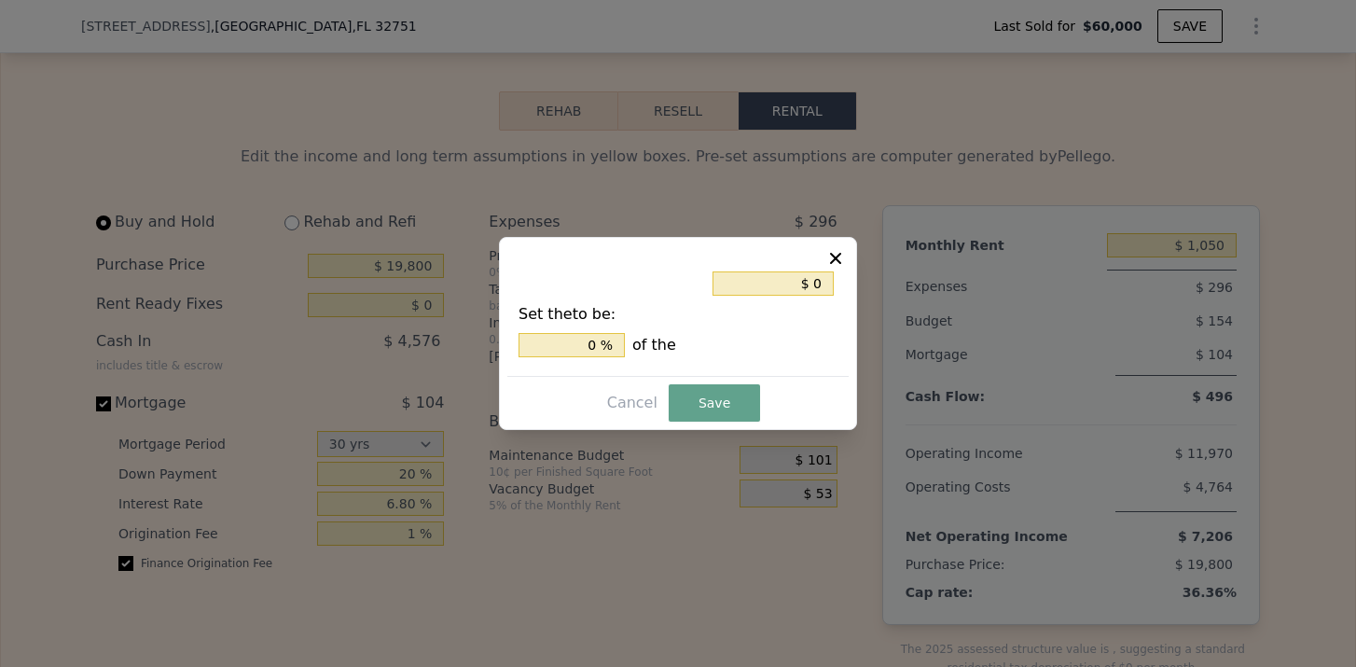
click at [701, 427] on div "$ 0 Set the to be: 0 % of the Cancel Save" at bounding box center [678, 333] width 358 height 193
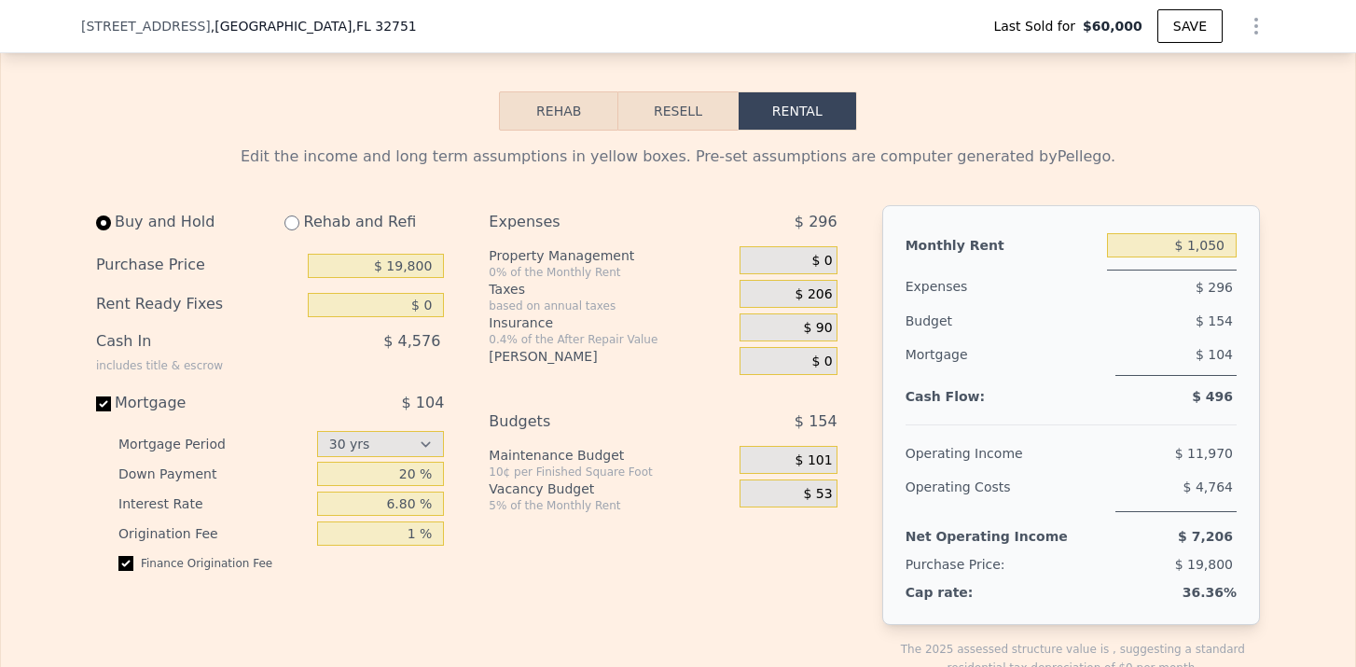
click at [825, 300] on span "$ 206" at bounding box center [814, 294] width 37 height 17
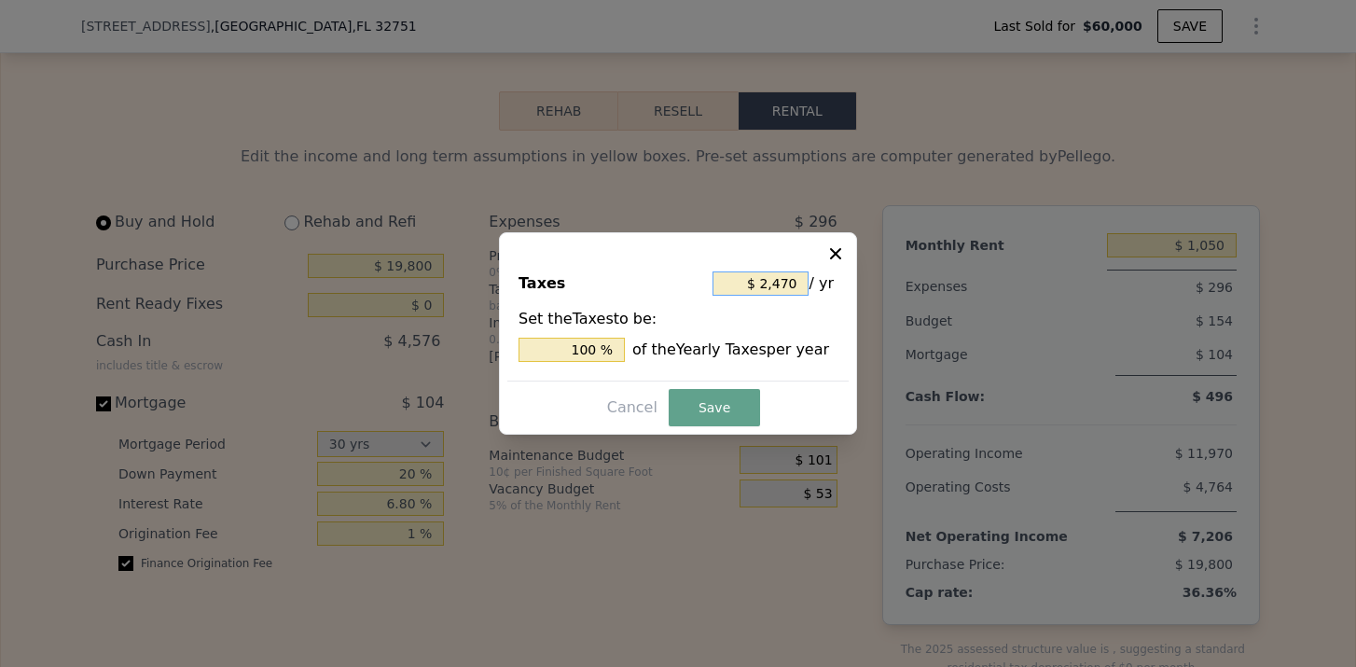
click at [798, 288] on input "$ 2,470" at bounding box center [761, 283] width 96 height 24
type input "$ 247"
type input "10 %"
type input "$ 24"
type input "0.972 %"
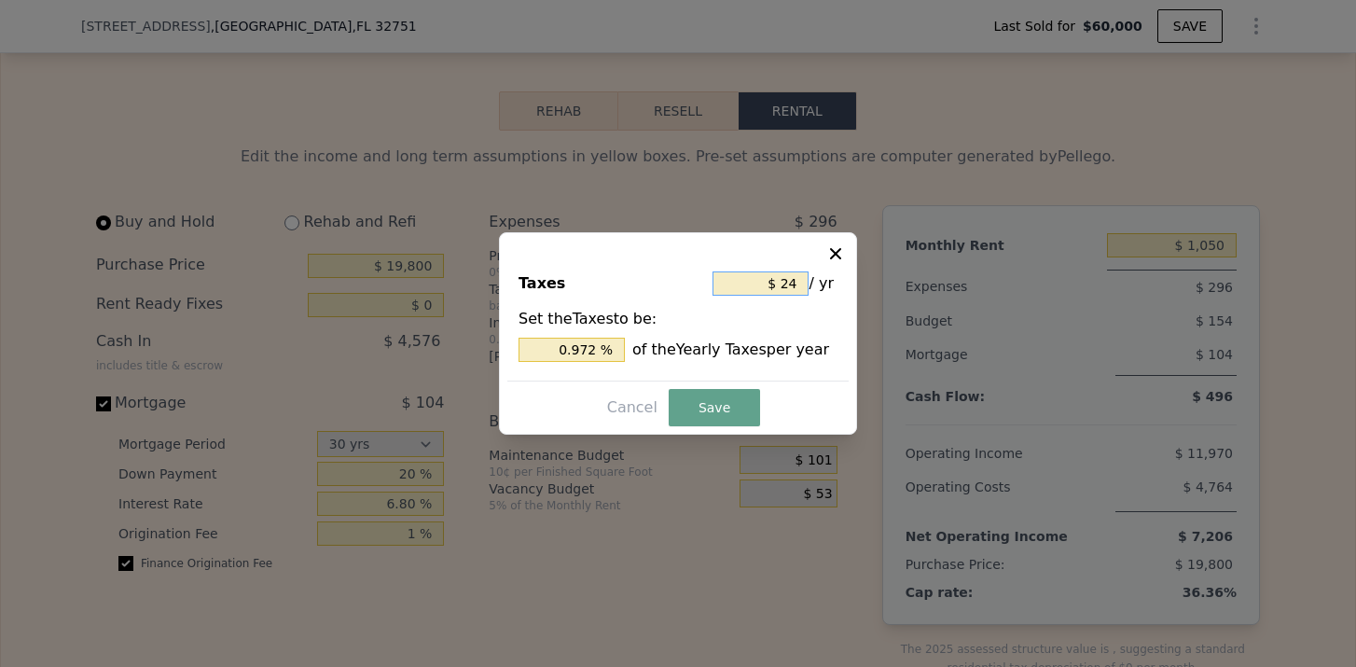
type input "$ 2"
type input "0.081 %"
type input "$ 3"
type input "0.121 %"
type input "$ 35"
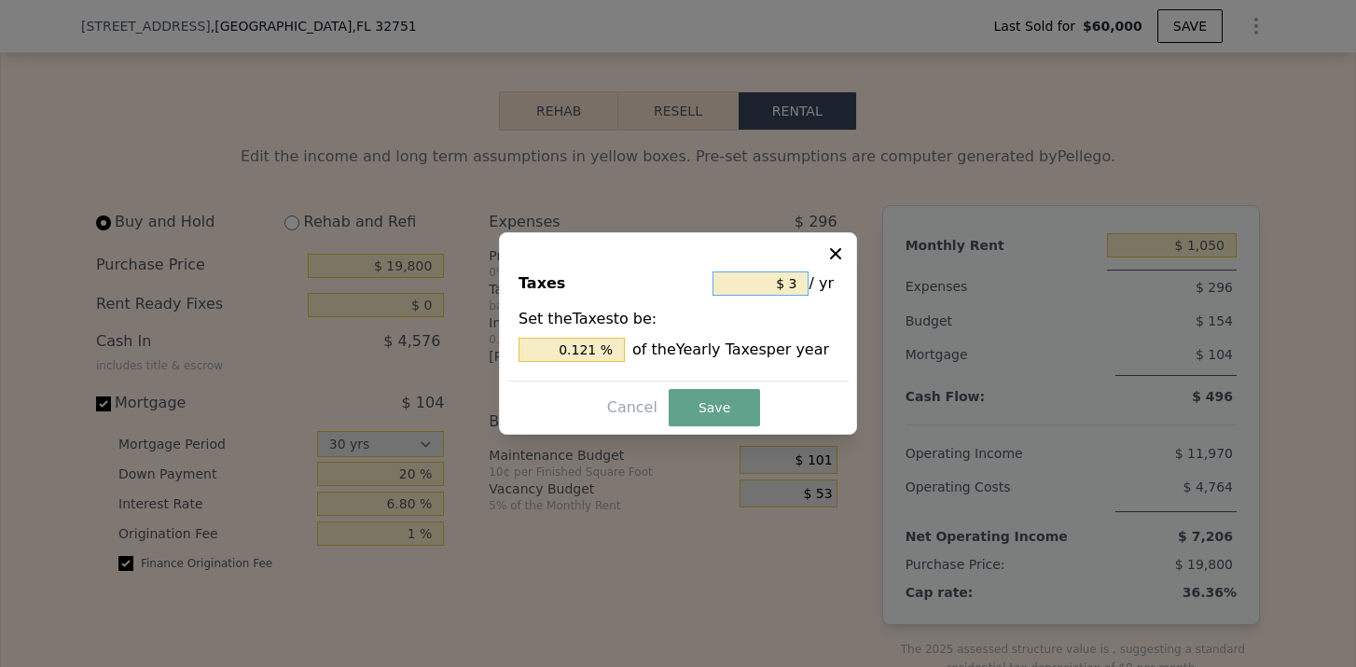
type input "1.417 %"
type input "$ 350"
type input "14.170 %"
type input "$ 3,500"
type input "141.700 %"
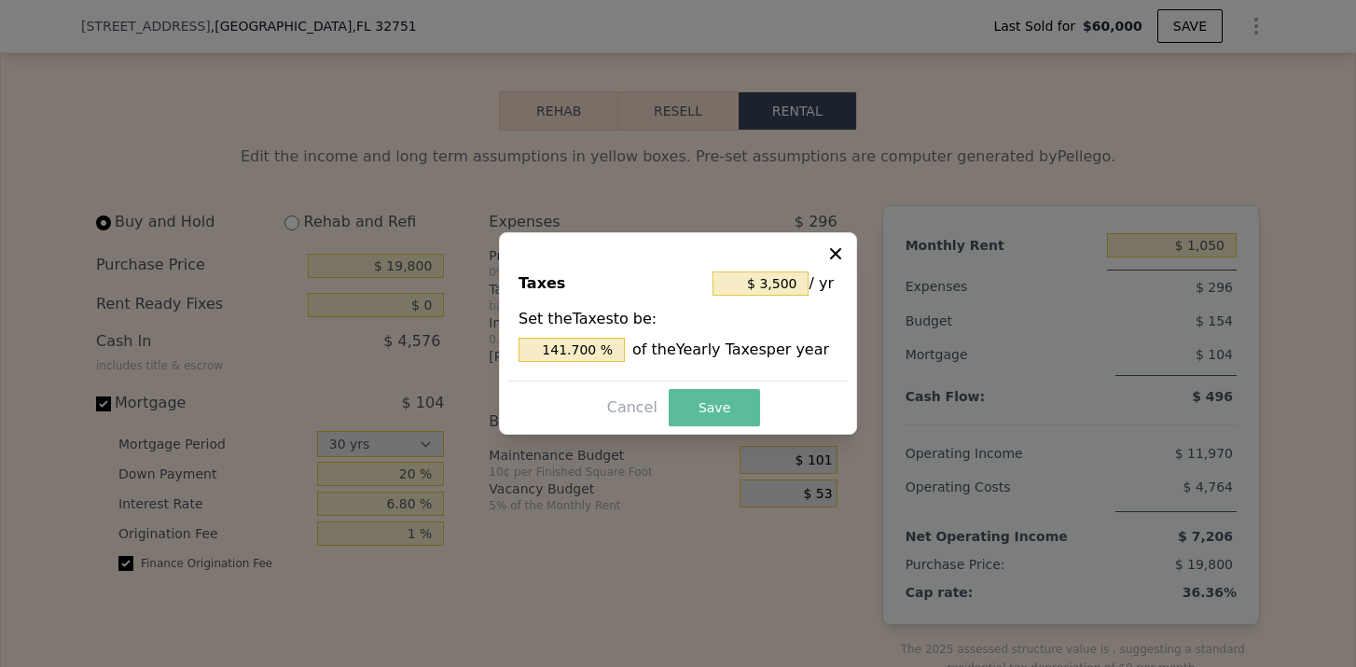
click at [714, 409] on button "Save" at bounding box center [714, 407] width 91 height 37
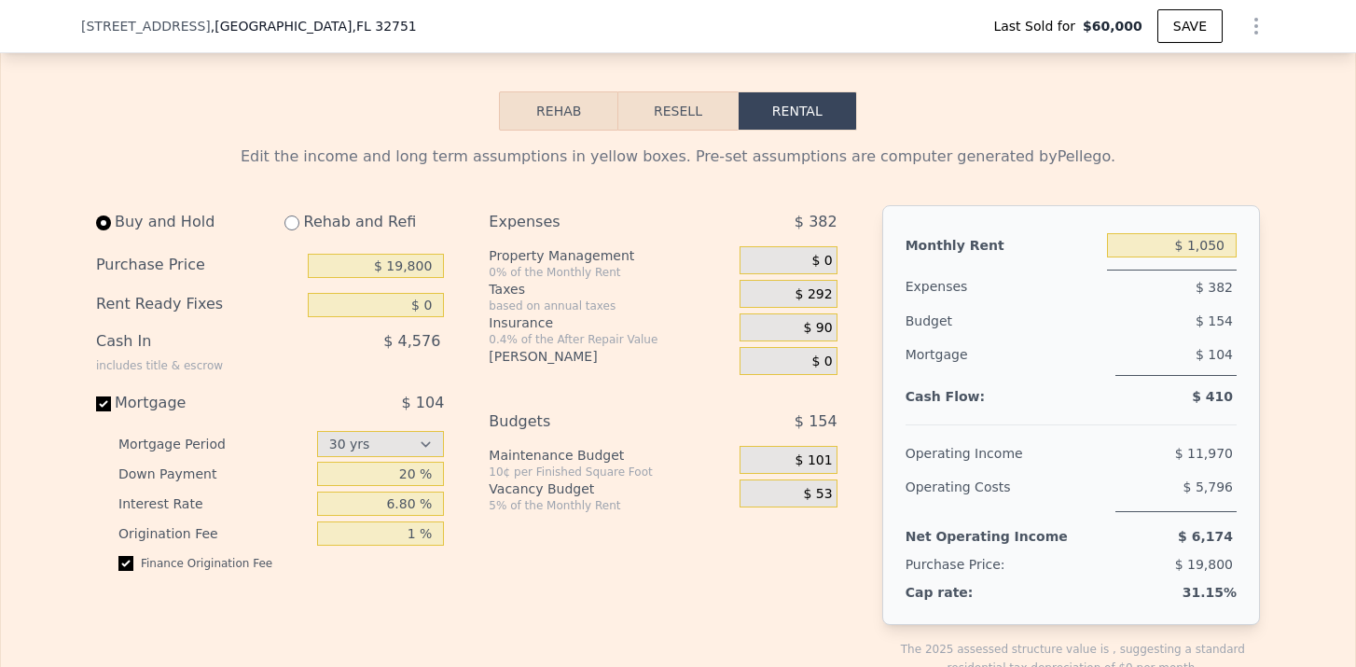
click at [826, 329] on span "$ 90" at bounding box center [818, 328] width 29 height 17
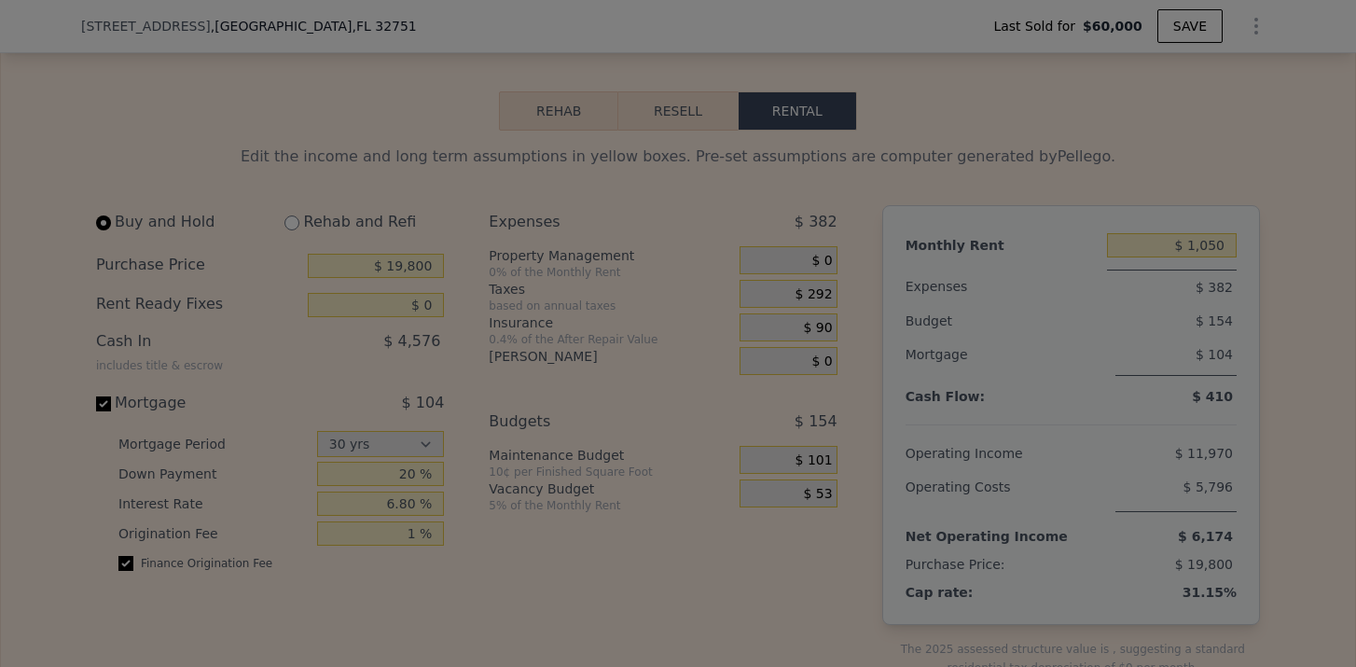
click at [826, 329] on div "0.4 % of the After Repair Value per year" at bounding box center [678, 348] width 303 height 45
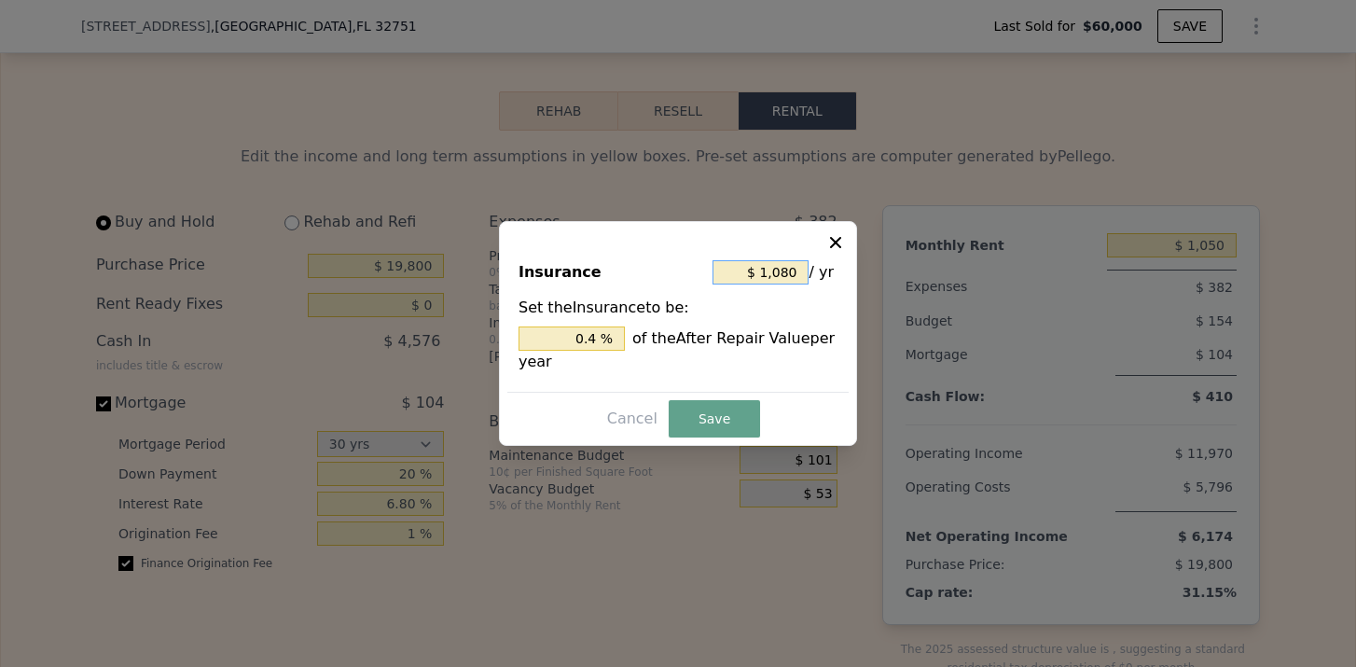
click at [772, 281] on input "$ 1,080" at bounding box center [761, 272] width 96 height 24
type input "$ 2"
type input "0.001 %"
type input "$ 24"
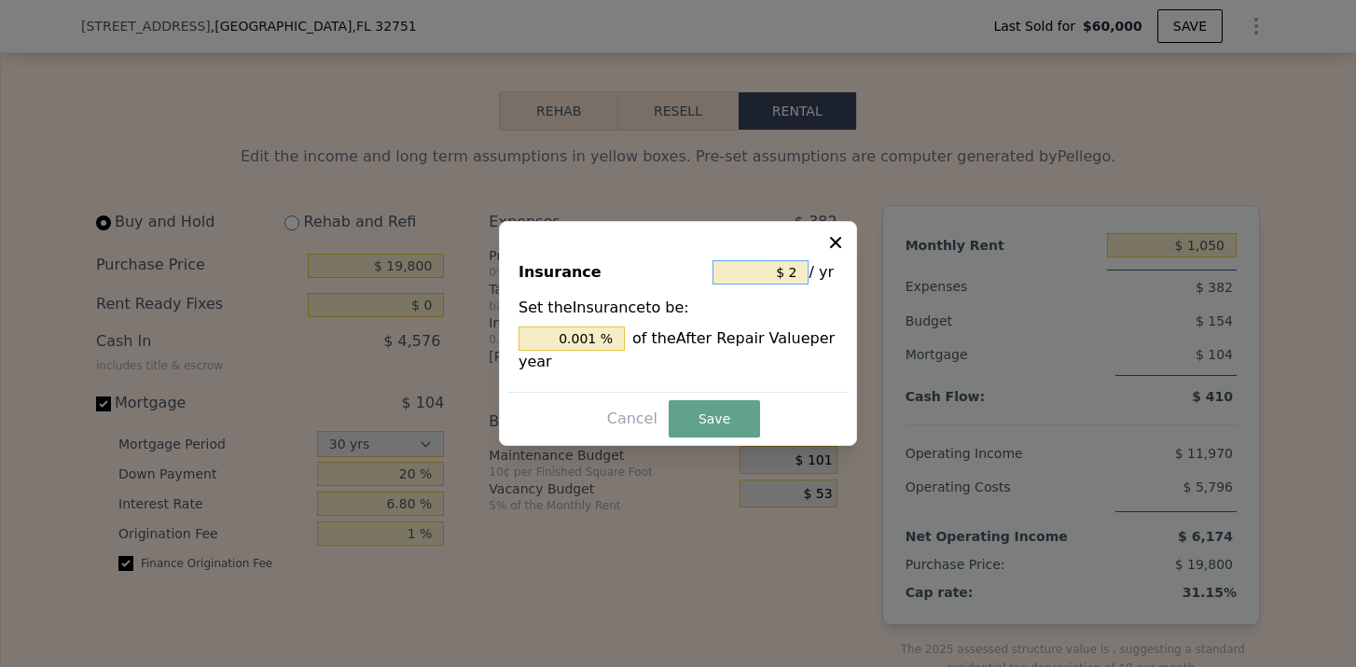
type input "0.009 %"
type input "$ 240"
type input "0.089 %"
type input "$ 2,400"
type input "0.889 %"
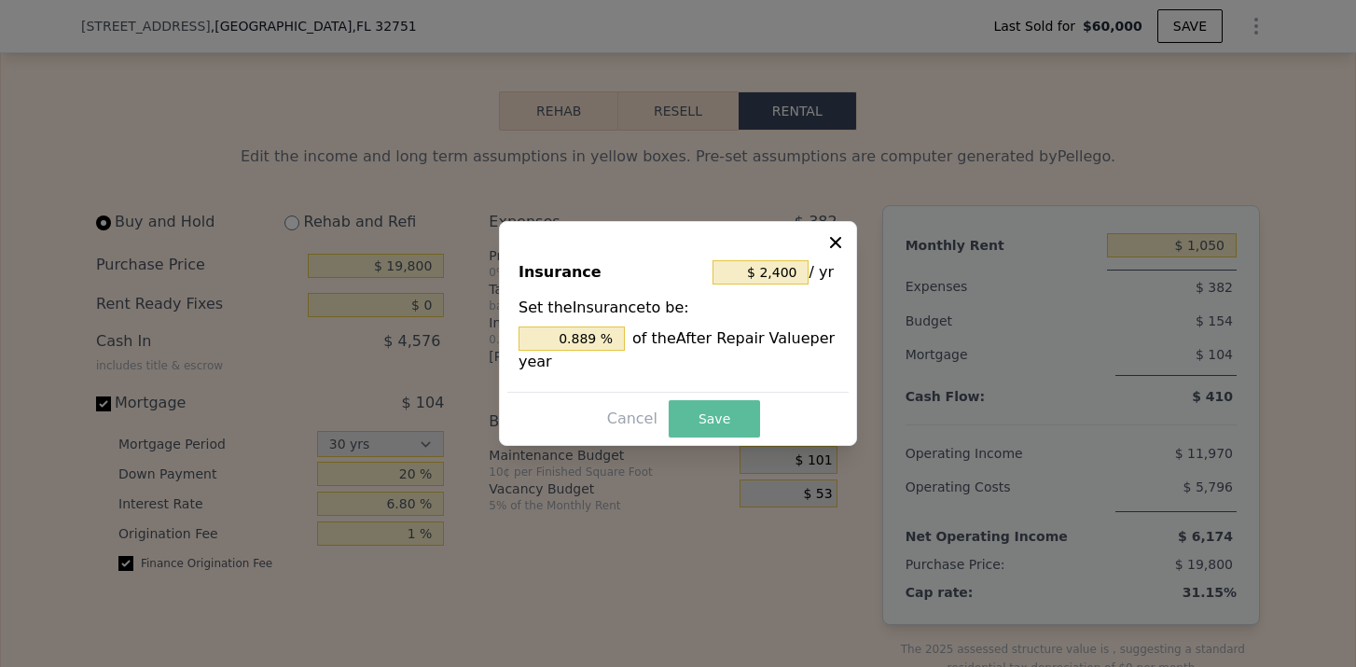
click at [719, 416] on button "Save" at bounding box center [714, 418] width 91 height 37
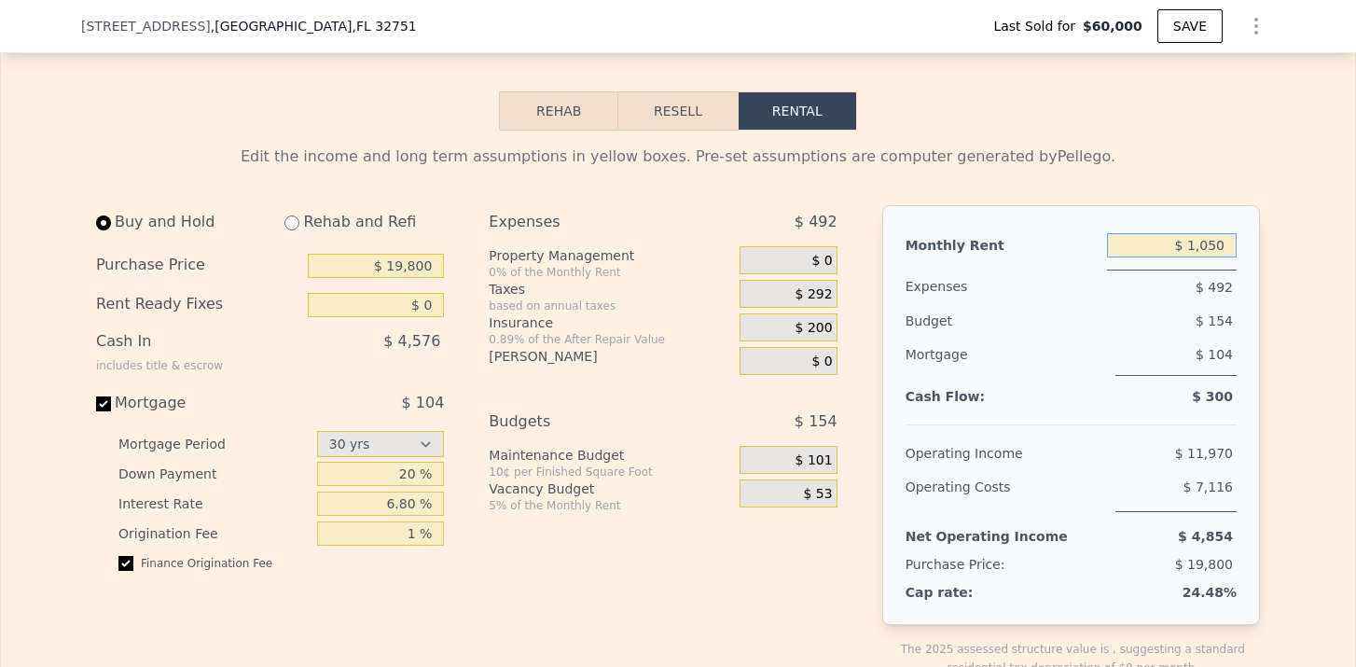
click at [1216, 246] on input "$ 1,050" at bounding box center [1172, 245] width 130 height 24
click at [1208, 335] on div "$ 209" at bounding box center [1139, 321] width 195 height 34
type input "$ 1,050"
click at [294, 226] on input "radio" at bounding box center [292, 222] width 15 height 15
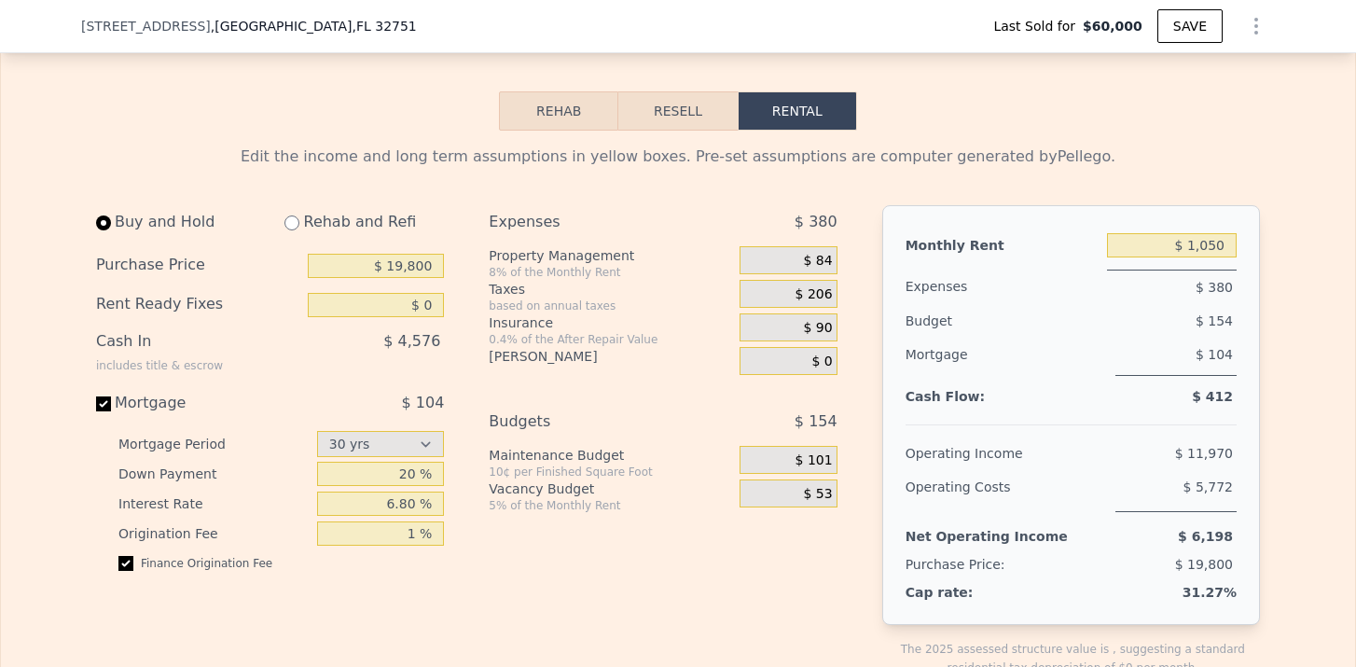
radio input "true"
select select "30"
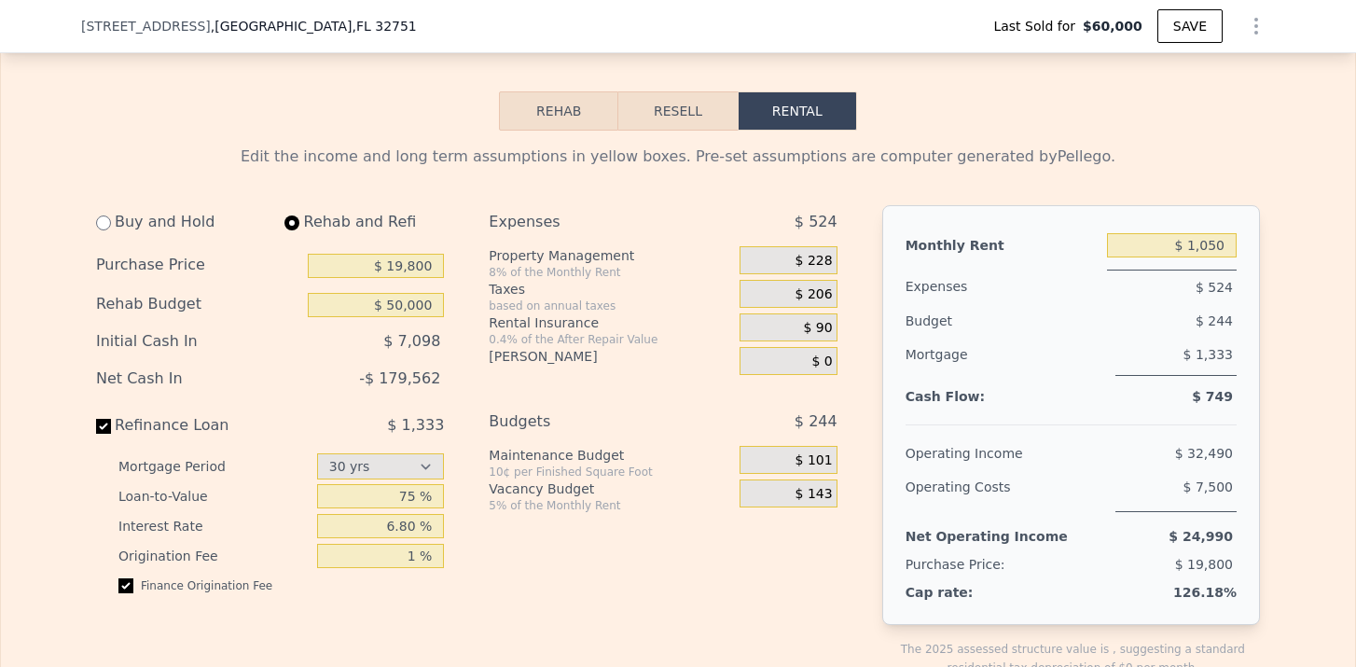
type input "$ 50,000"
type input "$ 2,850"
click at [413, 264] on input "$ 19,800" at bounding box center [376, 266] width 136 height 24
type input "$ 160,000"
click at [498, 330] on div "Rental Insurance" at bounding box center [610, 322] width 243 height 19
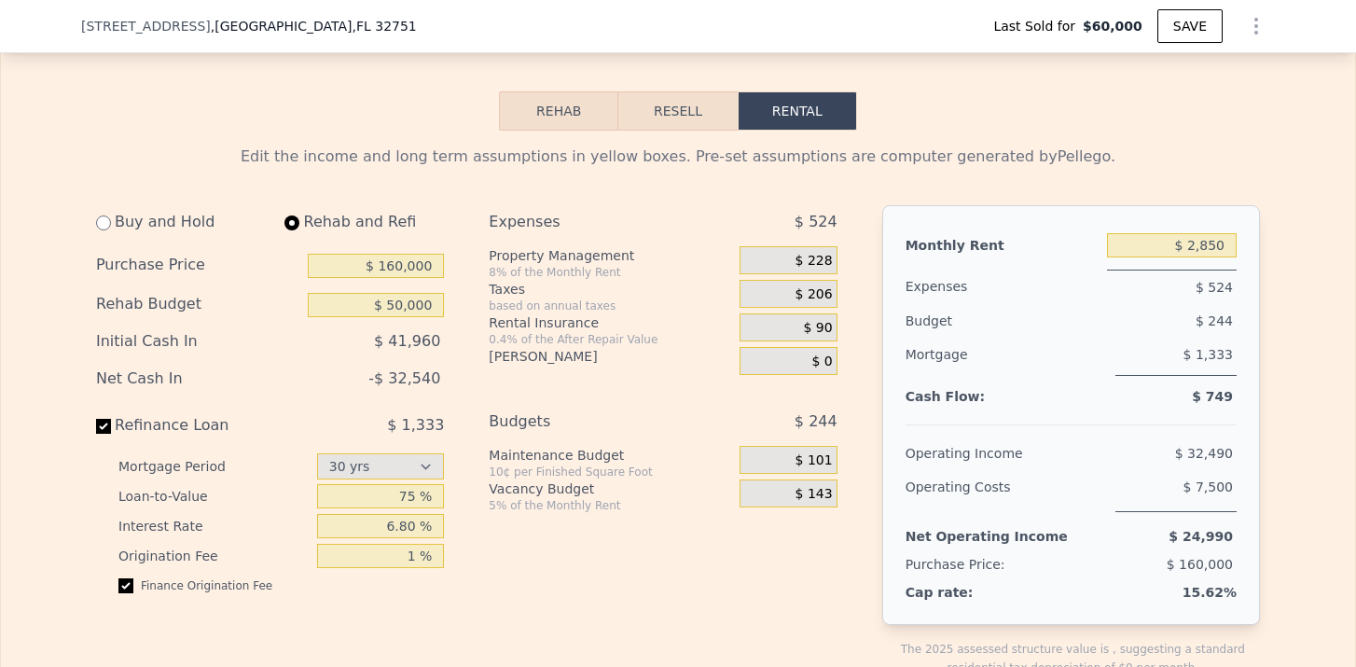
click at [821, 259] on span "$ 228" at bounding box center [814, 261] width 37 height 17
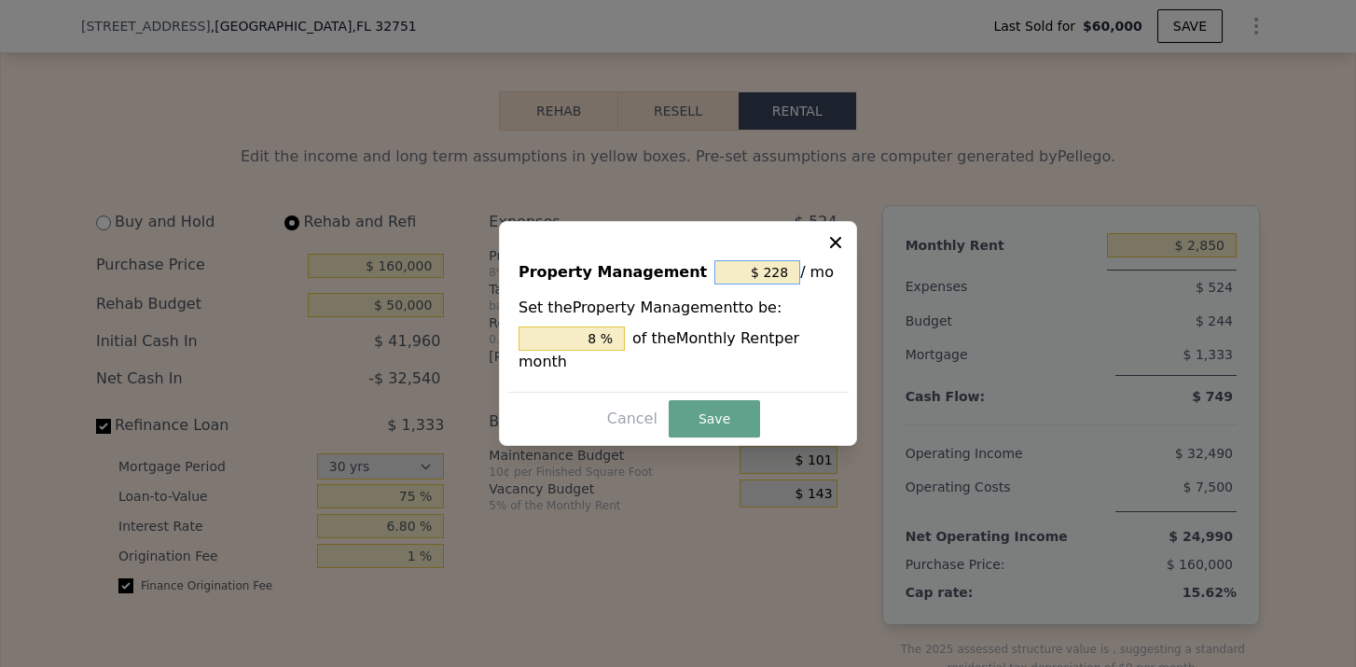
click at [787, 276] on input "$ 228" at bounding box center [758, 272] width 86 height 24
type input "$ 0"
type input "0 %"
type input "$ 0"
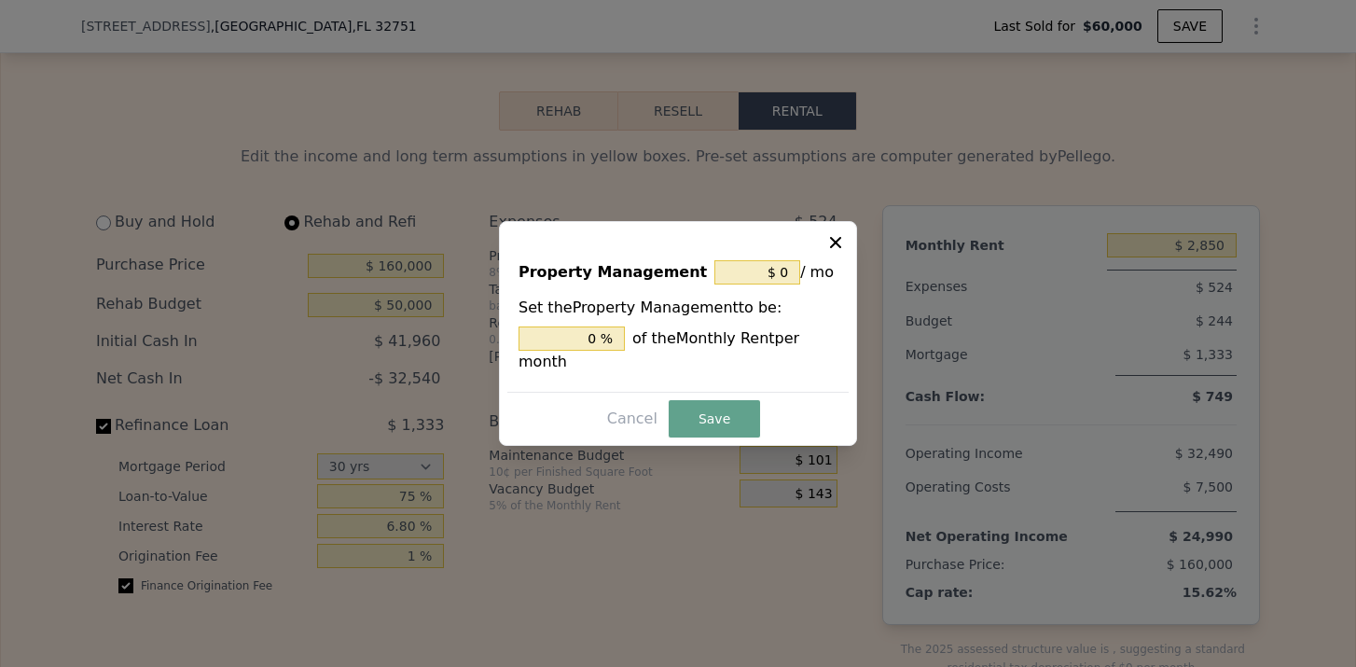
click at [737, 395] on div "Property Management $ 0 / mo Set the Property Management to be: 0 % of the Mont…" at bounding box center [678, 333] width 358 height 225
click at [731, 412] on button "Save" at bounding box center [714, 418] width 91 height 37
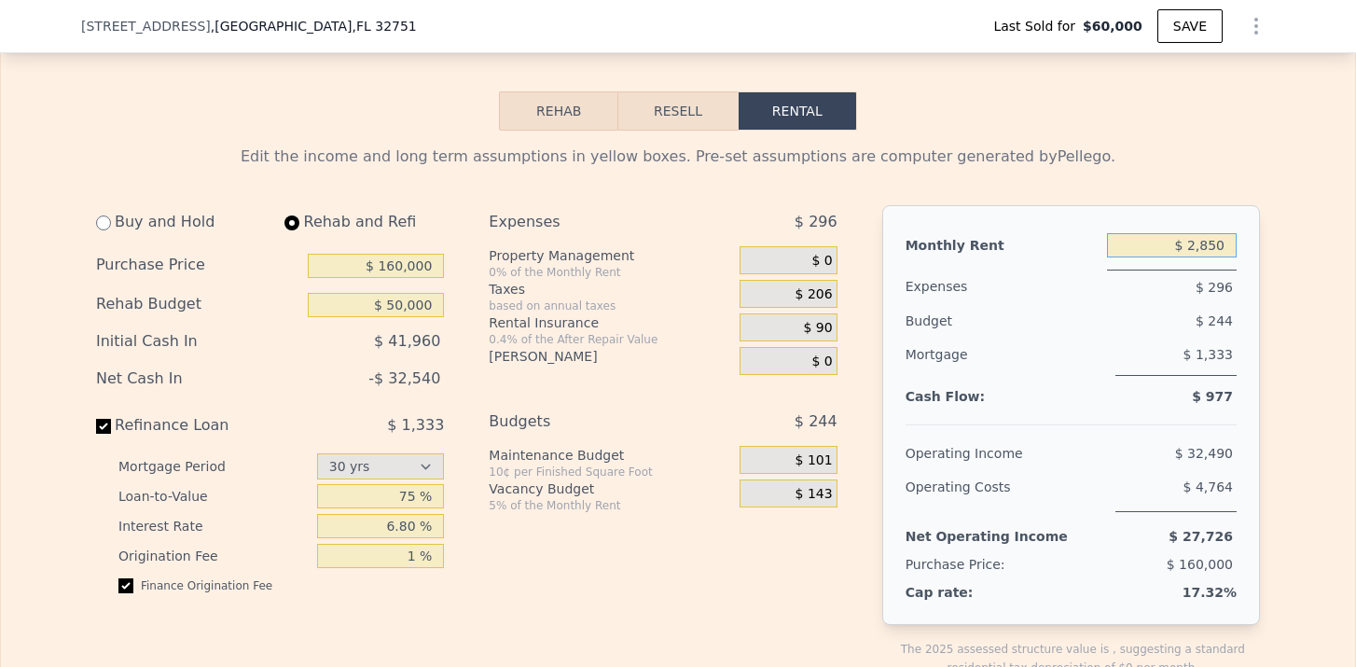
click at [1228, 242] on input "$ 2,850" at bounding box center [1172, 245] width 130 height 24
type input "$ 2,150"
click at [1201, 386] on div "Mortgage $ 1,333" at bounding box center [1071, 364] width 331 height 53
click at [822, 333] on span "$ 90" at bounding box center [818, 328] width 29 height 17
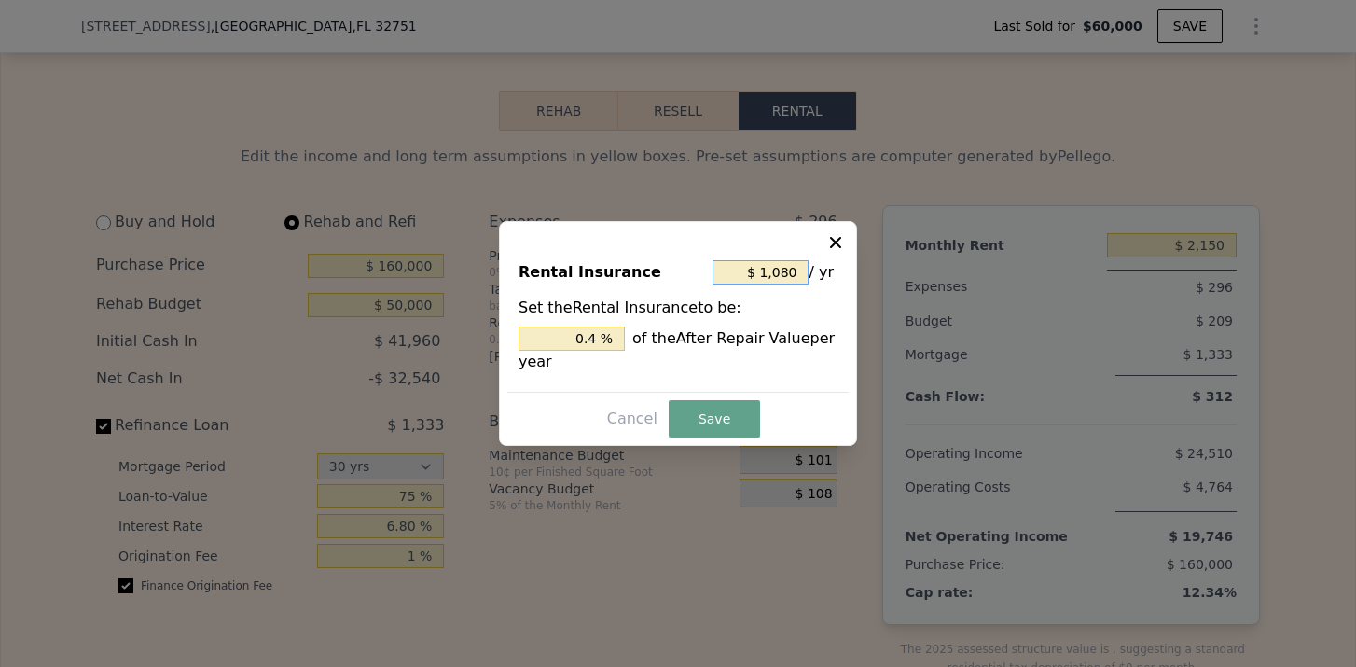
click at [780, 268] on input "$ 1,080" at bounding box center [761, 272] width 96 height 24
type input "$ 2"
type input "0.001 %"
type input "$ 22"
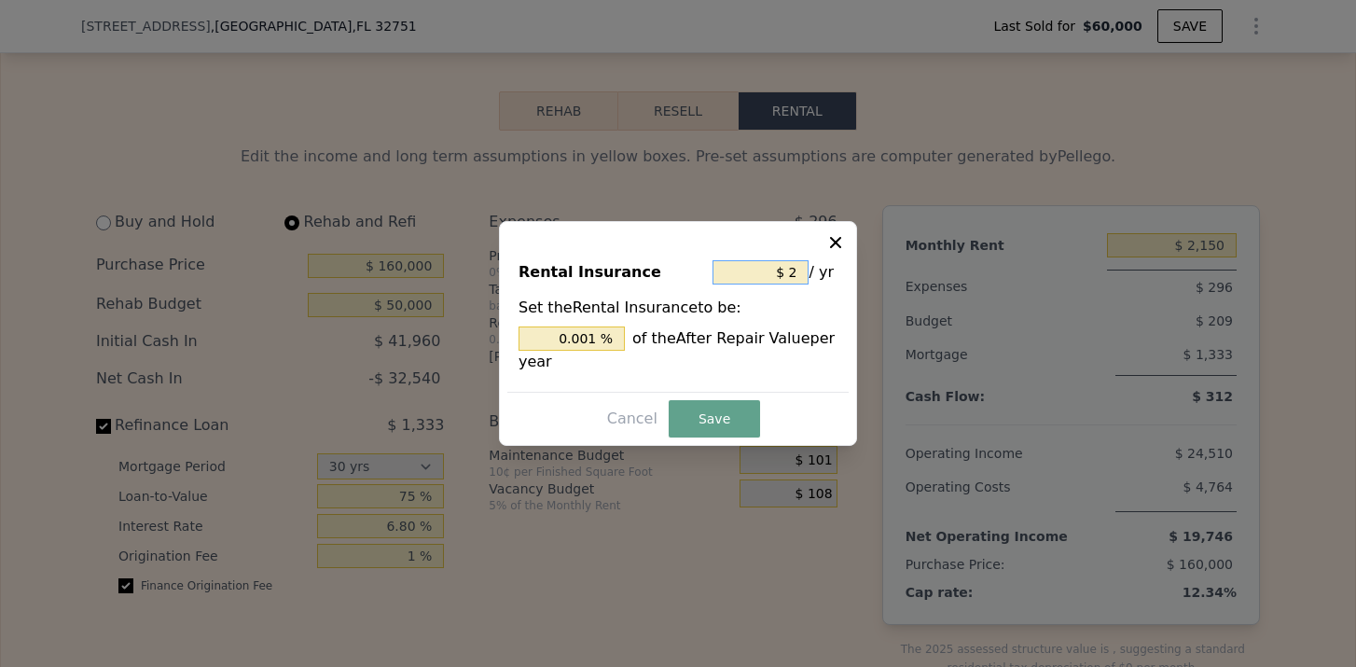
type input "0.008 %"
type input "$ 220"
type input "0.081 %"
type input "$ 2,200"
type input "0.815 %"
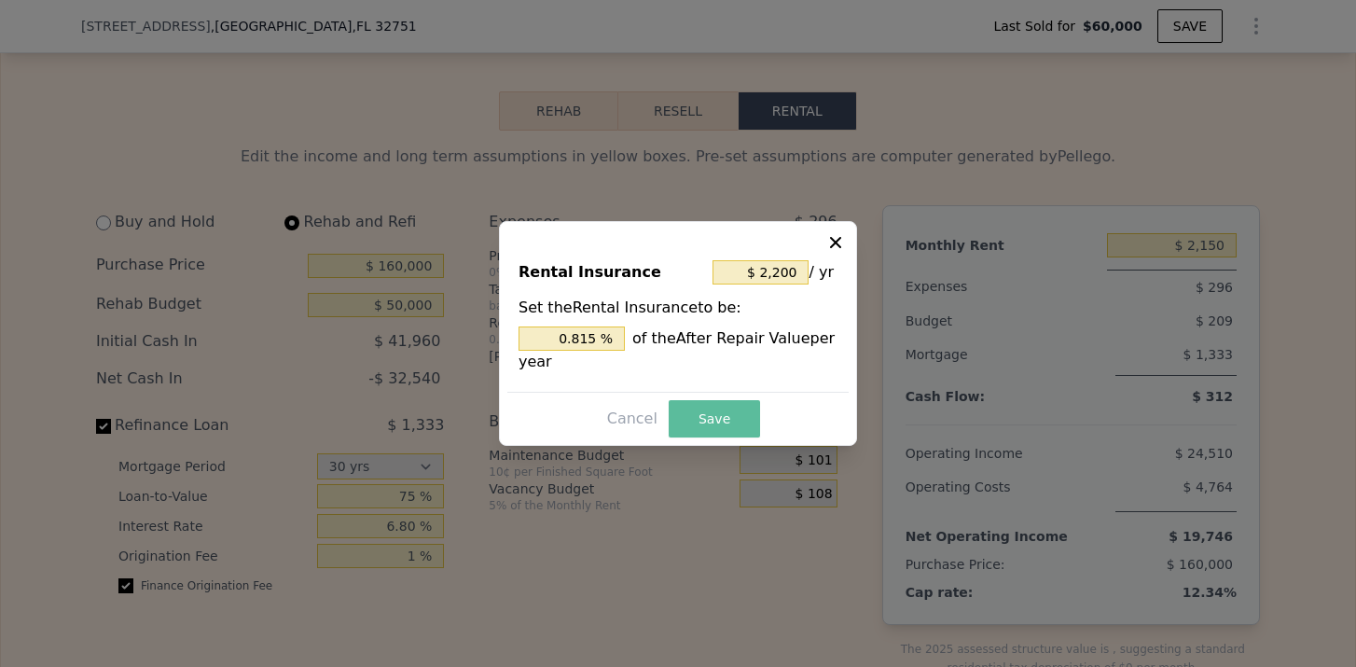
click at [717, 402] on button "Save" at bounding box center [714, 418] width 91 height 37
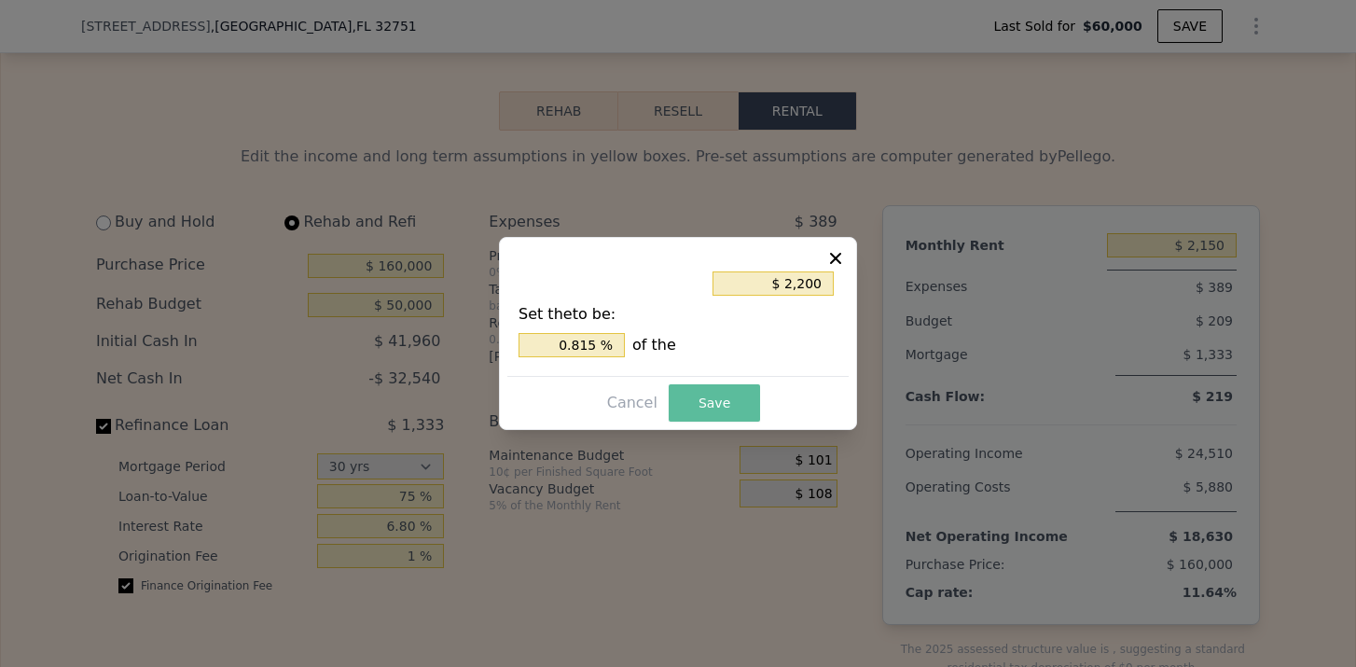
click at [715, 415] on button "Save" at bounding box center [714, 402] width 91 height 37
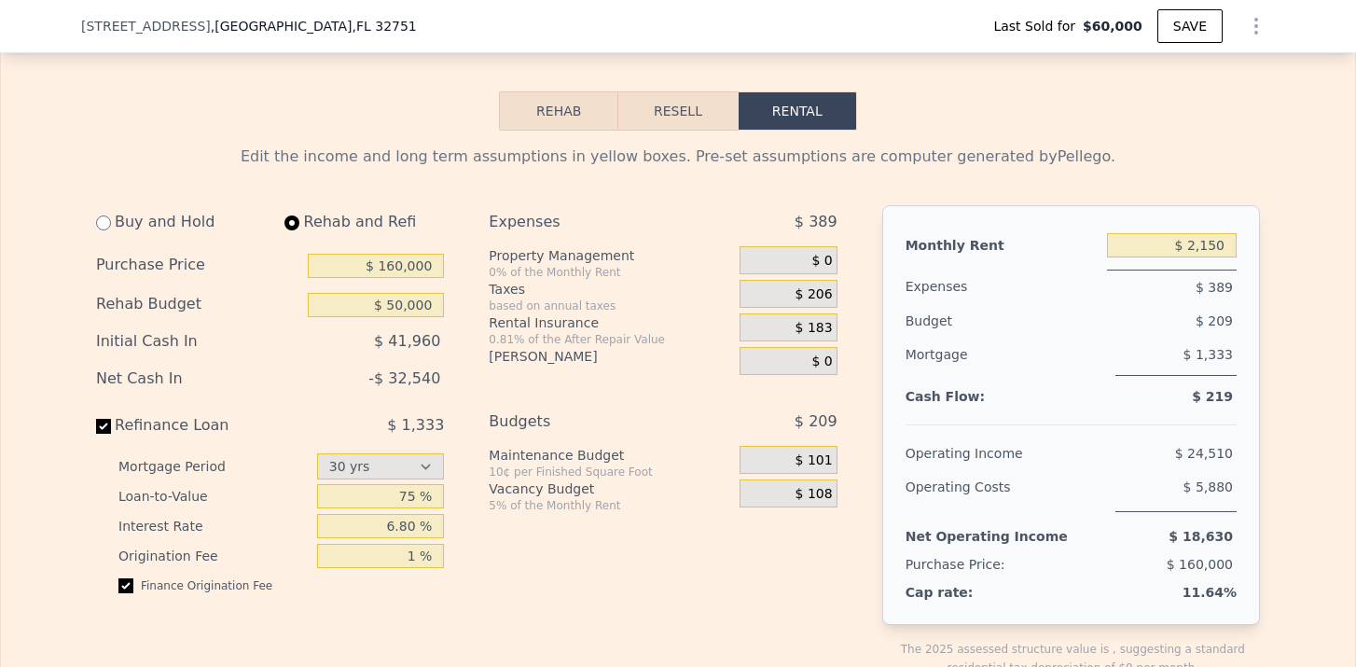
click at [1205, 309] on div "$ 209" at bounding box center [1139, 321] width 195 height 34
click at [686, 106] on button "Resell" at bounding box center [677, 110] width 118 height 39
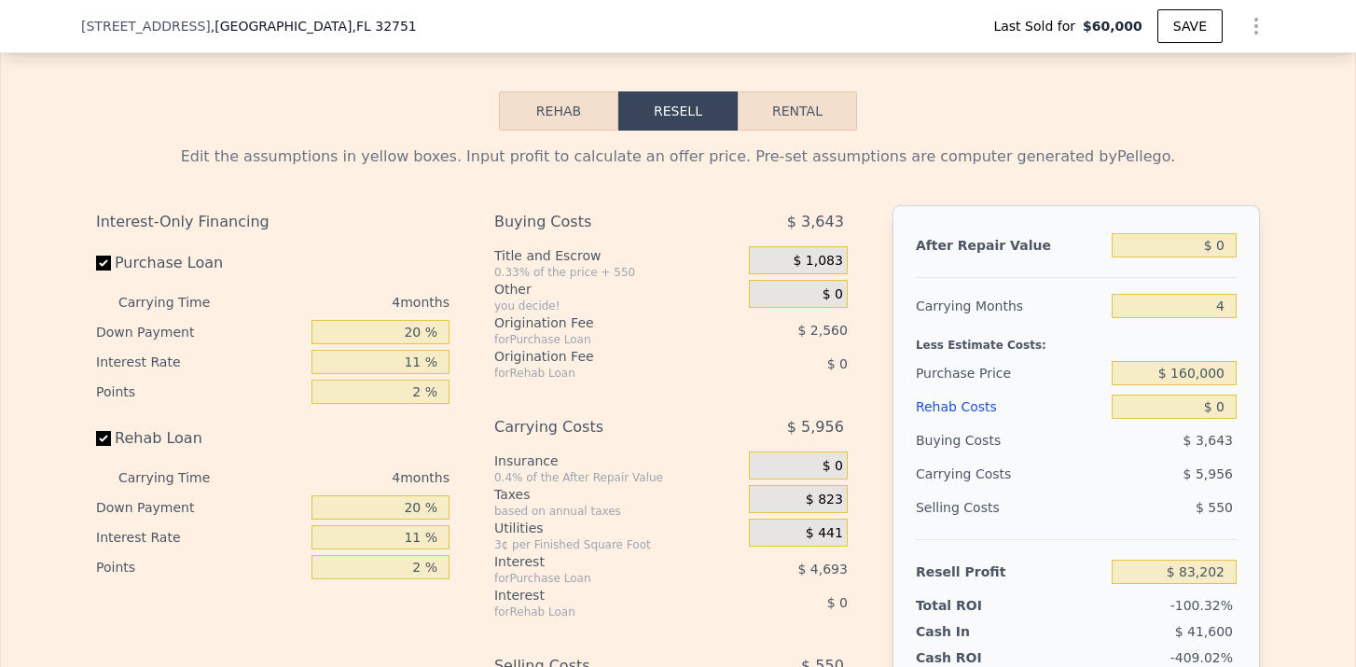
type input "-$ 170,149"
click at [1227, 254] on input "$ 0" at bounding box center [1174, 245] width 125 height 24
type input "$ 2"
type input "-$ 170,147"
type input "$ 27"
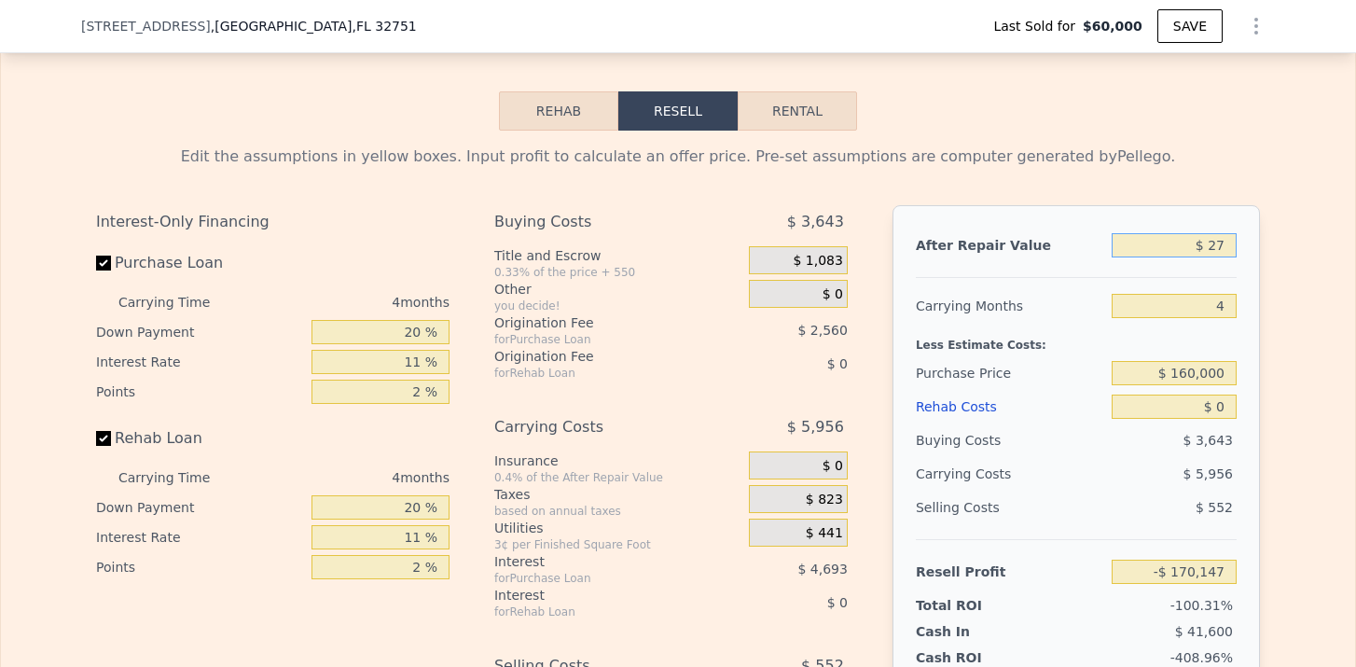
type input "-$ 170,124"
type input "$ 270"
type input "-$ 169,896"
type input "$ 27,000"
type input "-$ 167,617"
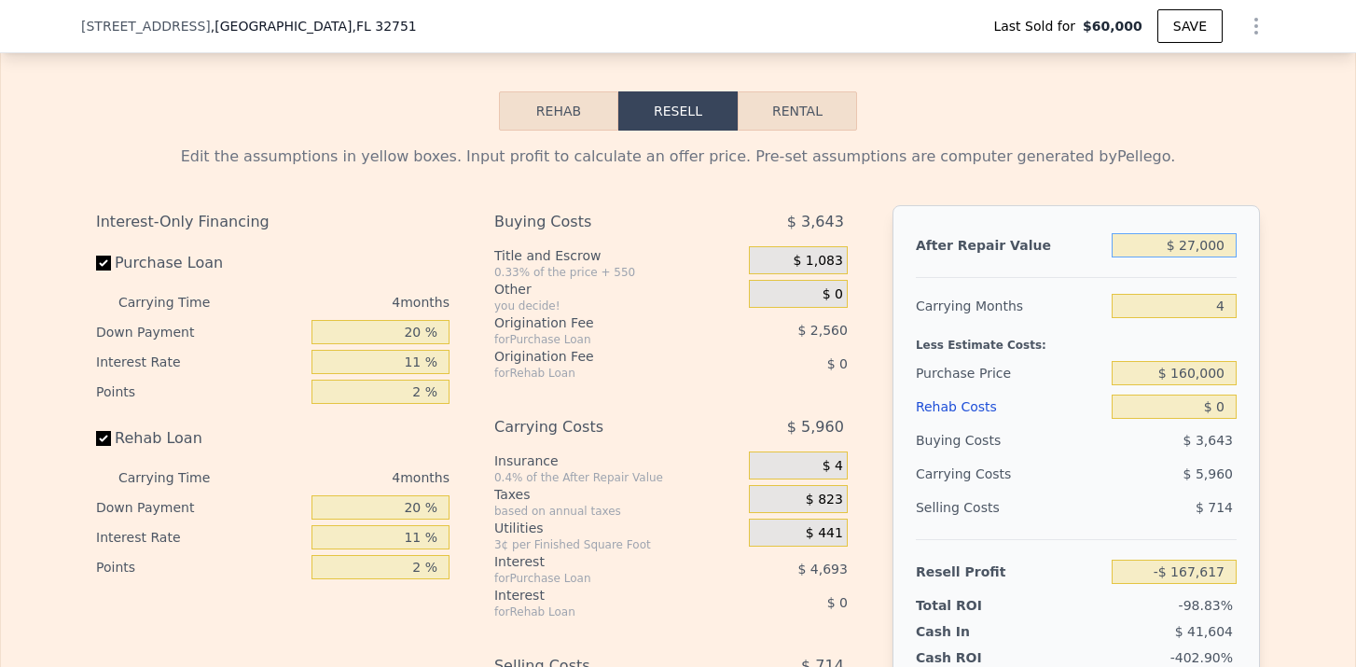
type input "$ 270,000"
type input "$ 83,202"
click at [1267, 329] on div "Edit the assumptions in yellow boxes. Input profit to calculate an offer price.…" at bounding box center [678, 478] width 1194 height 694
click at [1224, 405] on input "$ 0" at bounding box center [1174, 407] width 125 height 24
type input "$ 5"
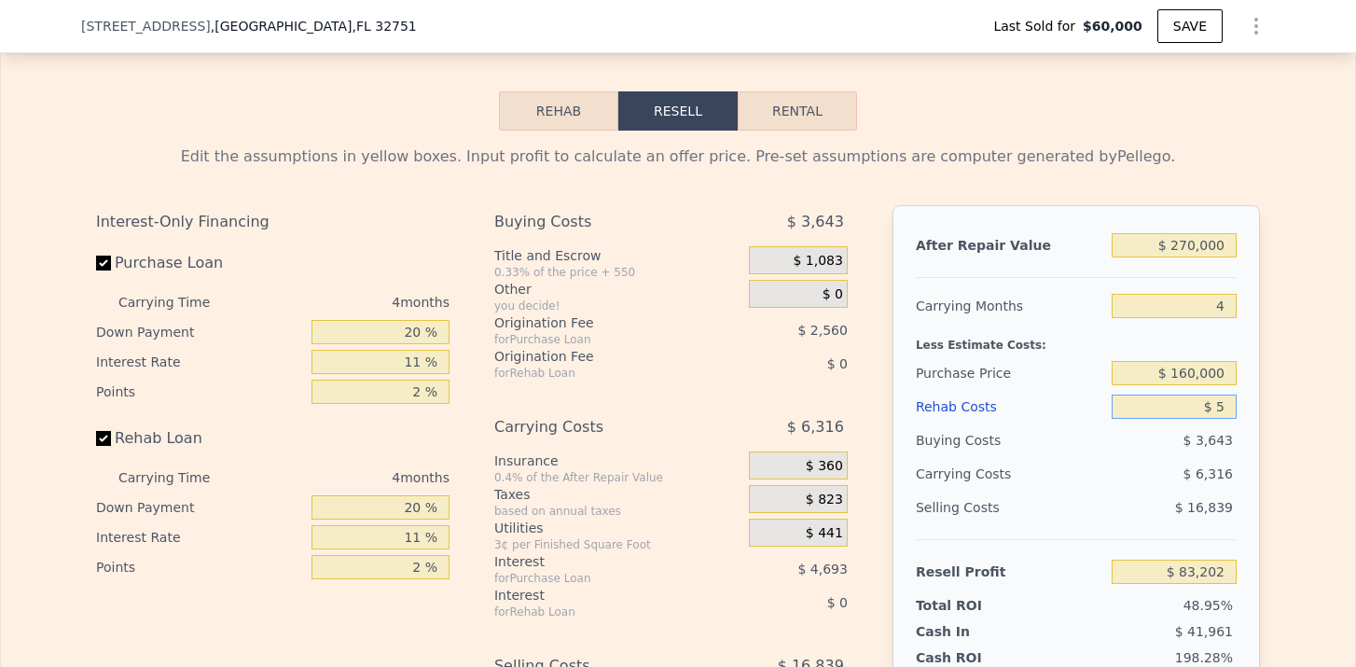
type input "$ 83,197"
type input "$ 50"
type input "$ 83,151"
type input "$ 5,000"
type input "$ 82,678"
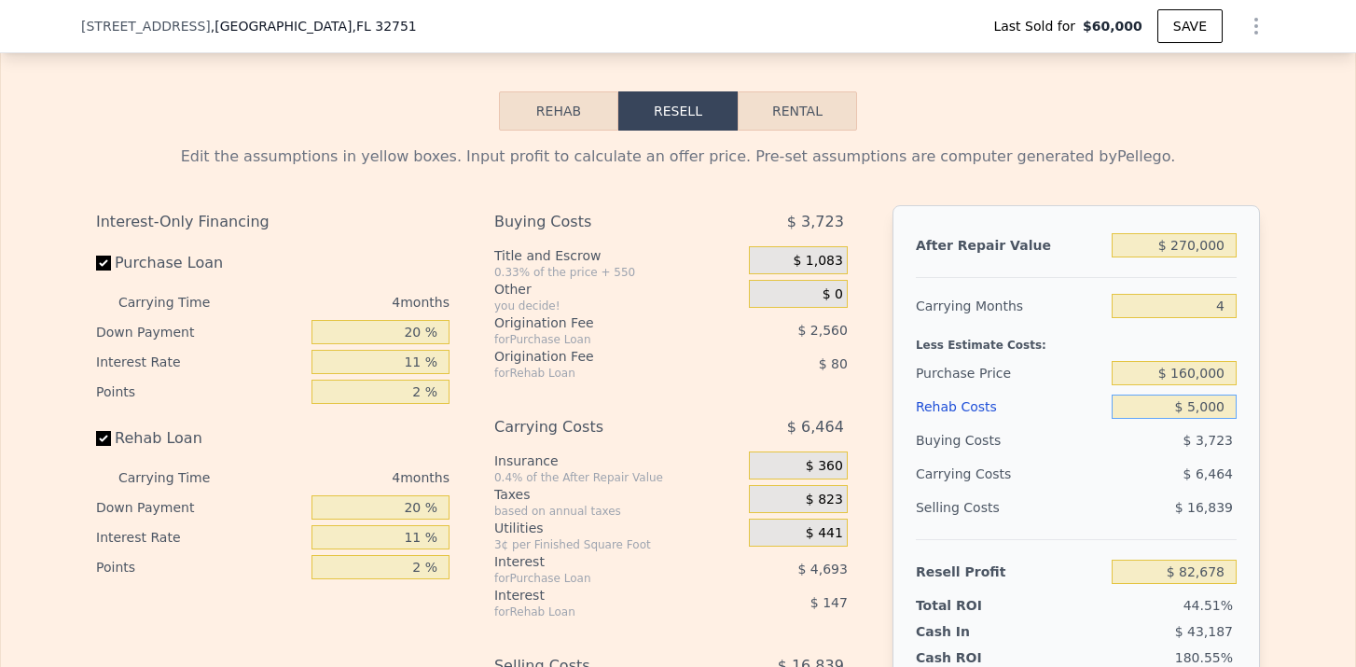
type input "$ 50,000"
type input "$ 30,934"
click at [821, 118] on button "Rental" at bounding box center [797, 110] width 119 height 39
select select "30"
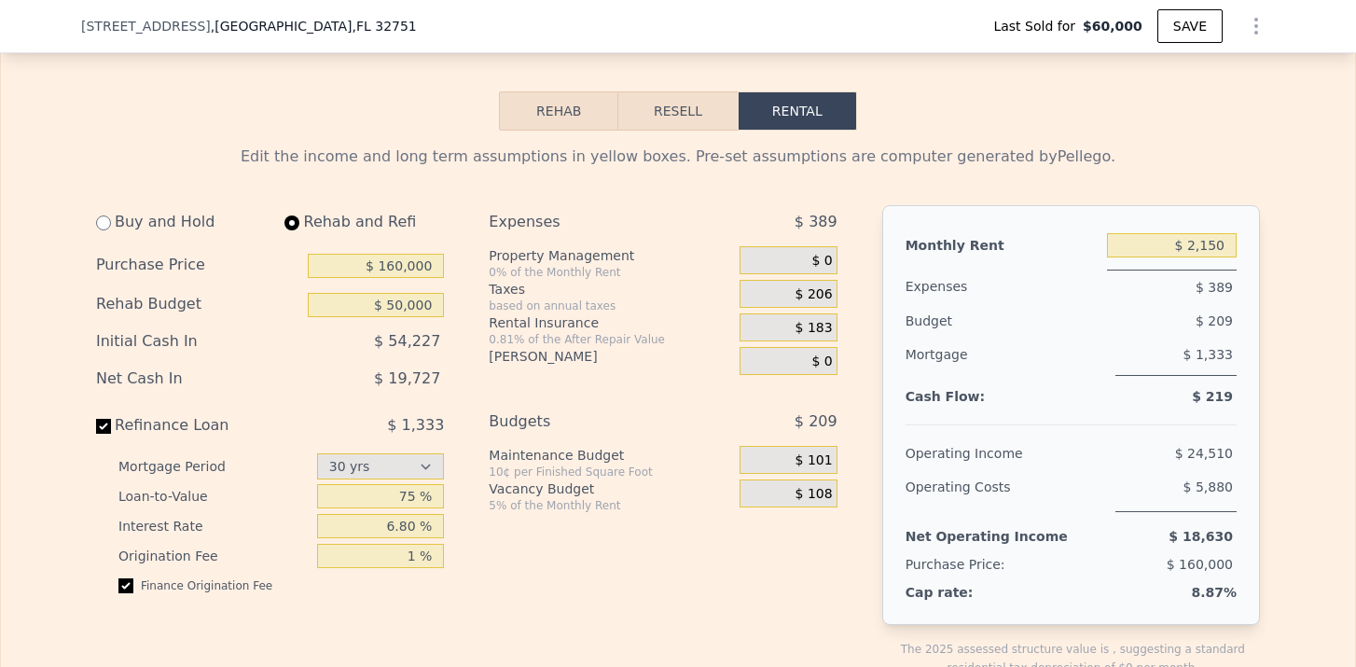
click at [510, 386] on div "Expenses $ 389 Property Management 0% of the Monthly Rent $ 0 Taxes based on an…" at bounding box center [670, 456] width 363 height 502
click at [919, 305] on div "Budget" at bounding box center [970, 321] width 129 height 34
click at [1197, 294] on span "$ 389" at bounding box center [1214, 287] width 37 height 15
click at [678, 113] on button "Resell" at bounding box center [677, 110] width 118 height 39
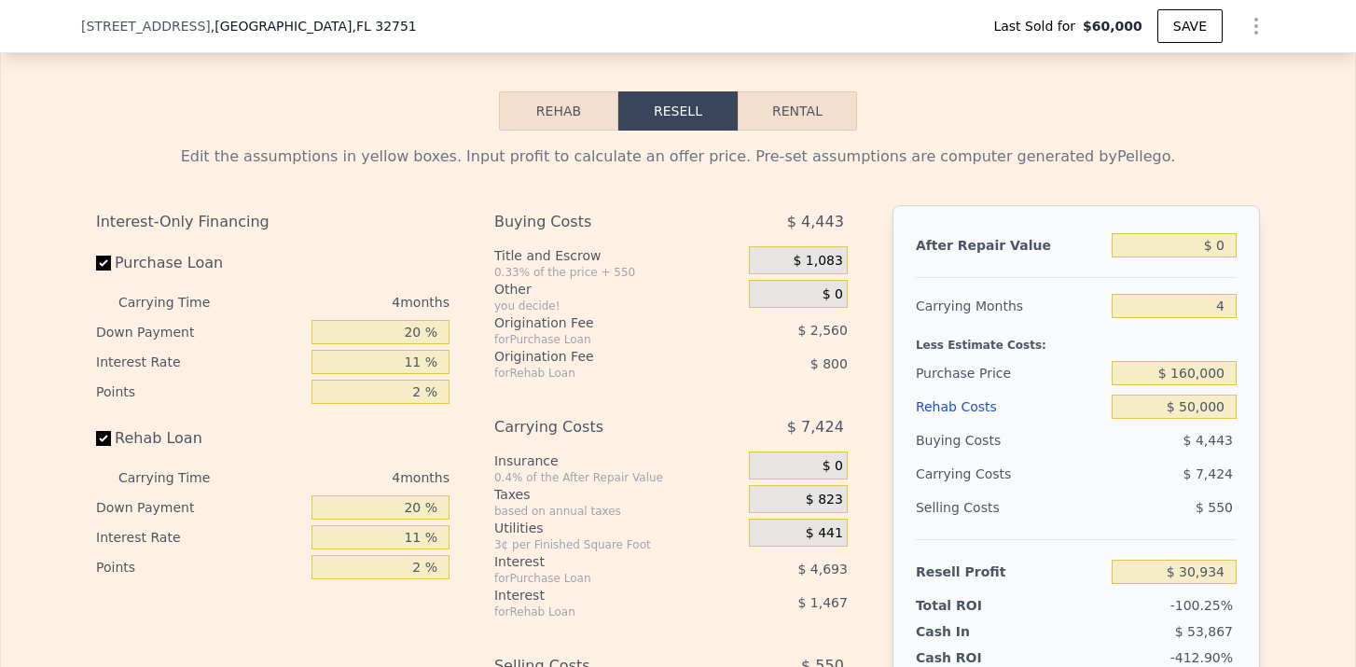
type input "-$ 222,417"
click at [1228, 244] on input "$ 0" at bounding box center [1174, 245] width 125 height 24
type input "$ 2"
type input "-$ 222,415"
type input "$ 27"
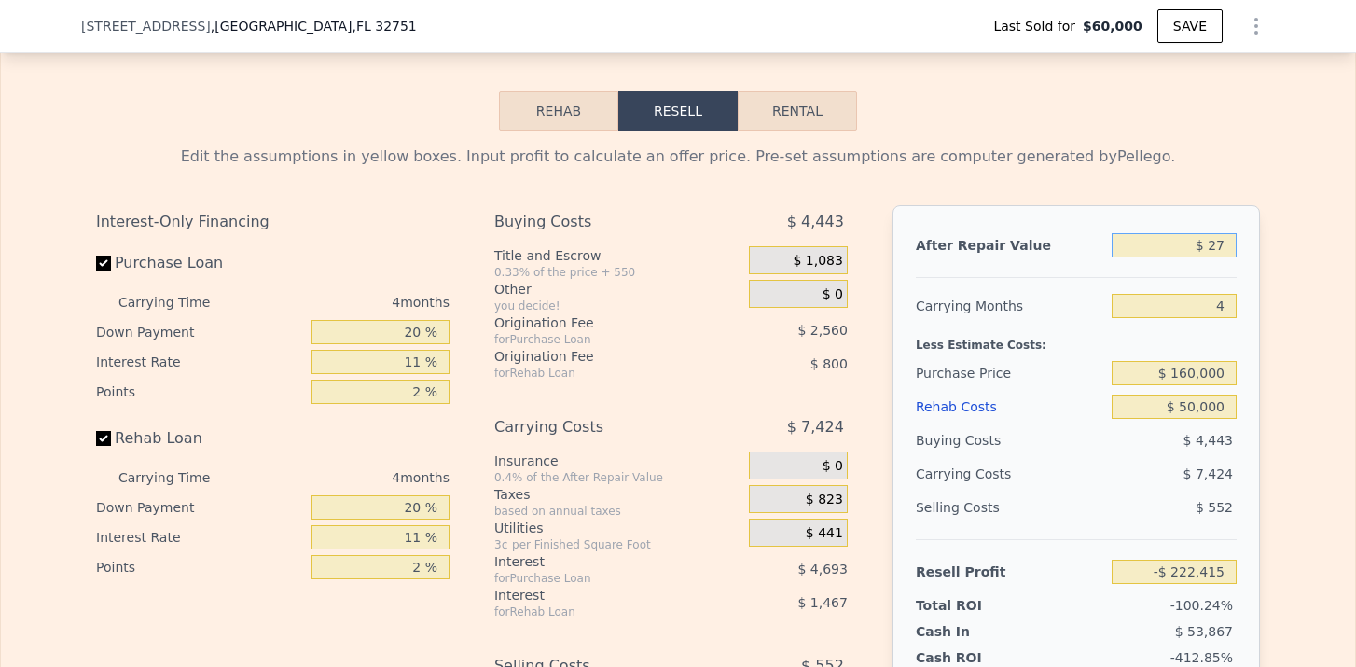
type input "-$ 222,392"
type input "$ 270"
type input "-$ 222,164"
type input "$ 27,000"
type input "-$ 197,082"
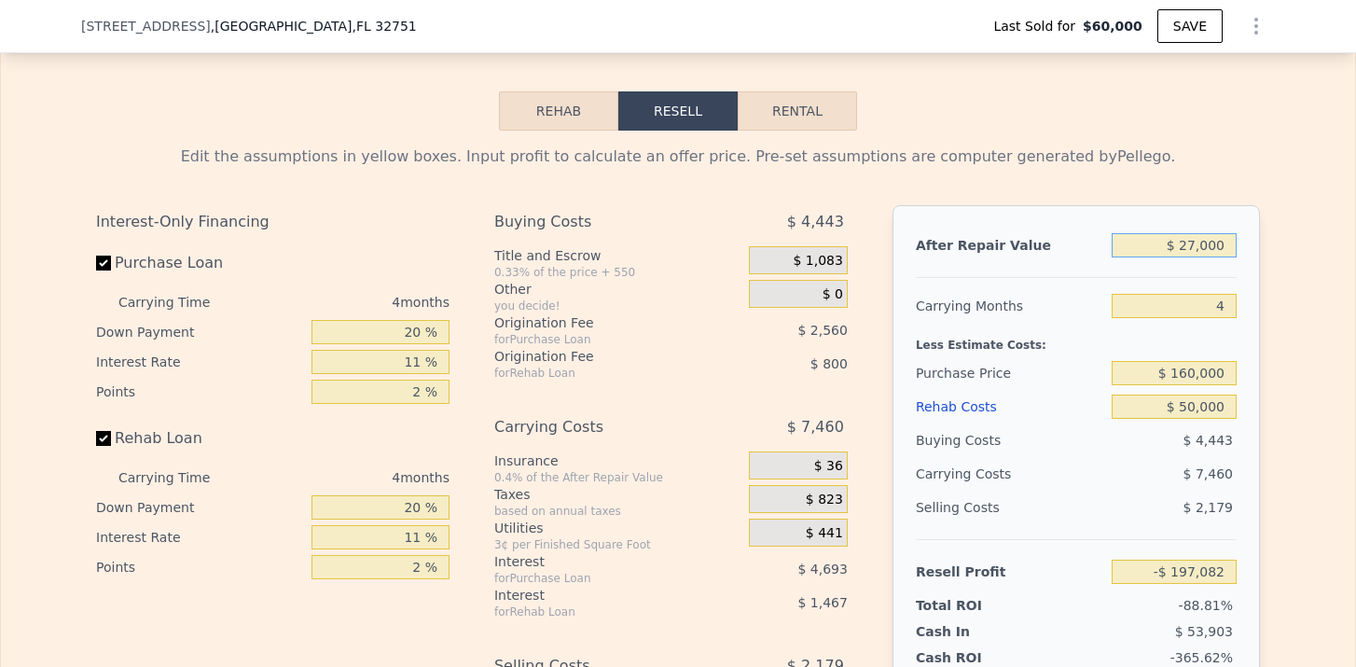
type input "$ 270,000"
type input "$ 30,934"
drag, startPoint x: 1233, startPoint y: 302, endPoint x: 1190, endPoint y: 302, distance: 42.9
click at [1190, 302] on input "4" at bounding box center [1174, 306] width 125 height 24
type input "6"
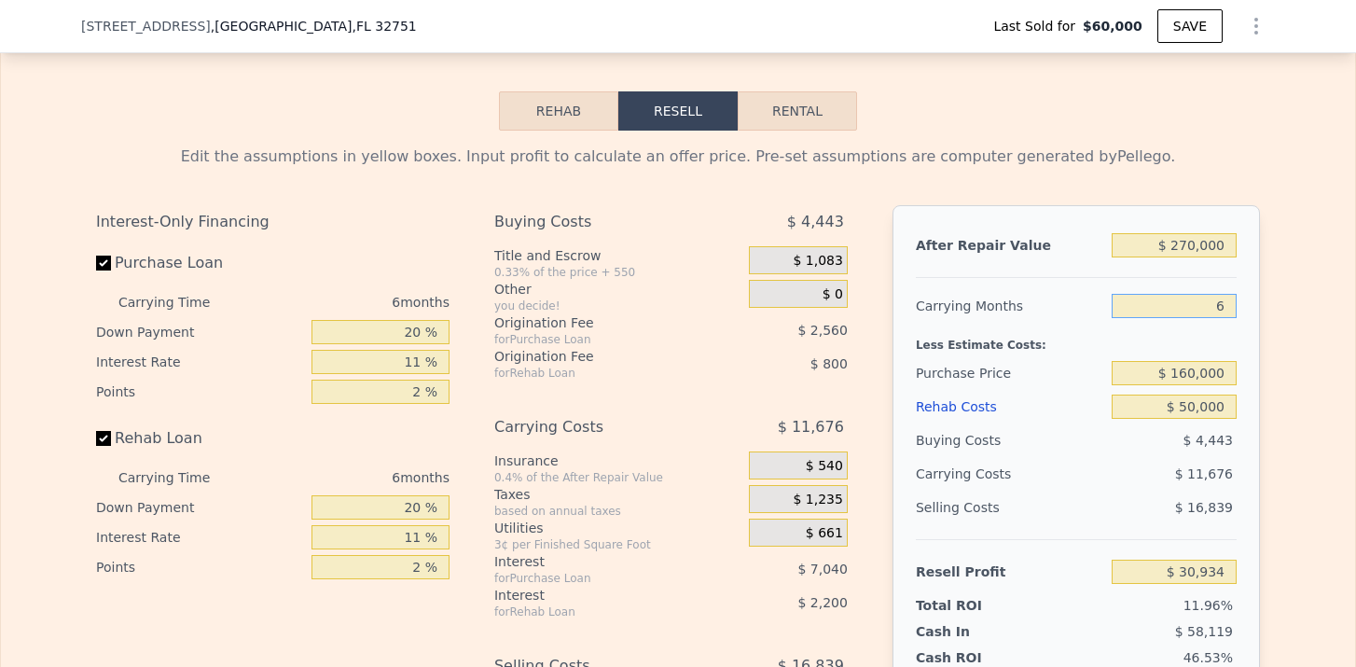
type input "$ 27,042"
type input "6"
click at [1268, 375] on div "Edit the assumptions in yellow boxes. Input profit to calculate an offer price.…" at bounding box center [678, 478] width 1194 height 694
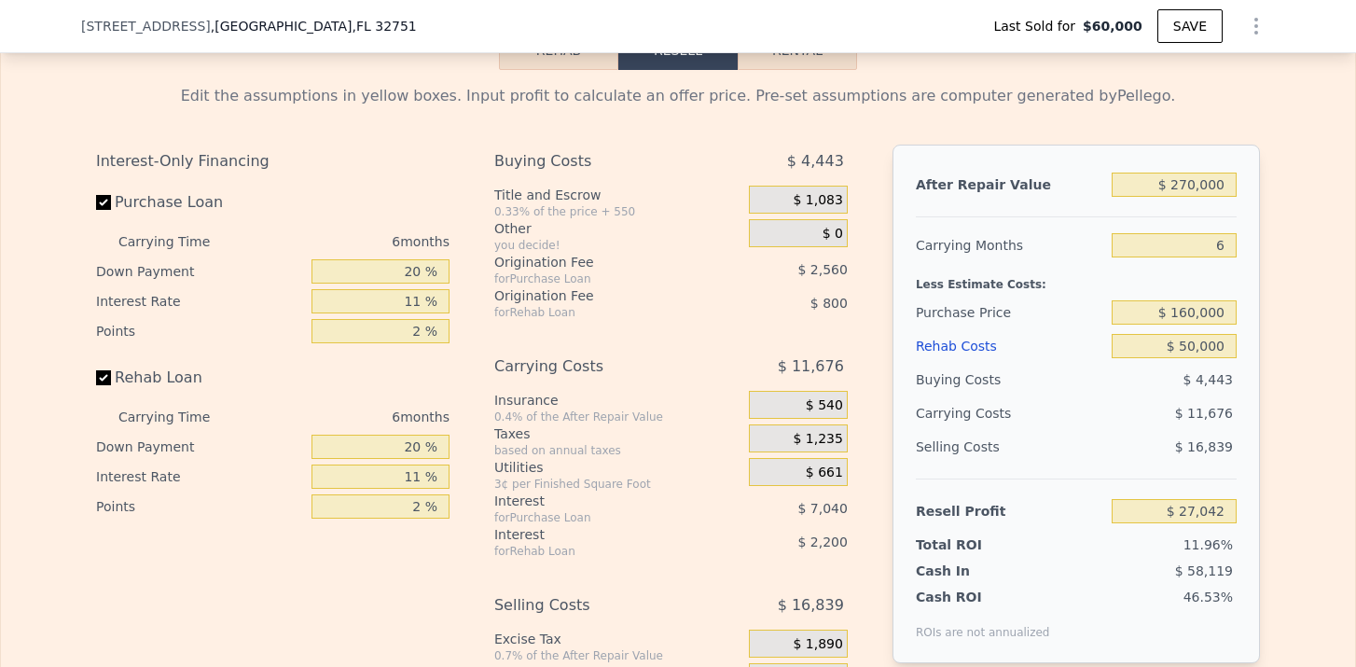
scroll to position [2594, 0]
click at [835, 201] on span "$ 1,083" at bounding box center [817, 199] width 49 height 17
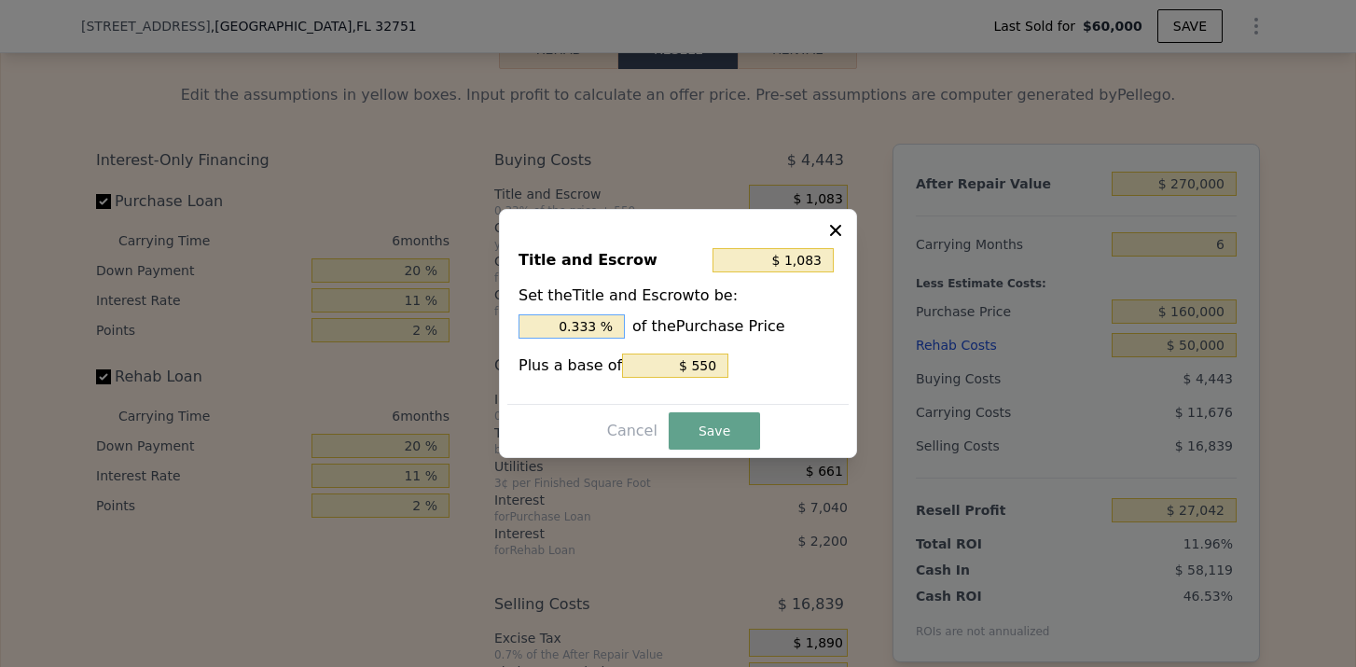
drag, startPoint x: 598, startPoint y: 323, endPoint x: 465, endPoint y: 322, distance: 132.5
click at [465, 322] on div "​ Title and Escrow $ 1,083 Set the Title and Escrow to be: 0.333 % of the Purch…" at bounding box center [678, 333] width 1356 height 667
type input "$ 2,150"
type input "1. %"
type input "$ 2,470"
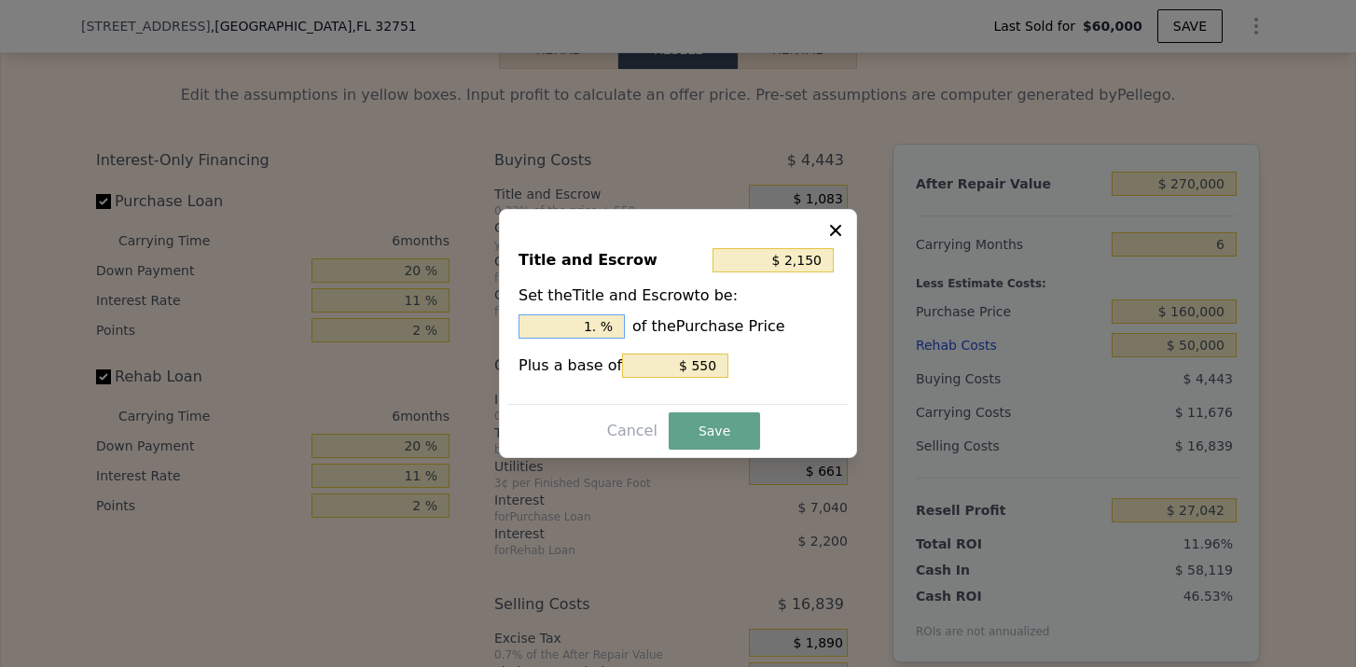
type input "1.2 %"
type input "$ 2,550"
click at [721, 427] on button "Save" at bounding box center [714, 430] width 91 height 37
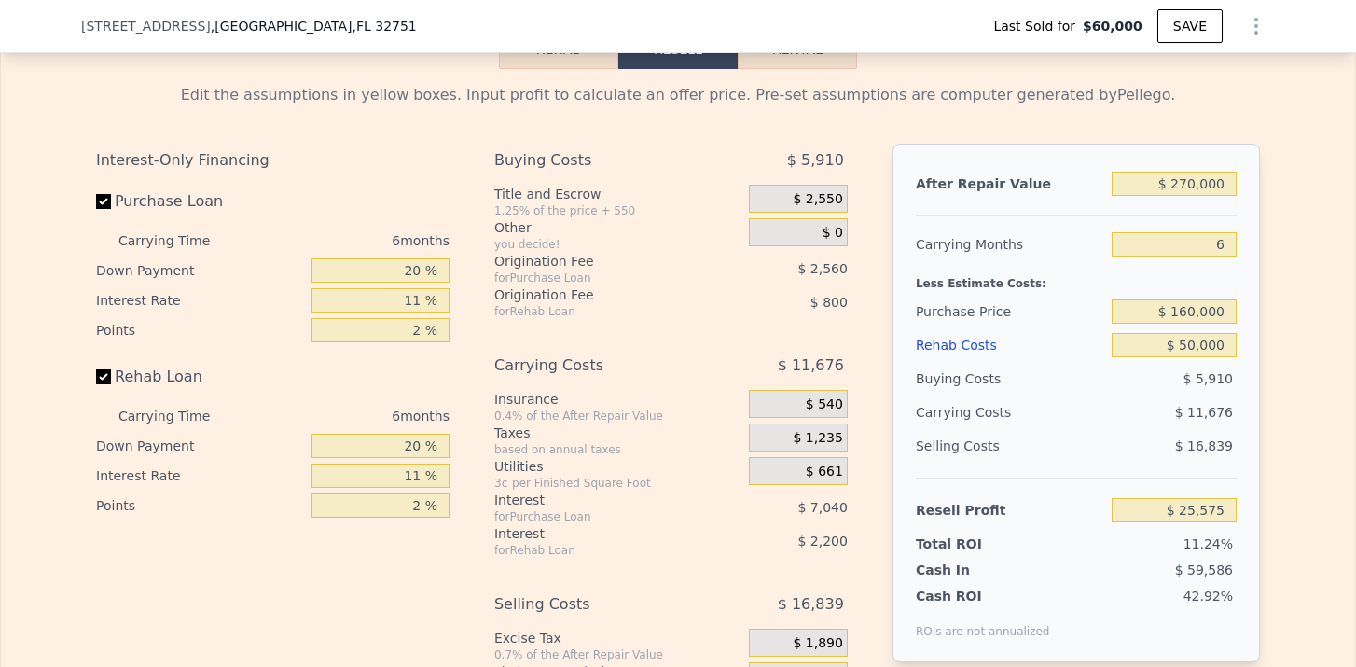
scroll to position [2545, 0]
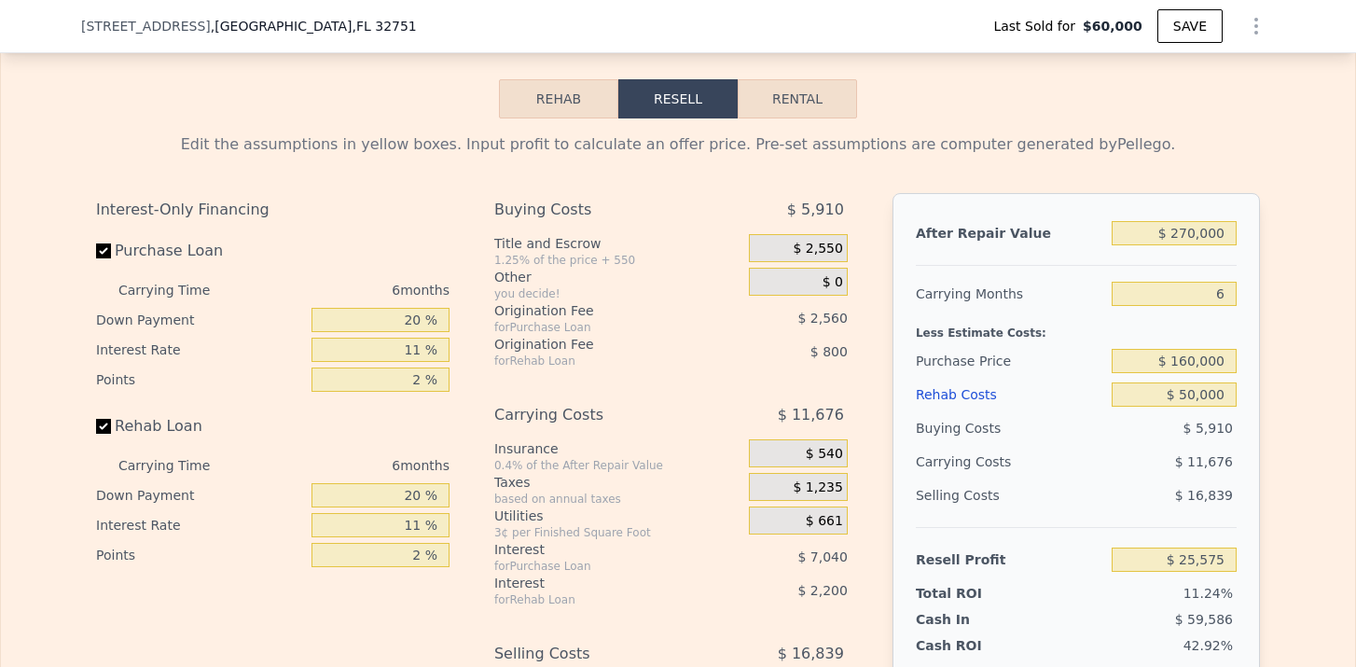
click at [802, 100] on button "Rental" at bounding box center [797, 98] width 119 height 39
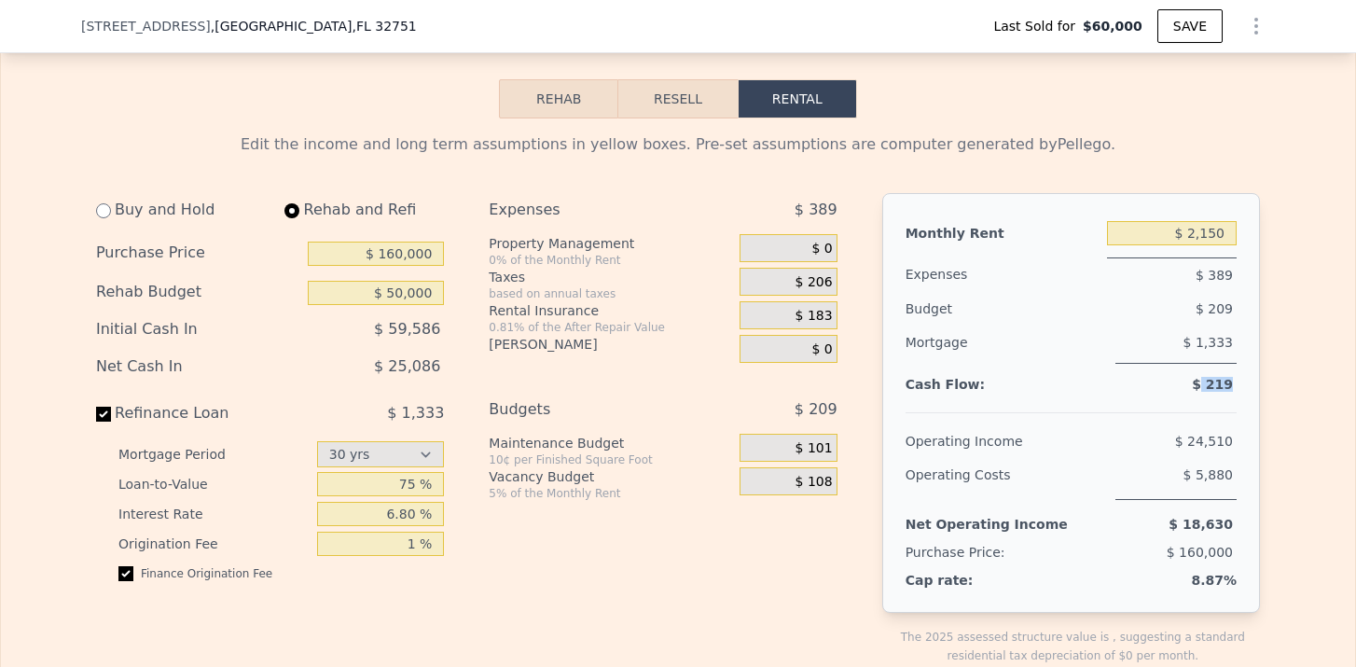
drag, startPoint x: 1207, startPoint y: 386, endPoint x: 1239, endPoint y: 388, distance: 31.8
click at [1239, 388] on div "Monthly Rent $ 2,150 Expenses $ 389 Budget $ 209 Mortgage $ 1,333 Cash Flow: $ …" at bounding box center [1071, 403] width 378 height 420
click at [1255, 426] on div "Monthly Rent $ 2,150 Expenses $ 389 Budget $ 209 Mortgage $ 1,333 Cash Flow: $ …" at bounding box center [1071, 403] width 378 height 420
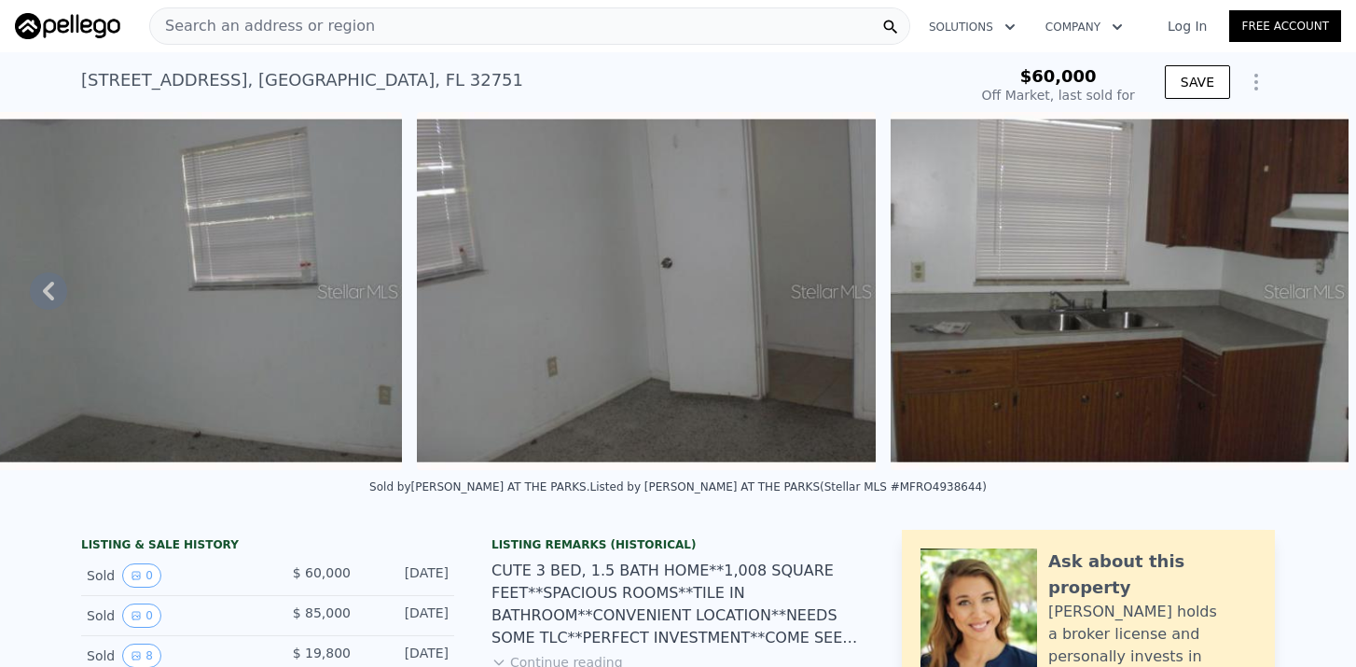
scroll to position [-1, 0]
click at [272, 26] on span "Search an address or region" at bounding box center [262, 26] width 225 height 22
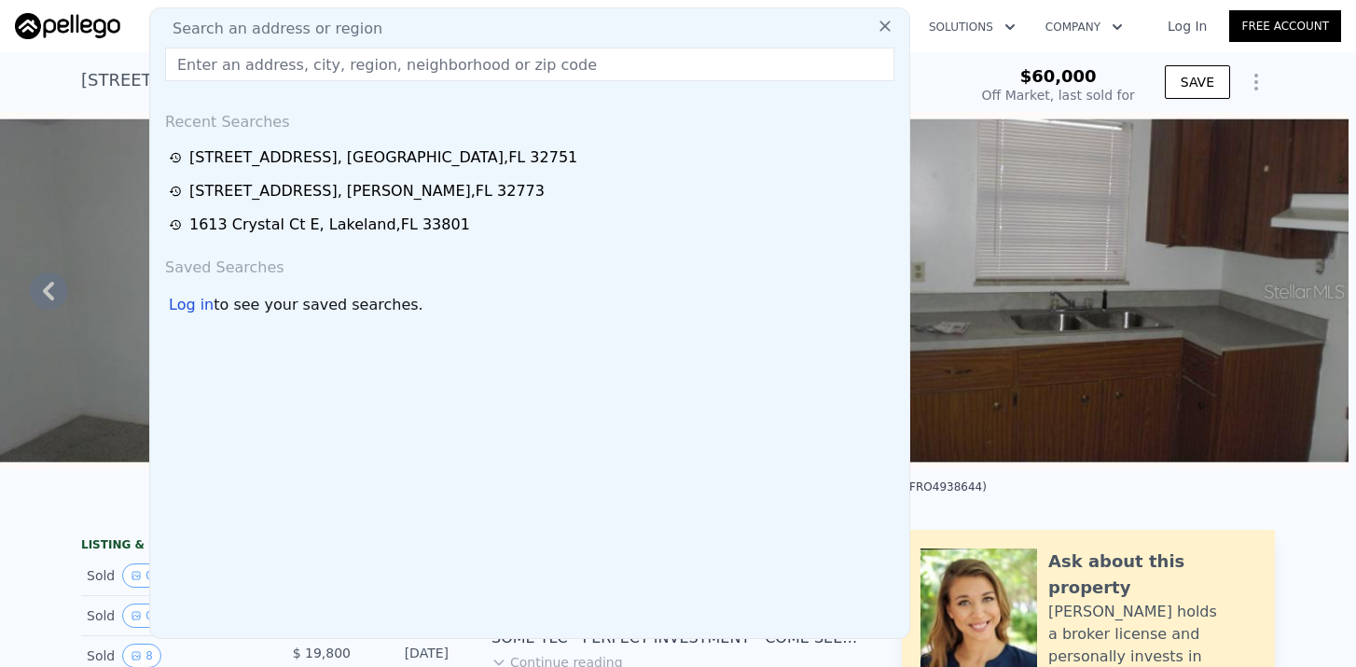
scroll to position [0, 0]
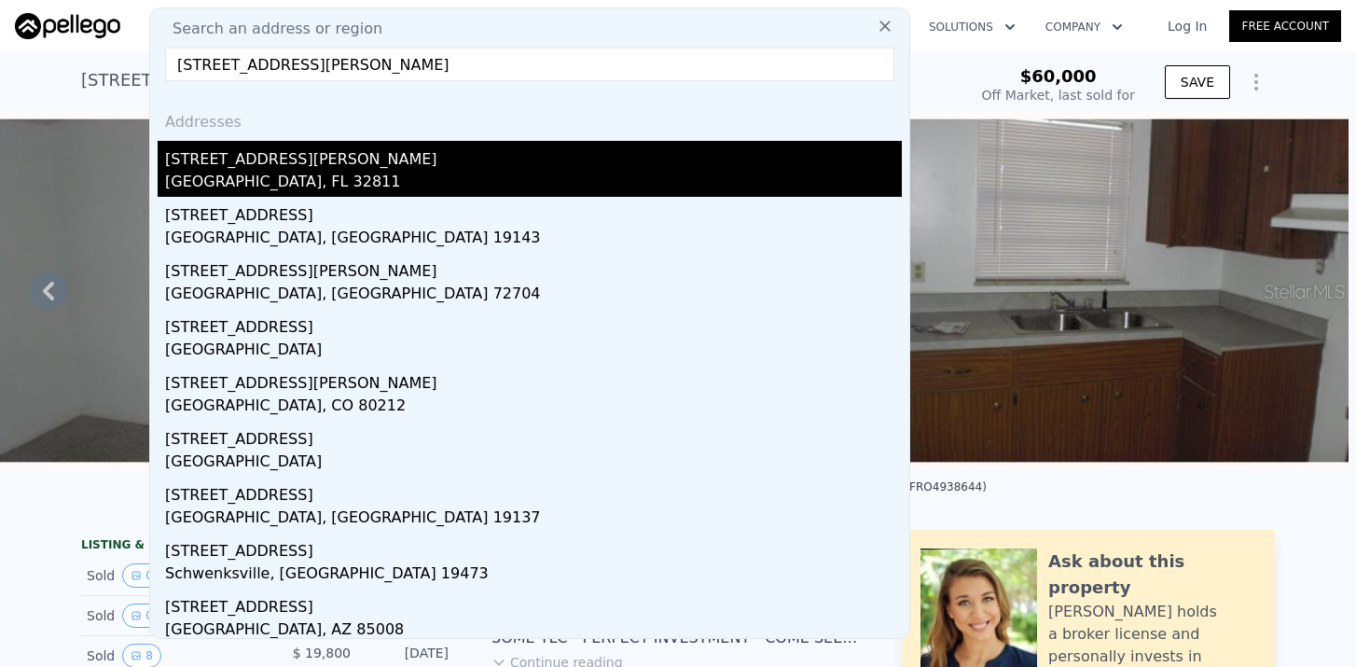
click at [210, 151] on div "[STREET_ADDRESS][PERSON_NAME]" at bounding box center [533, 156] width 737 height 30
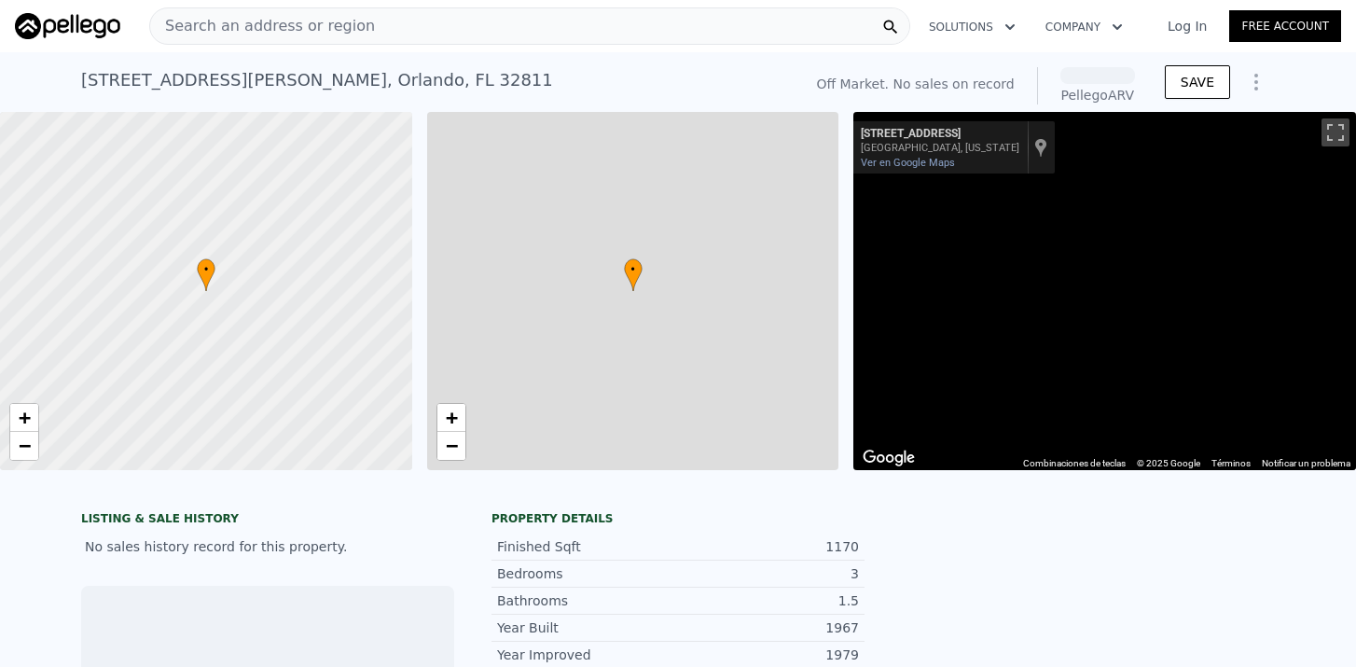
click at [206, 171] on div "• + − • + − ← Mover a la izquierda → Mover a la derecha ↑ Mover hacia arriba ↓ …" at bounding box center [678, 291] width 1356 height 358
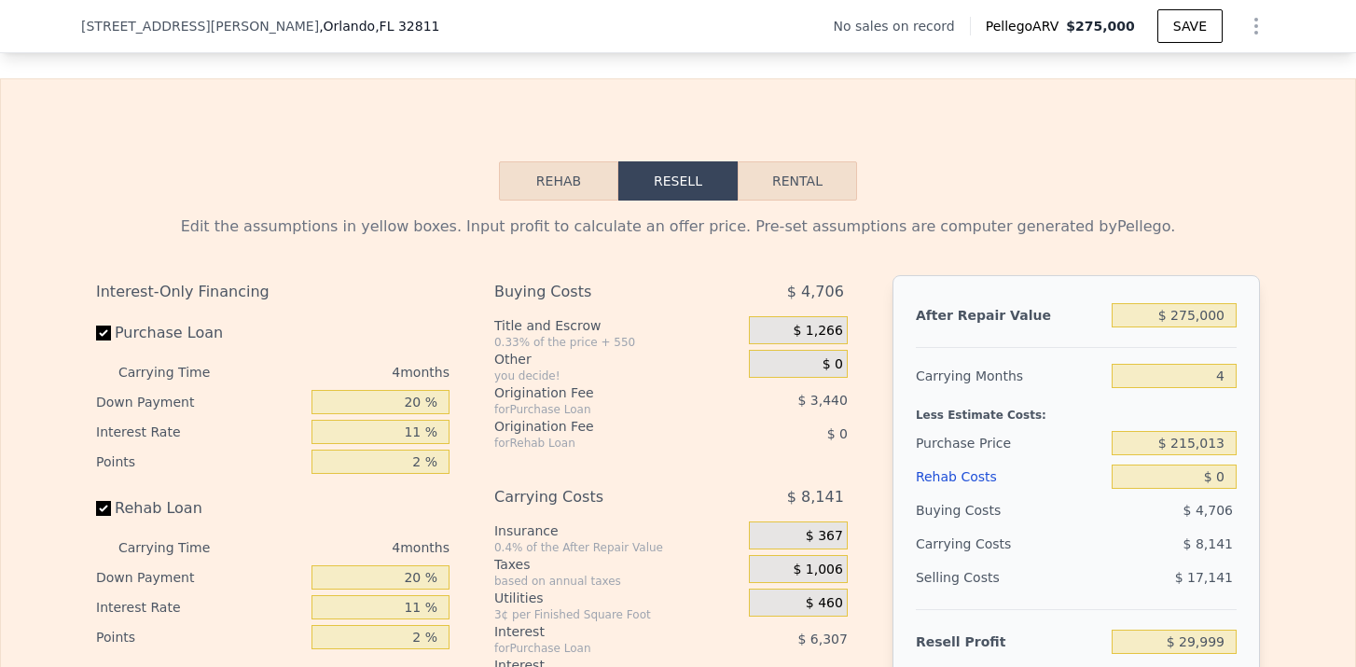
scroll to position [2636, 0]
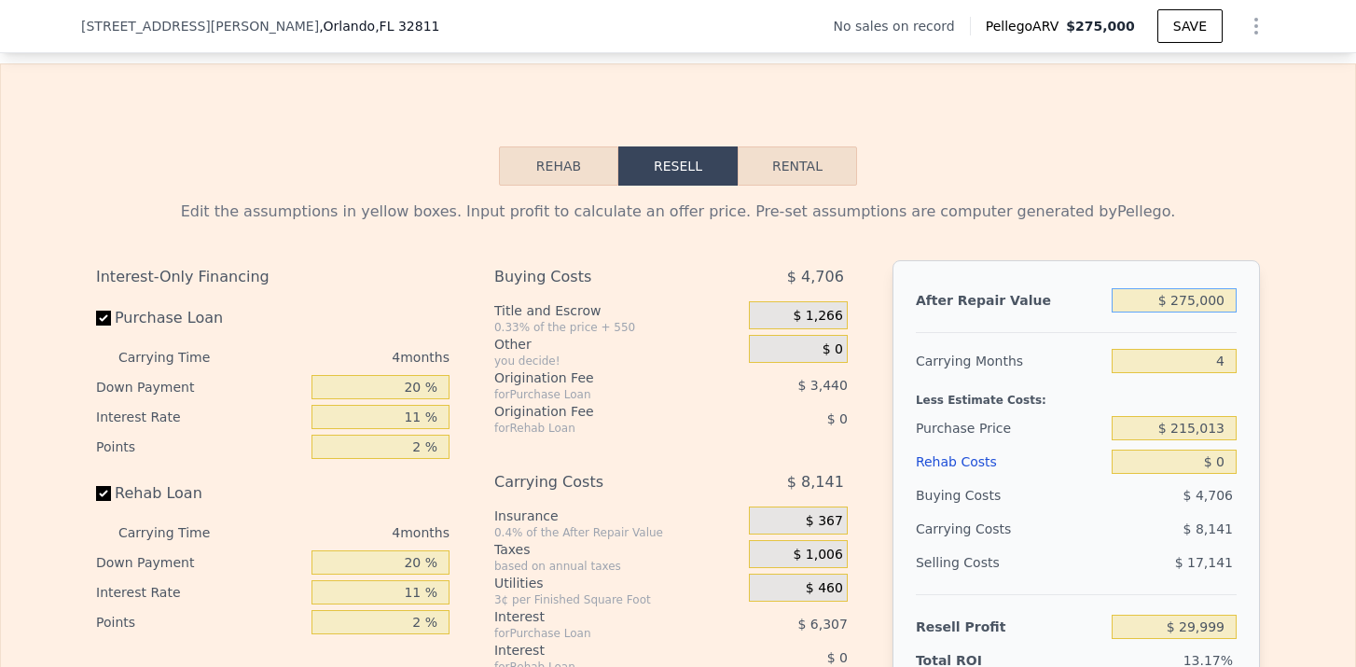
click at [1192, 308] on input "$ 275,000" at bounding box center [1174, 300] width 125 height 24
click at [1233, 429] on input "$ 215,013" at bounding box center [1174, 428] width 125 height 24
click at [1229, 462] on input "$ 0" at bounding box center [1174, 462] width 125 height 24
click at [1219, 552] on div "$ 16,236" at bounding box center [1175, 563] width 126 height 34
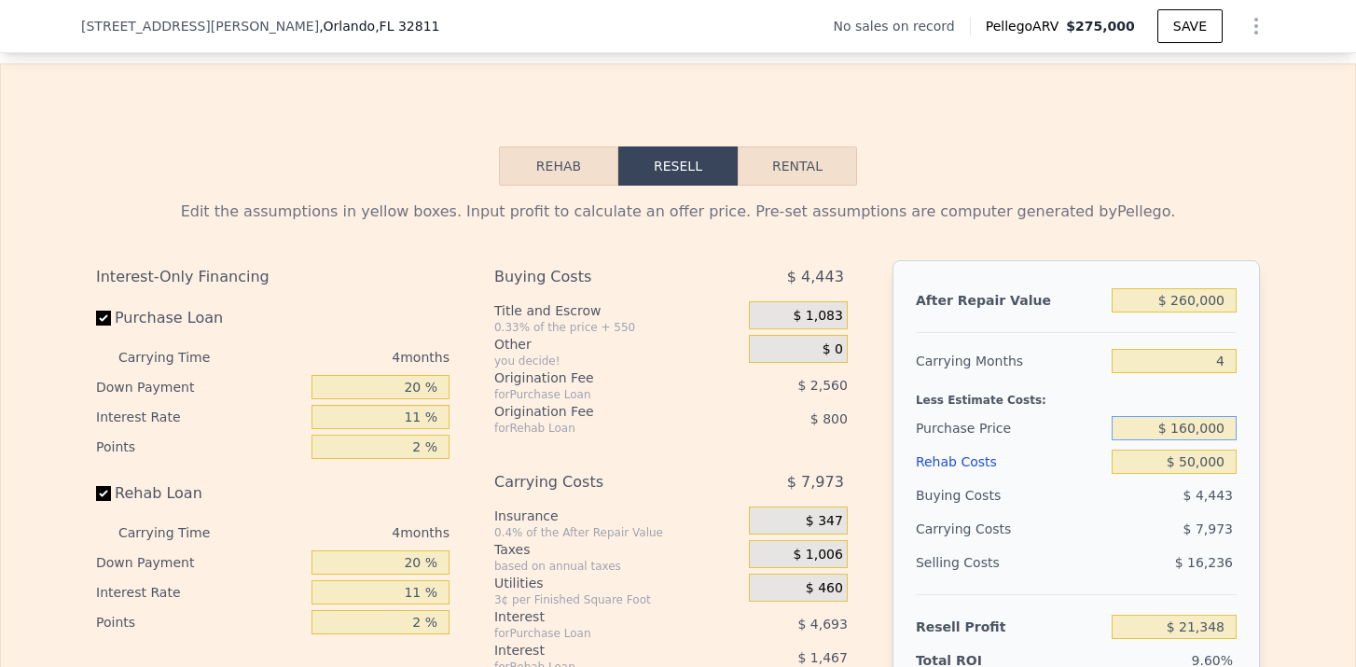
click at [1193, 437] on input "$ 160,000" at bounding box center [1174, 428] width 125 height 24
click at [1175, 491] on div "$ 4,443" at bounding box center [1175, 496] width 126 height 34
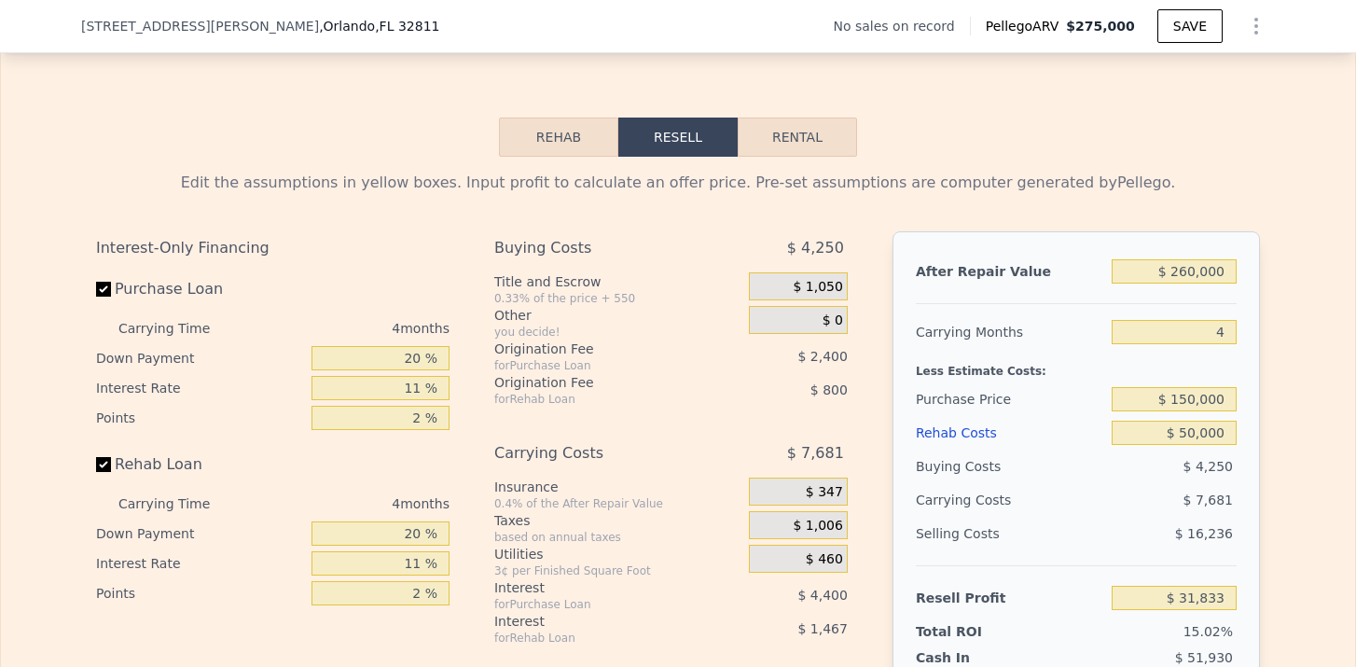
click at [824, 119] on button "Rental" at bounding box center [797, 137] width 119 height 39
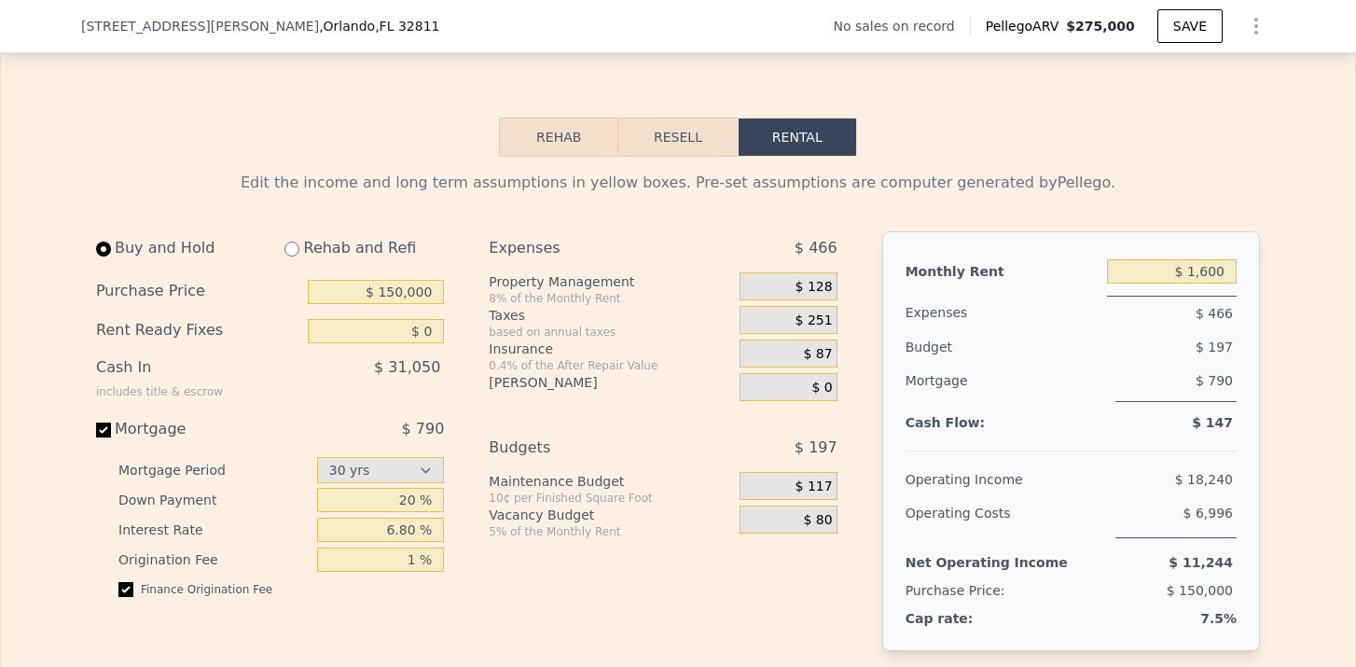
click at [295, 248] on input "radio" at bounding box center [292, 249] width 15 height 15
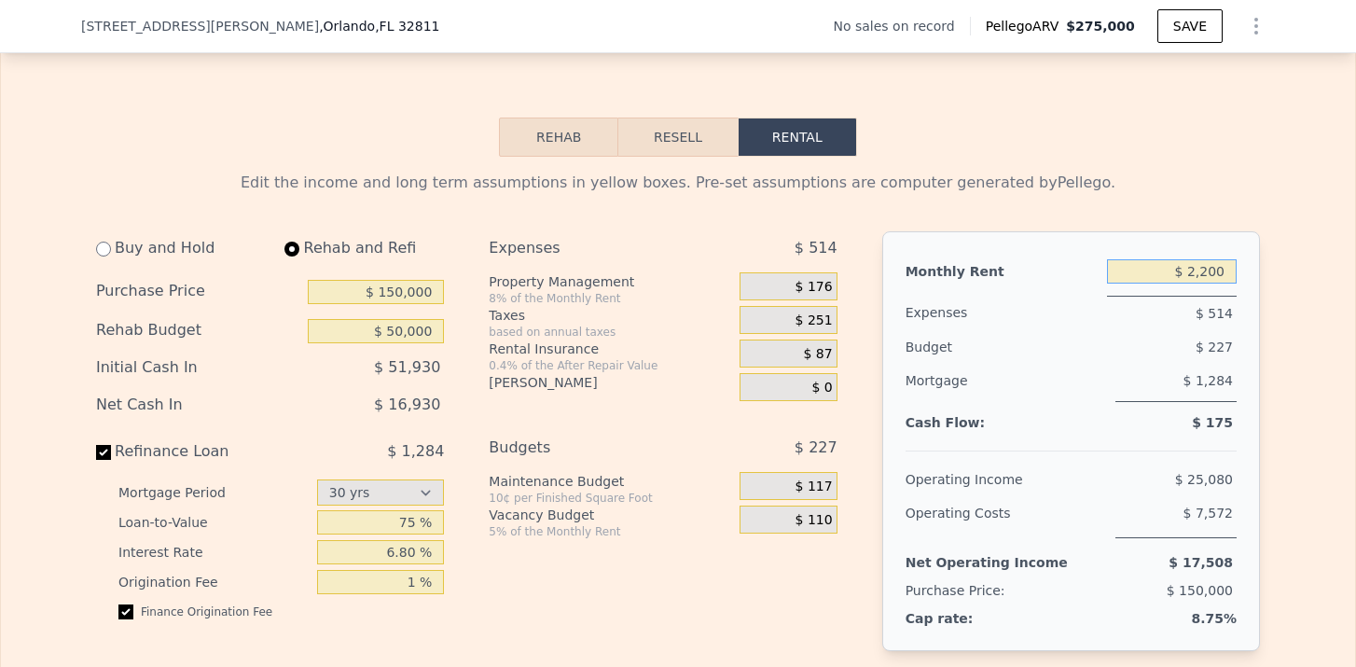
click at [1213, 274] on input "$ 2,200" at bounding box center [1172, 271] width 130 height 24
click at [1179, 415] on div "Mortgage $ 1,284" at bounding box center [1071, 390] width 331 height 53
click at [812, 285] on span "$ 144" at bounding box center [814, 287] width 37 height 17
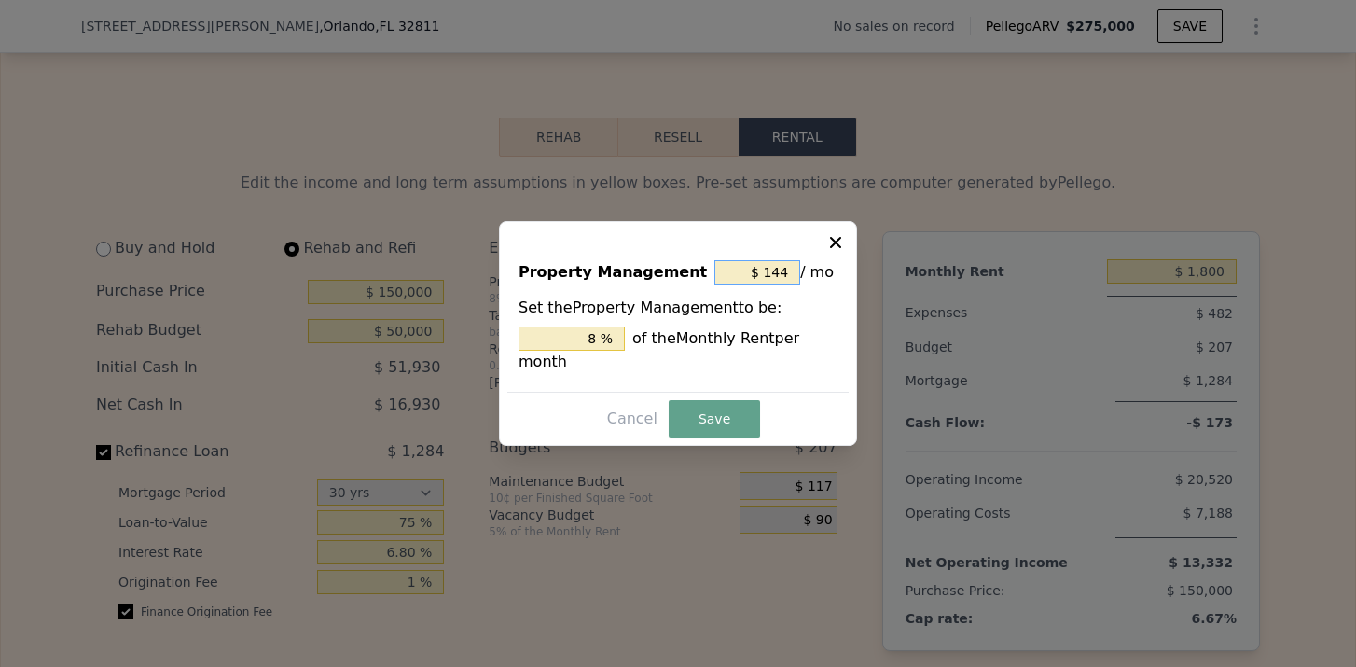
click at [788, 271] on input "$ 144" at bounding box center [758, 272] width 86 height 24
click at [739, 423] on button "Save" at bounding box center [714, 418] width 91 height 37
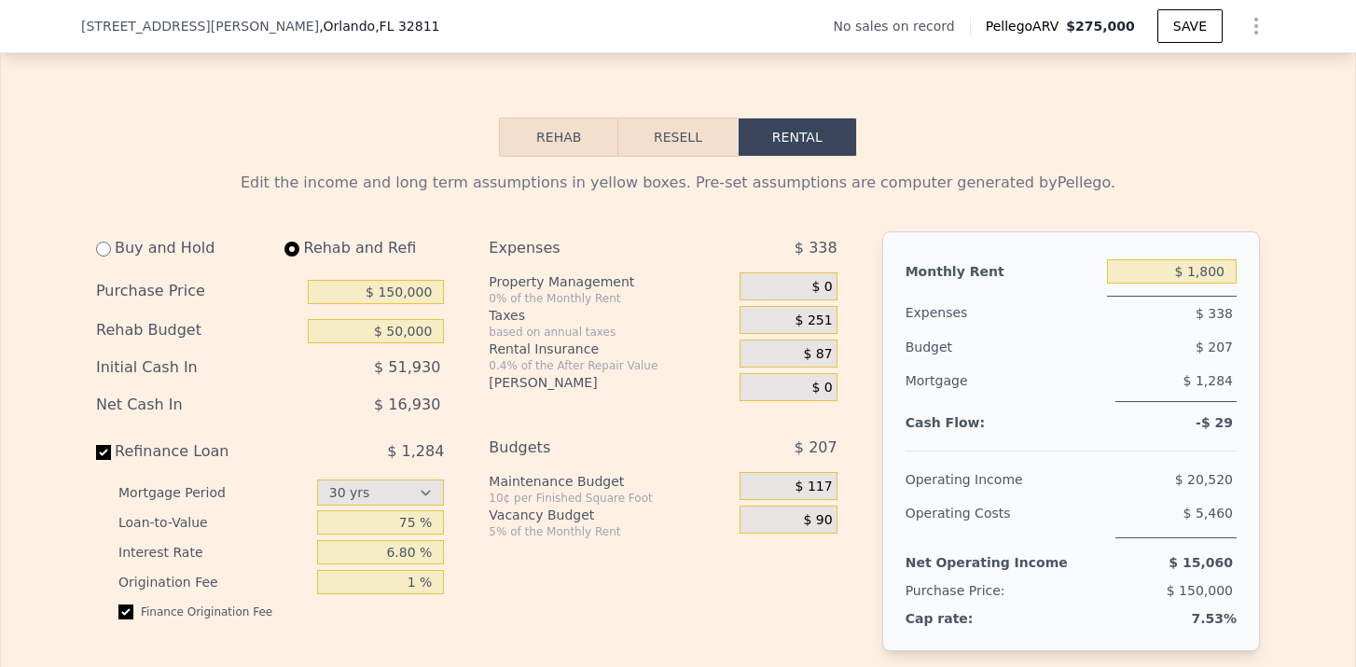
click at [813, 319] on span "$ 251" at bounding box center [814, 320] width 37 height 17
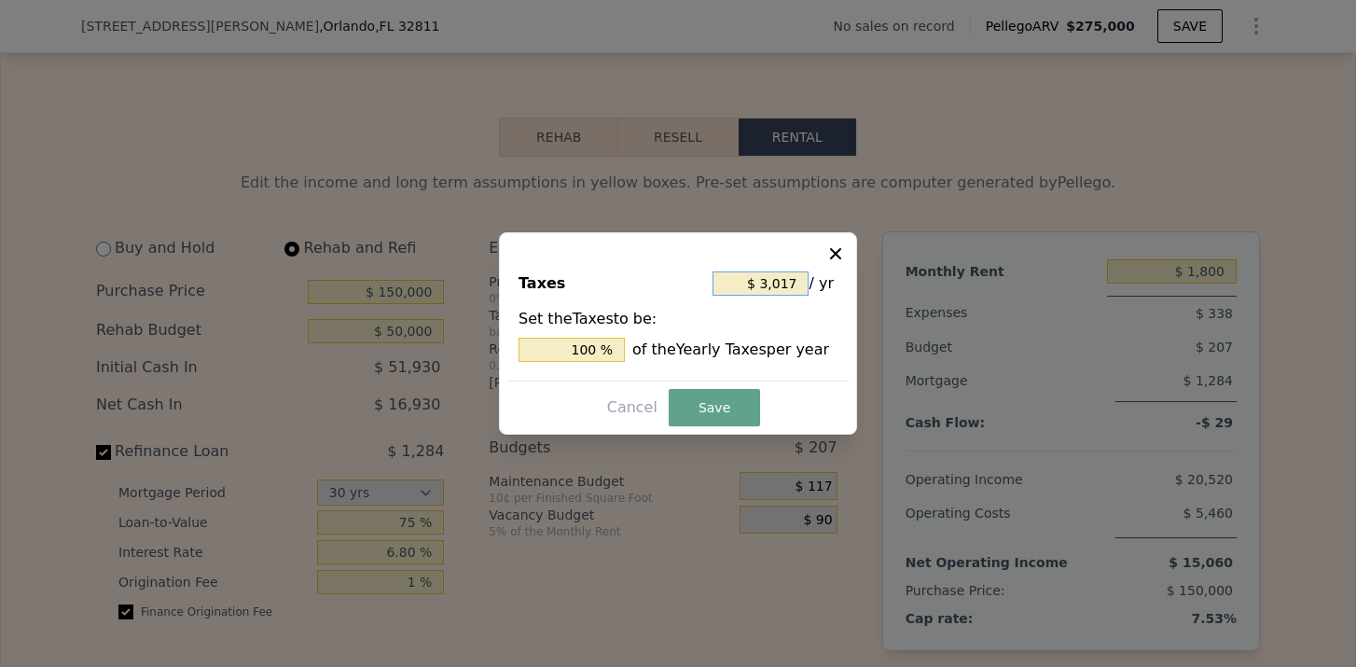
click at [781, 286] on input "$ 3,017" at bounding box center [761, 283] width 96 height 24
click at [727, 412] on button "Save" at bounding box center [714, 407] width 91 height 37
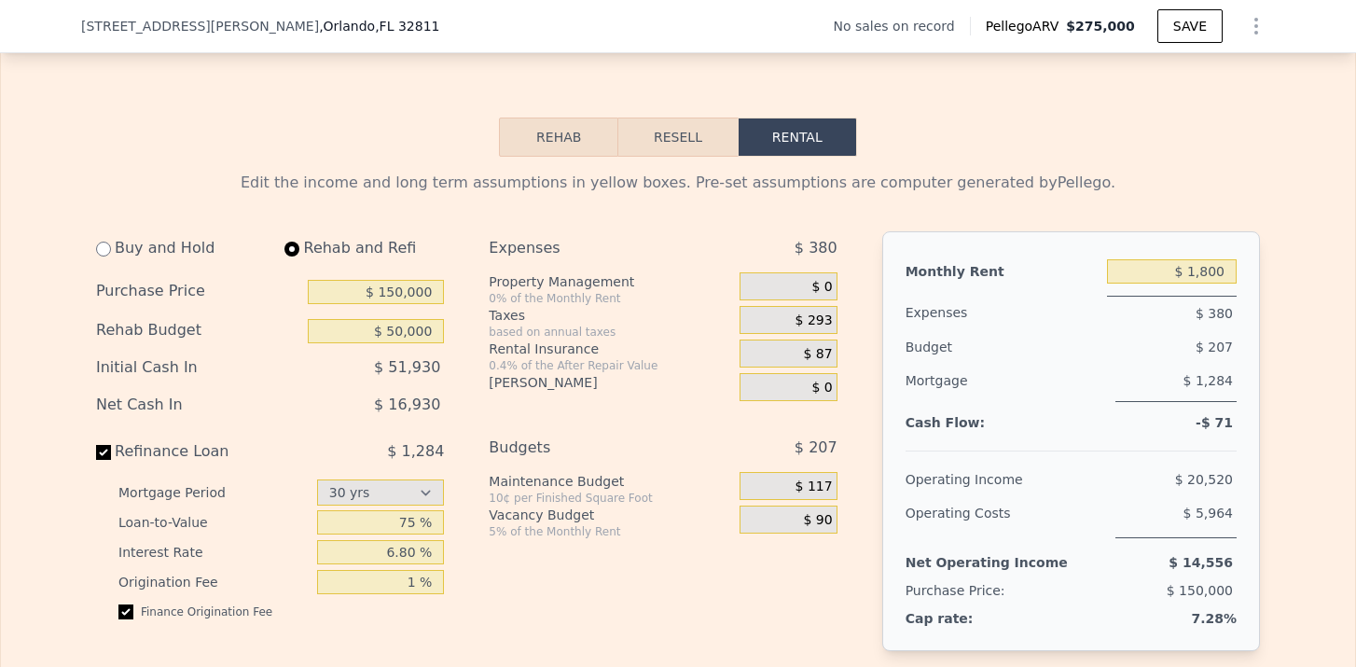
click at [828, 354] on span "$ 87" at bounding box center [818, 354] width 29 height 17
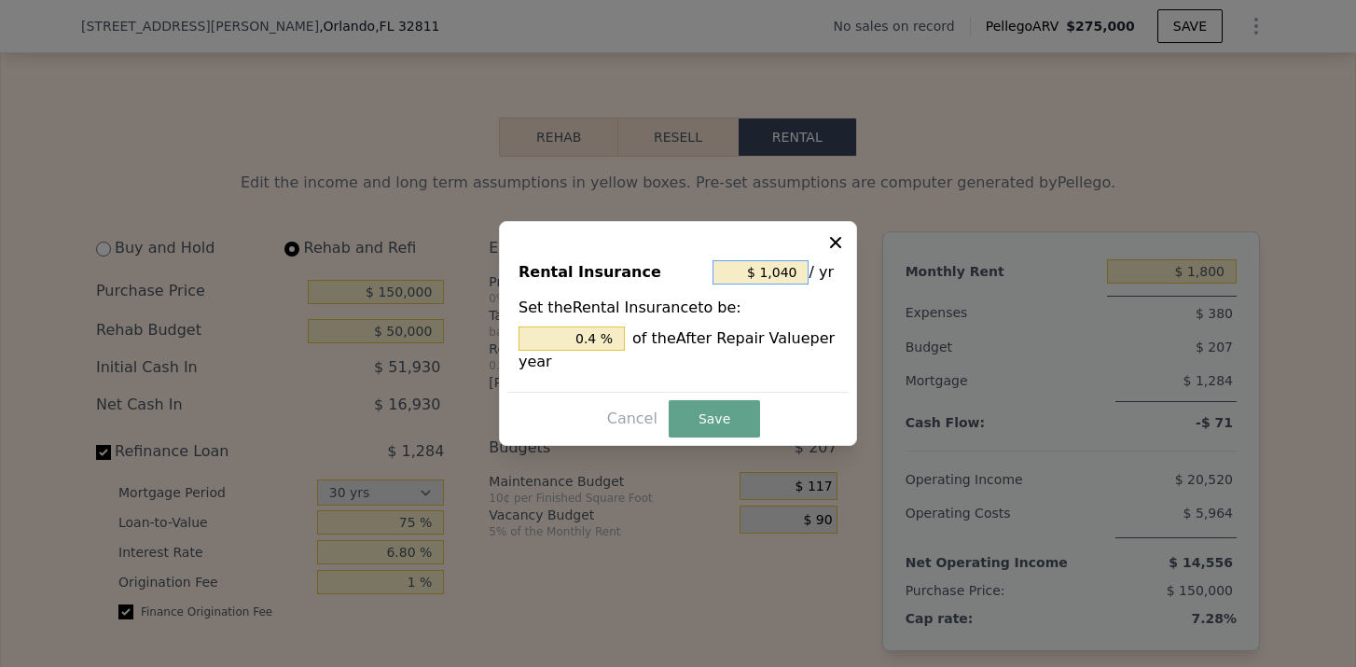
click at [778, 271] on input "$ 1,040" at bounding box center [761, 272] width 96 height 24
click at [715, 410] on button "Save" at bounding box center [714, 418] width 91 height 37
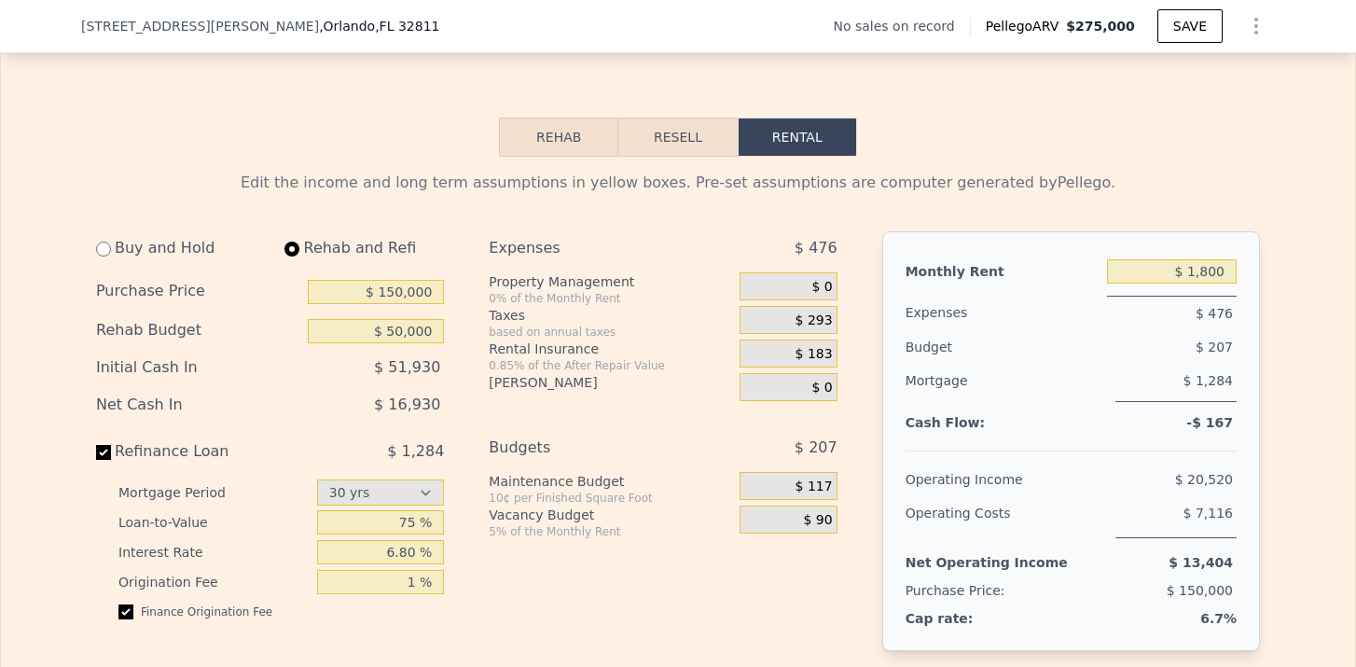
click at [1242, 410] on div "Monthly Rent $ 1,800 Expenses $ 476 Budget $ 207 Mortgage $ 1,284 Cash Flow: -$…" at bounding box center [1071, 441] width 378 height 420
drag, startPoint x: 1205, startPoint y: 341, endPoint x: 1259, endPoint y: 344, distance: 54.2
click at [1259, 344] on div "Monthly Rent $ 1,800 Expenses $ 476 Budget $ 207 Mortgage $ 1,284 Cash Flow: -$…" at bounding box center [1071, 441] width 378 height 420
drag, startPoint x: 1210, startPoint y: 414, endPoint x: 1250, endPoint y: 421, distance: 40.6
click at [1250, 421] on div "Monthly Rent $ 1,800 Expenses $ 476 Budget $ 207 Mortgage $ 1,284 Cash Flow: -$…" at bounding box center [1071, 441] width 378 height 420
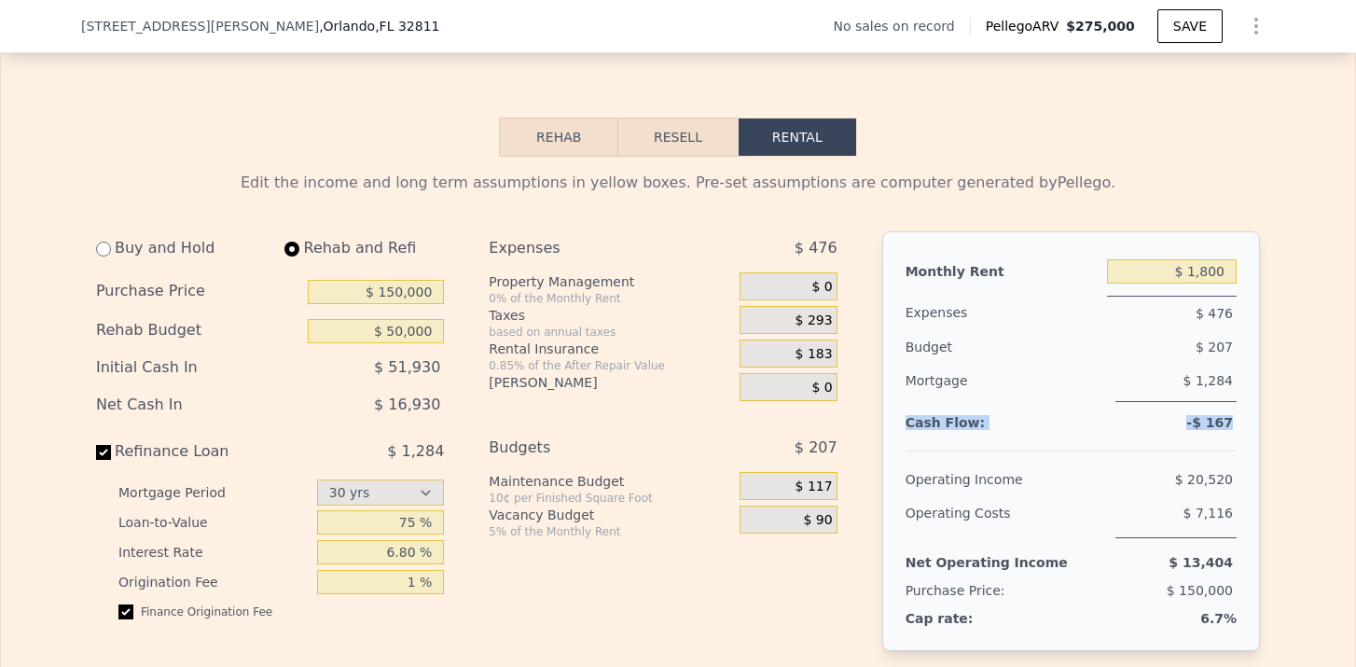
click at [1250, 421] on div "Monthly Rent $ 1,800 Expenses $ 476 Budget $ 207 Mortgage $ 1,284 Cash Flow: -$…" at bounding box center [1071, 441] width 378 height 420
click at [406, 556] on input "6.80 %" at bounding box center [381, 552] width 128 height 24
click at [700, 572] on div "Expenses $ 476 Property Management 0% of the Monthly Rent $ 0 Taxes based on an…" at bounding box center [670, 482] width 363 height 502
click at [409, 552] on input "6.20 %" at bounding box center [381, 552] width 128 height 24
click at [520, 581] on div "Expenses $ 476 Property Management 0% of the Monthly Rent $ 0 Taxes based on an…" at bounding box center [670, 482] width 363 height 502
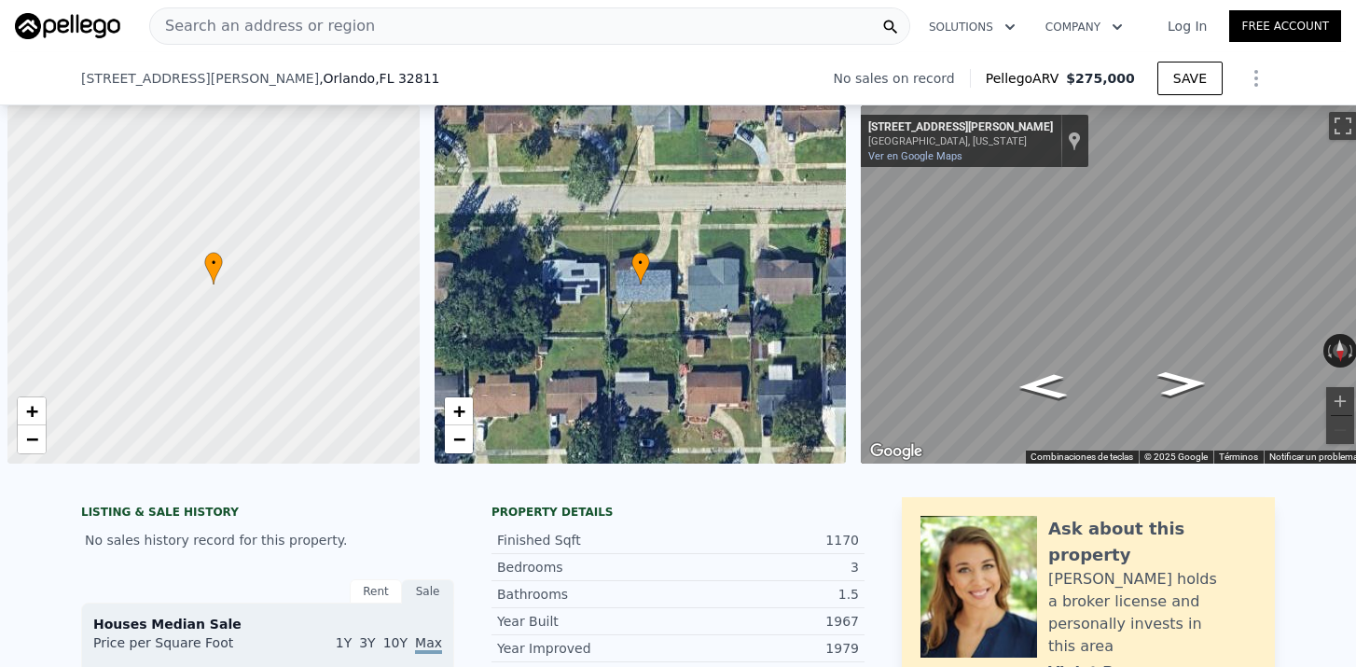
select select "30"
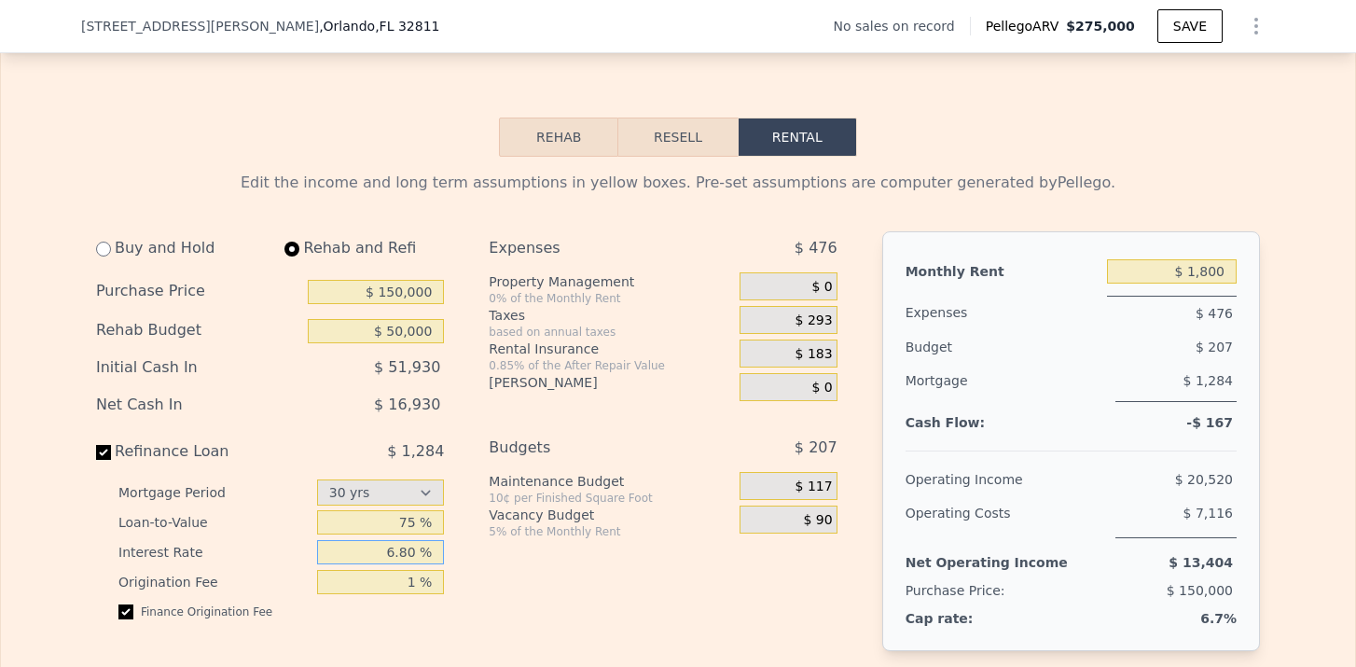
click at [407, 556] on input "6.80 %" at bounding box center [381, 552] width 128 height 24
type input "6.20 %"
click at [513, 576] on div "Expenses $ 476 Property Management 0% of the Monthly Rent $ 0 Taxes based on an…" at bounding box center [670, 482] width 363 height 502
